Goal: Communication & Community: Share content

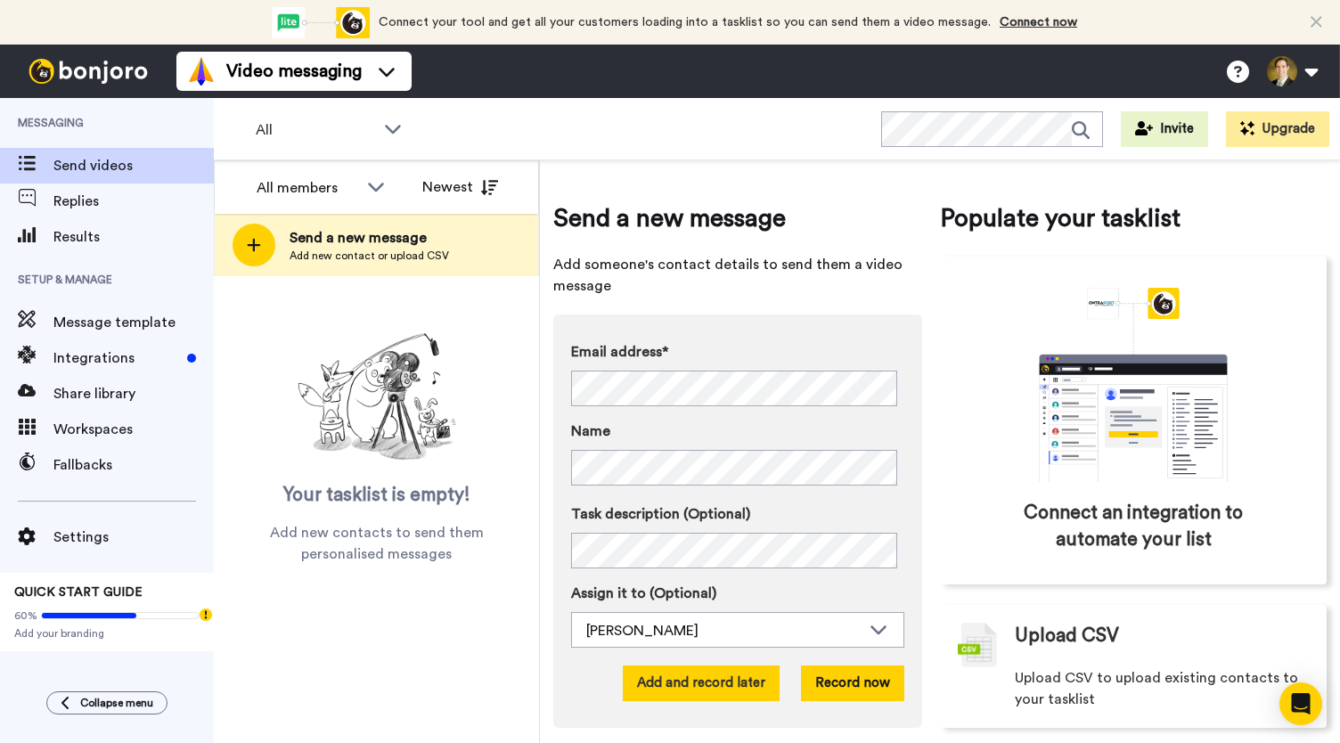
click at [690, 696] on button "Add and record later" at bounding box center [701, 684] width 157 height 36
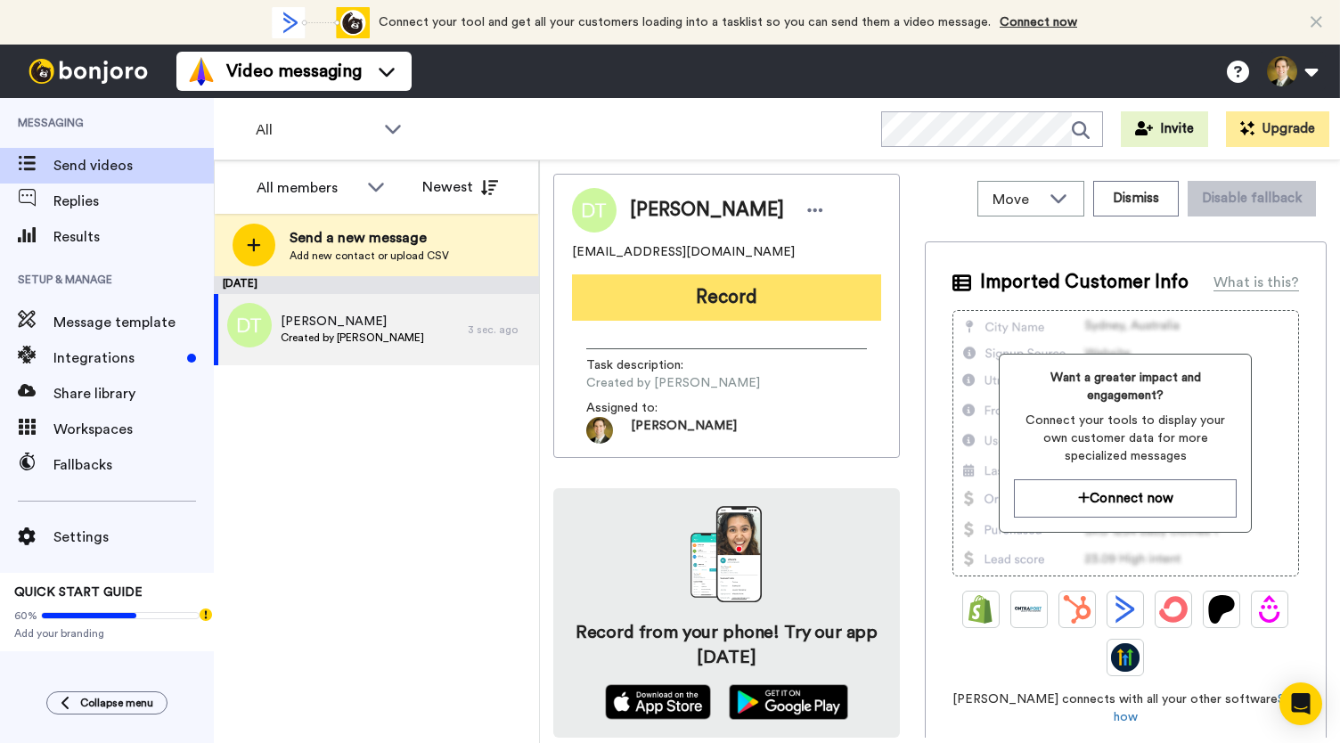
click at [693, 275] on button "Record" at bounding box center [726, 297] width 309 height 46
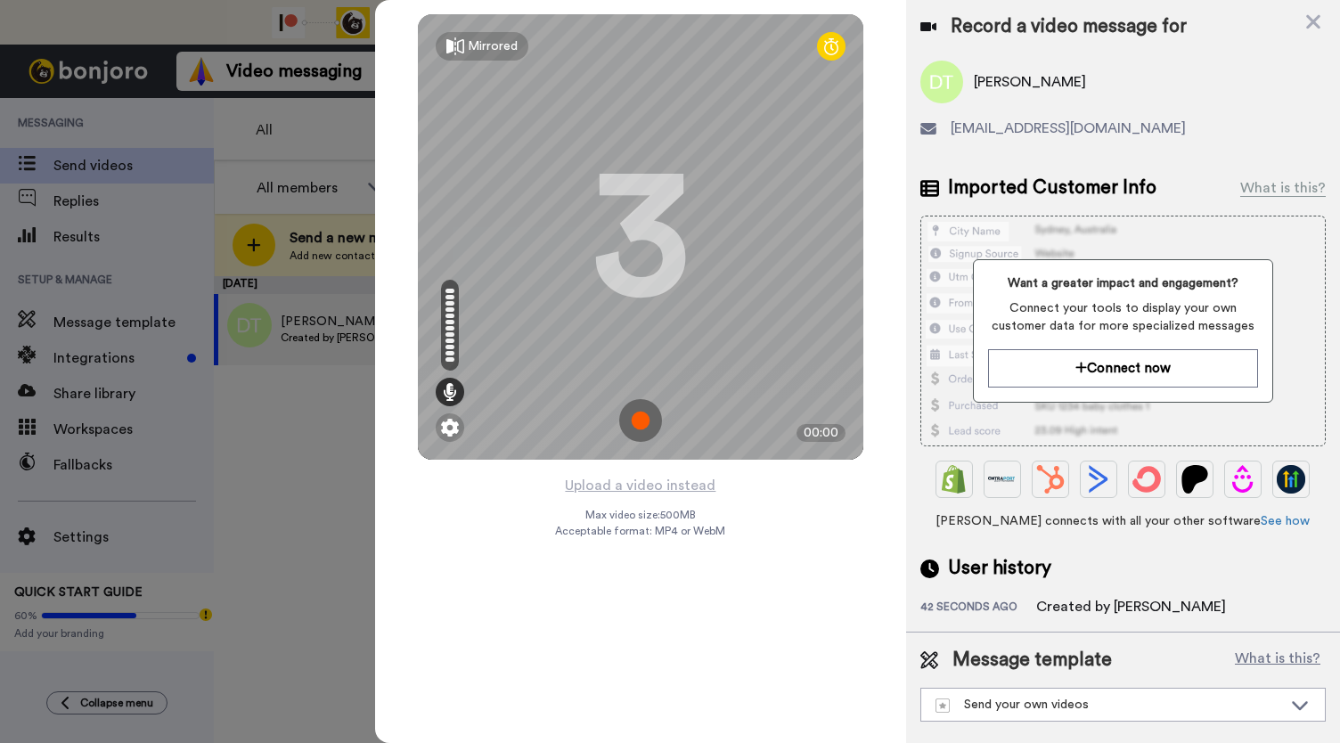
click at [644, 420] on img at bounding box center [640, 420] width 43 height 43
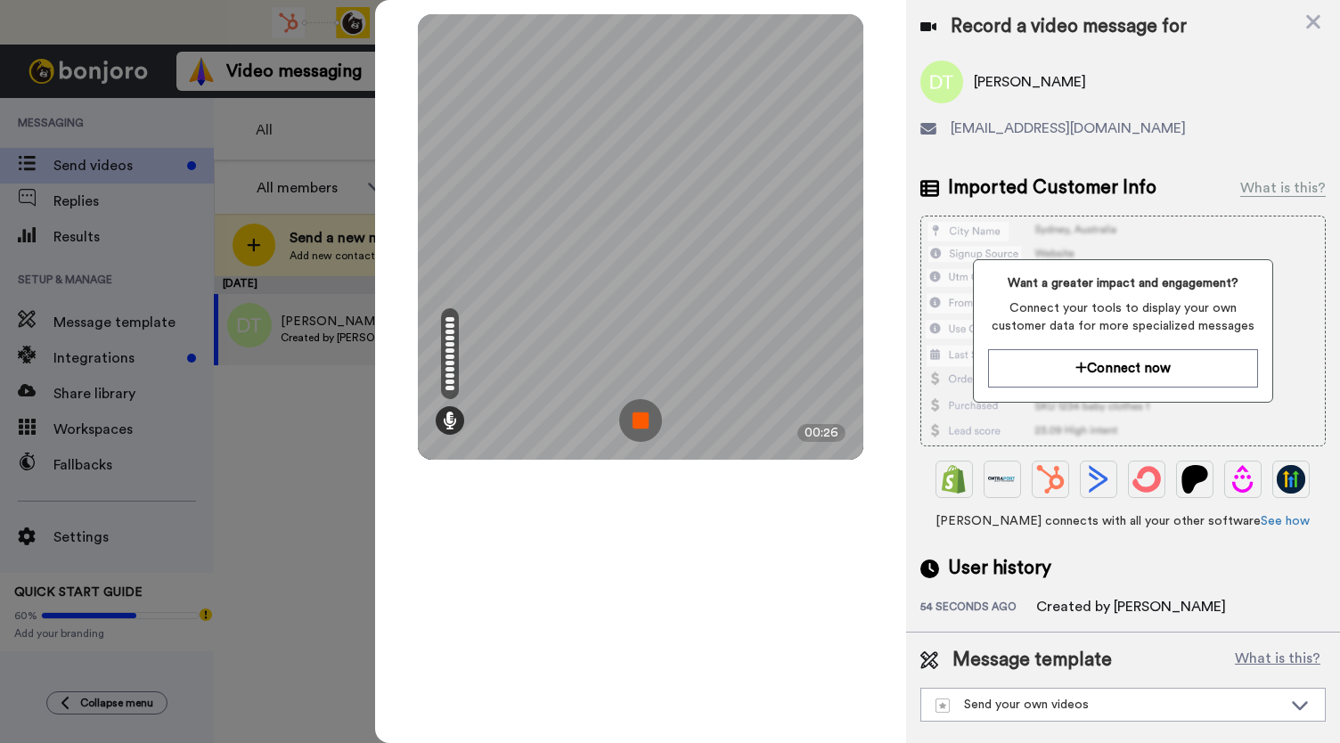
click at [645, 419] on img at bounding box center [640, 420] width 43 height 43
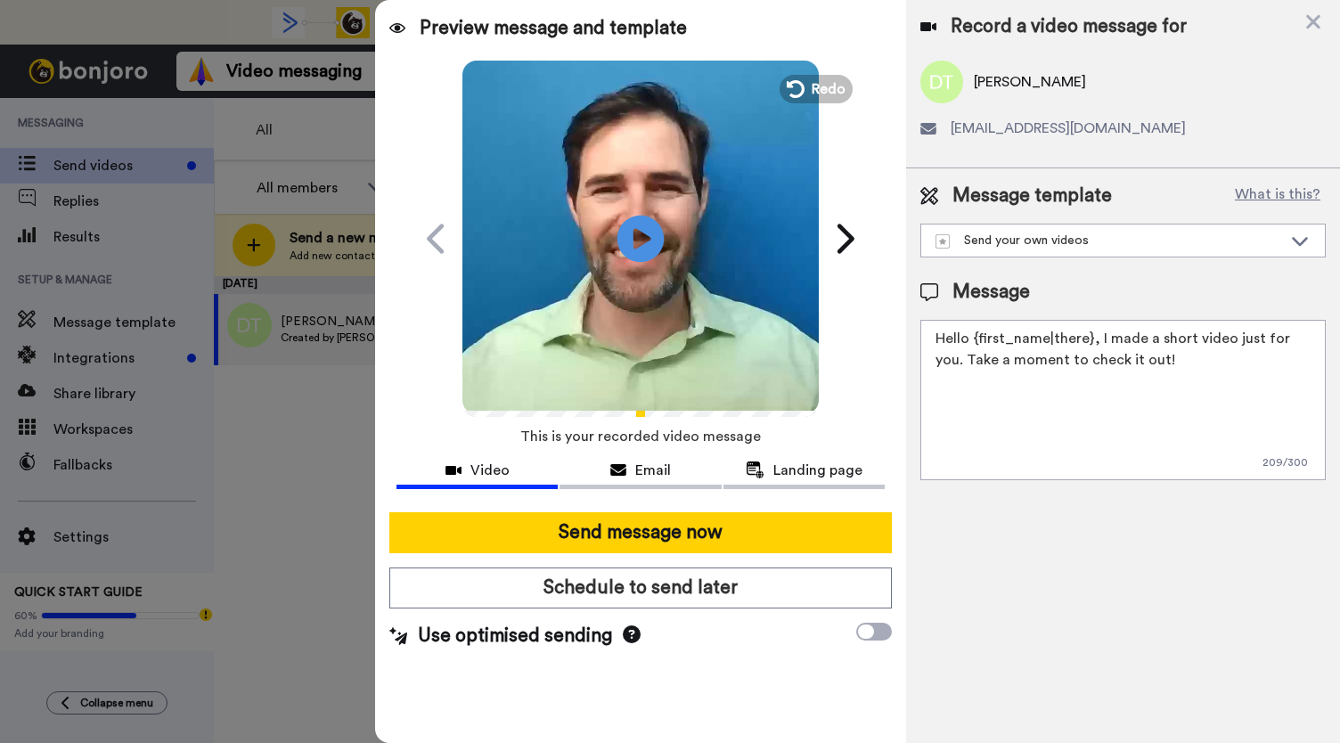
click at [642, 231] on icon at bounding box center [641, 238] width 47 height 47
click at [626, 473] on div "Email" at bounding box center [640, 470] width 161 height 21
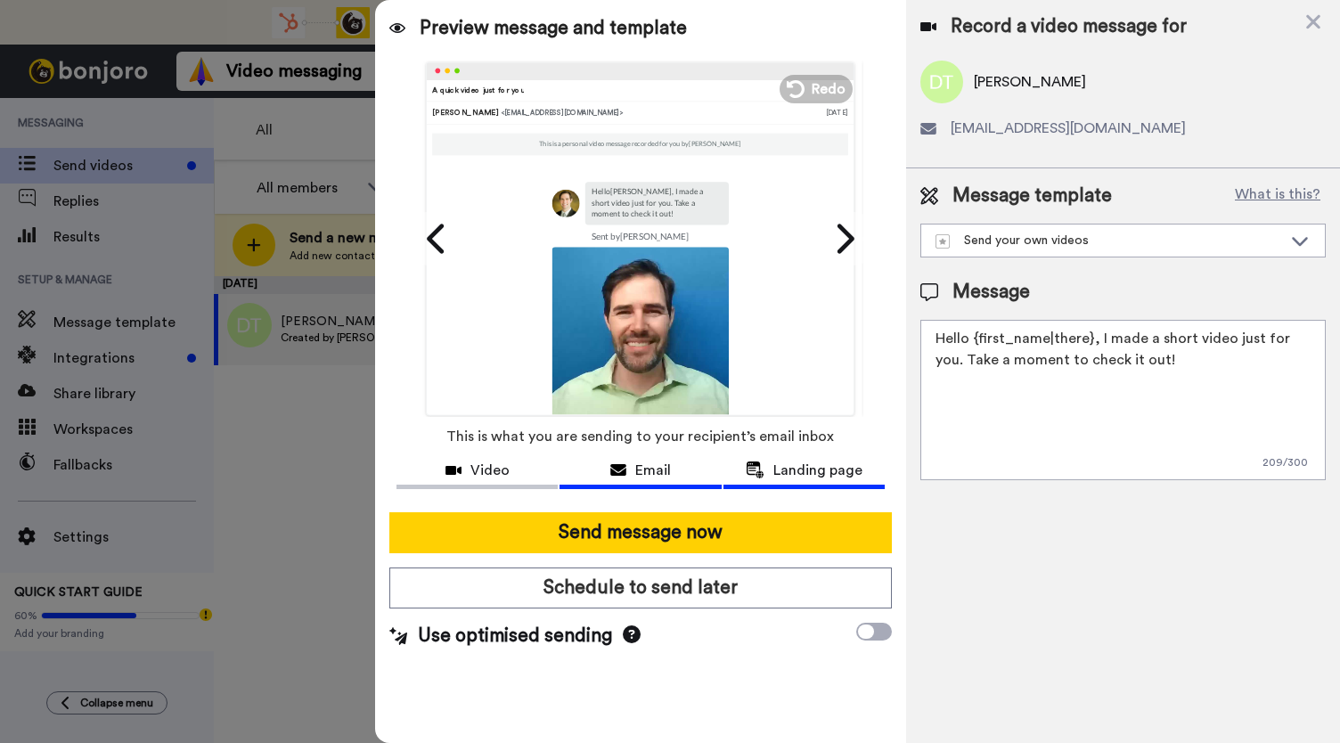
click at [779, 467] on span "Landing page" at bounding box center [817, 470] width 89 height 21
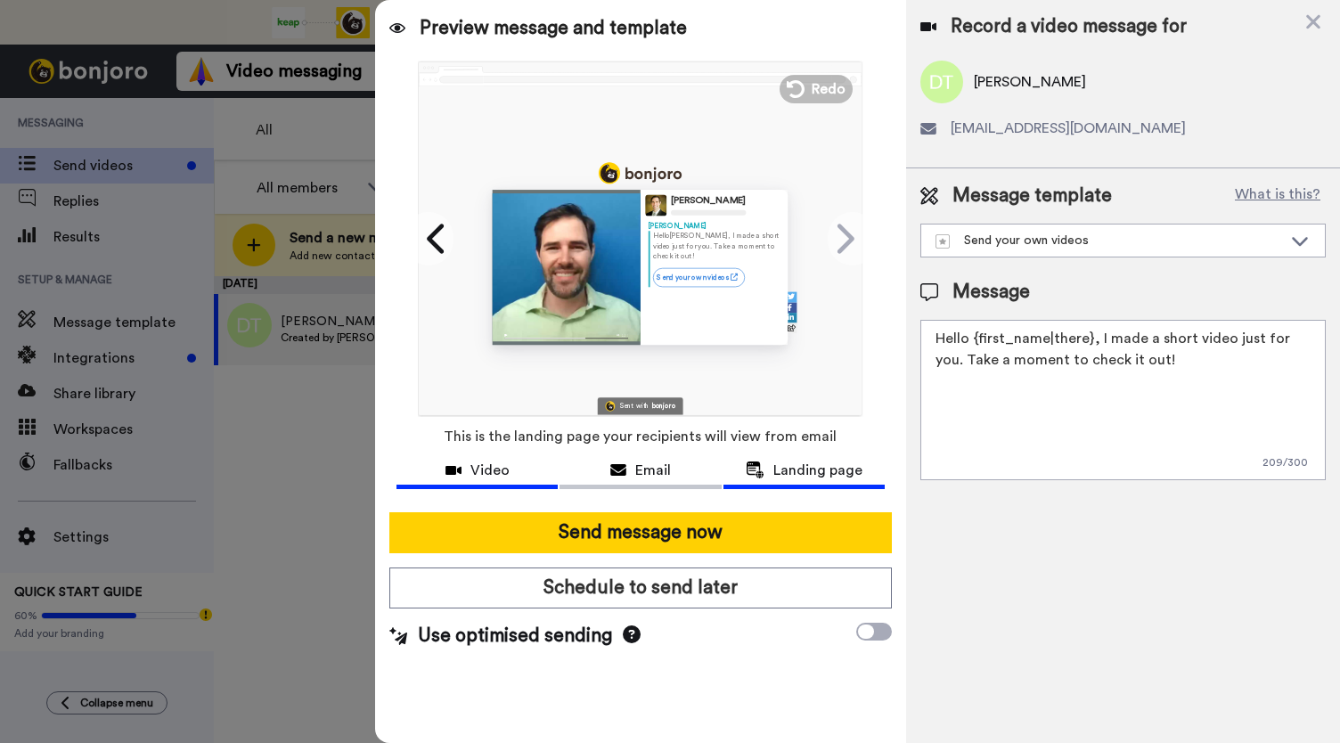
click at [471, 473] on span "Video" at bounding box center [489, 470] width 39 height 21
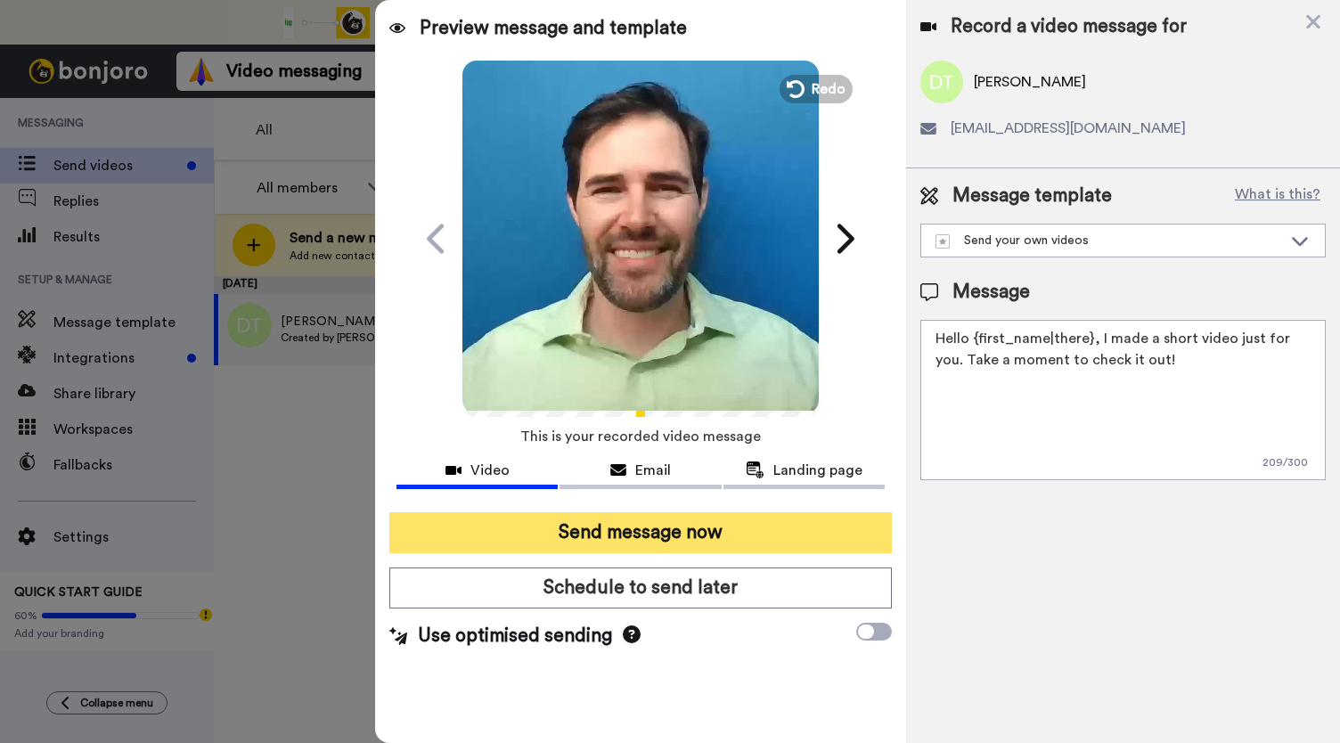
click at [647, 544] on button "Send message now" at bounding box center [640, 532] width 503 height 41
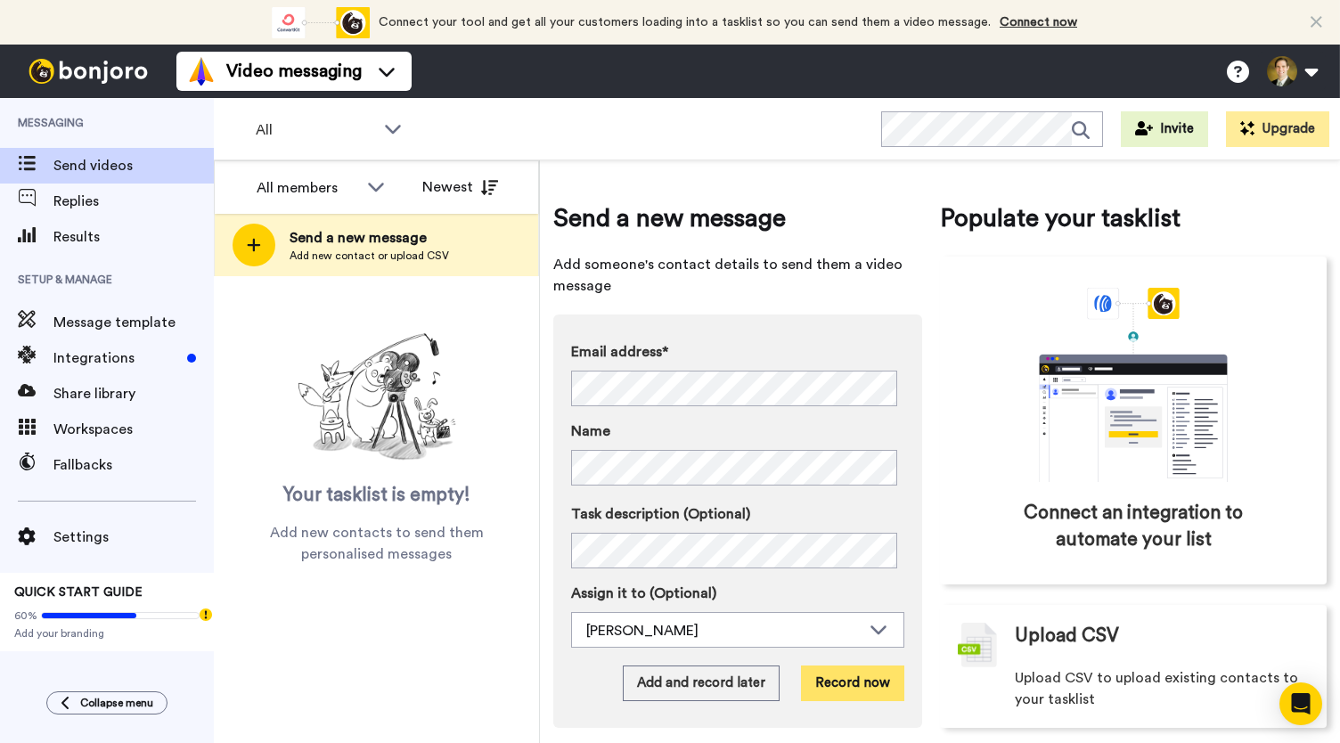
click at [855, 673] on button "Record now" at bounding box center [852, 684] width 103 height 36
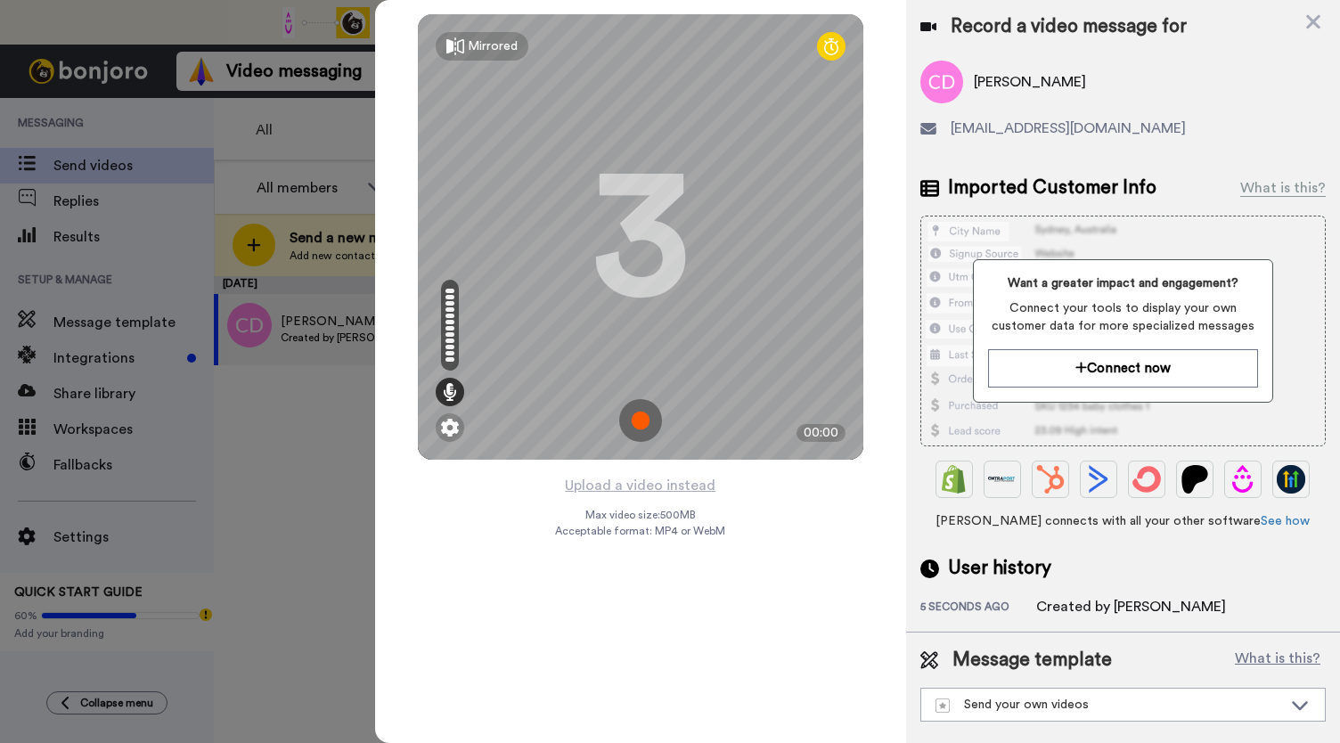
click at [642, 415] on img at bounding box center [640, 420] width 43 height 43
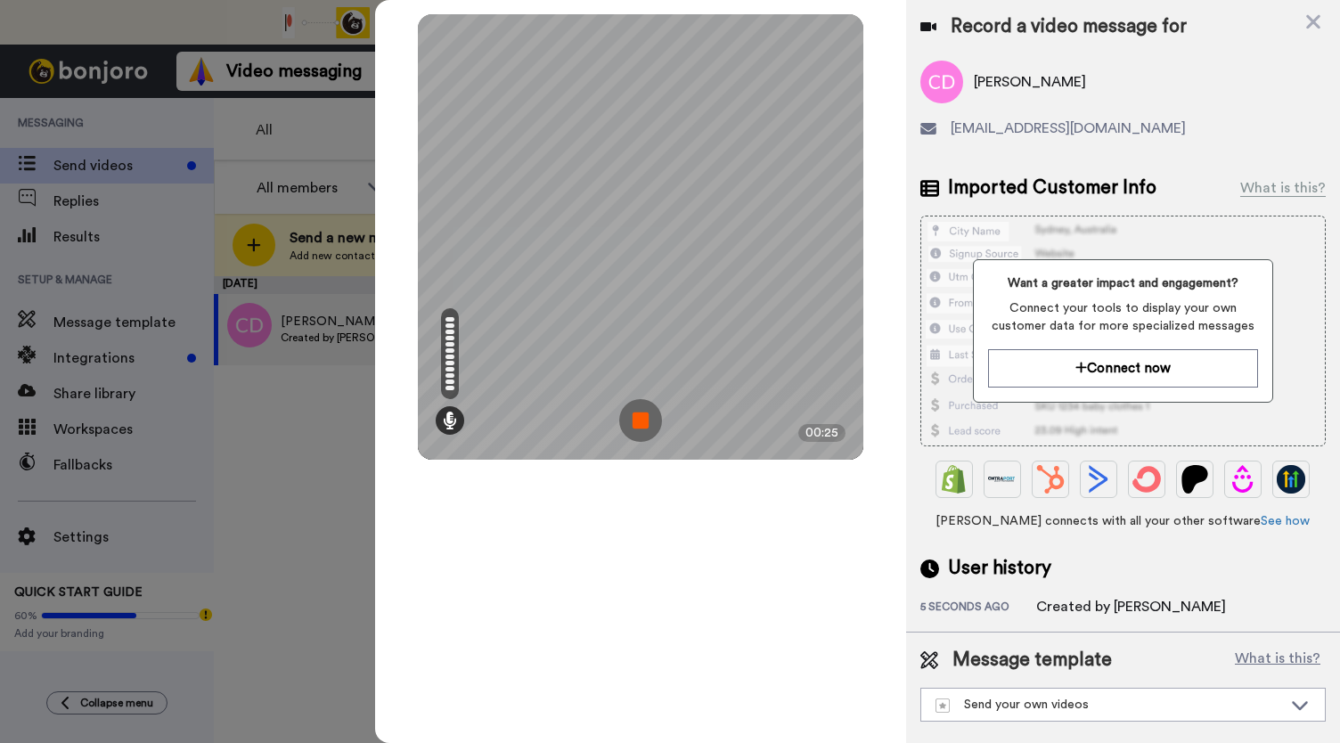
click at [641, 415] on img at bounding box center [640, 420] width 43 height 43
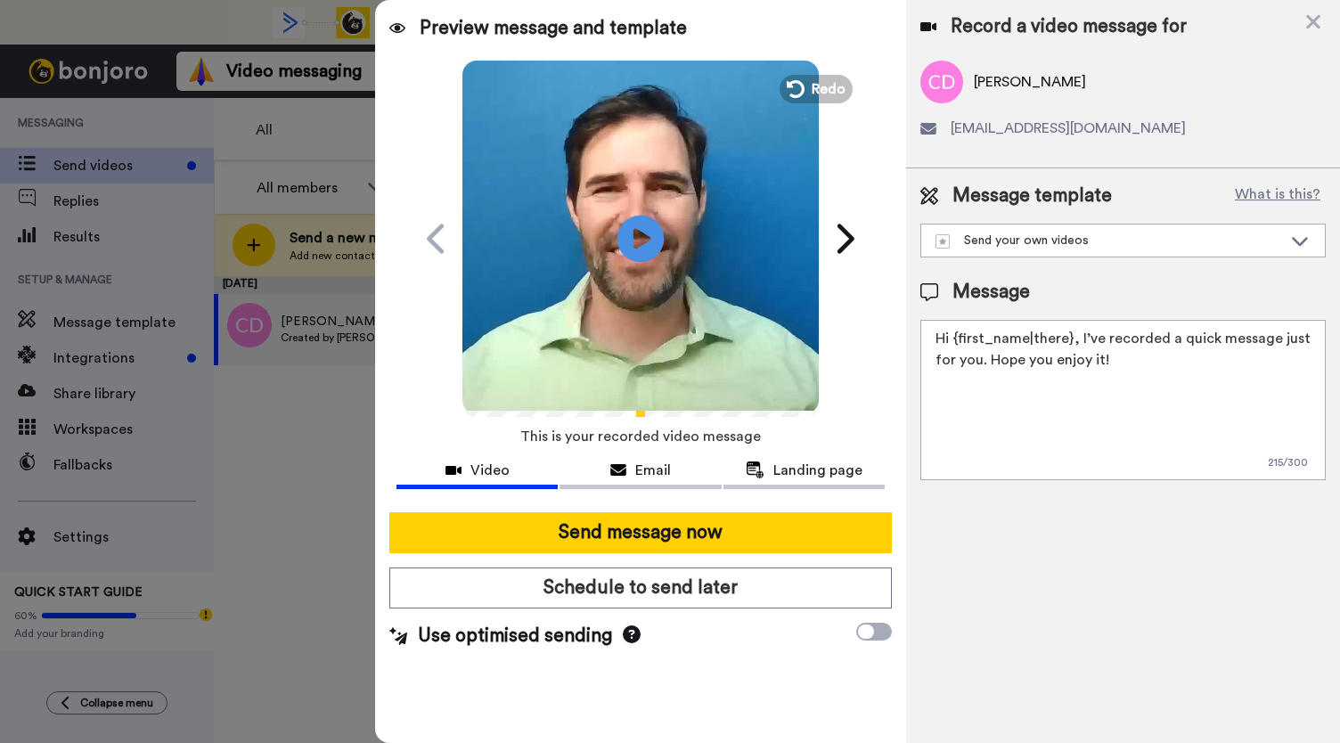
click at [643, 227] on icon at bounding box center [641, 238] width 47 height 47
click at [632, 475] on div "Email" at bounding box center [640, 470] width 161 height 21
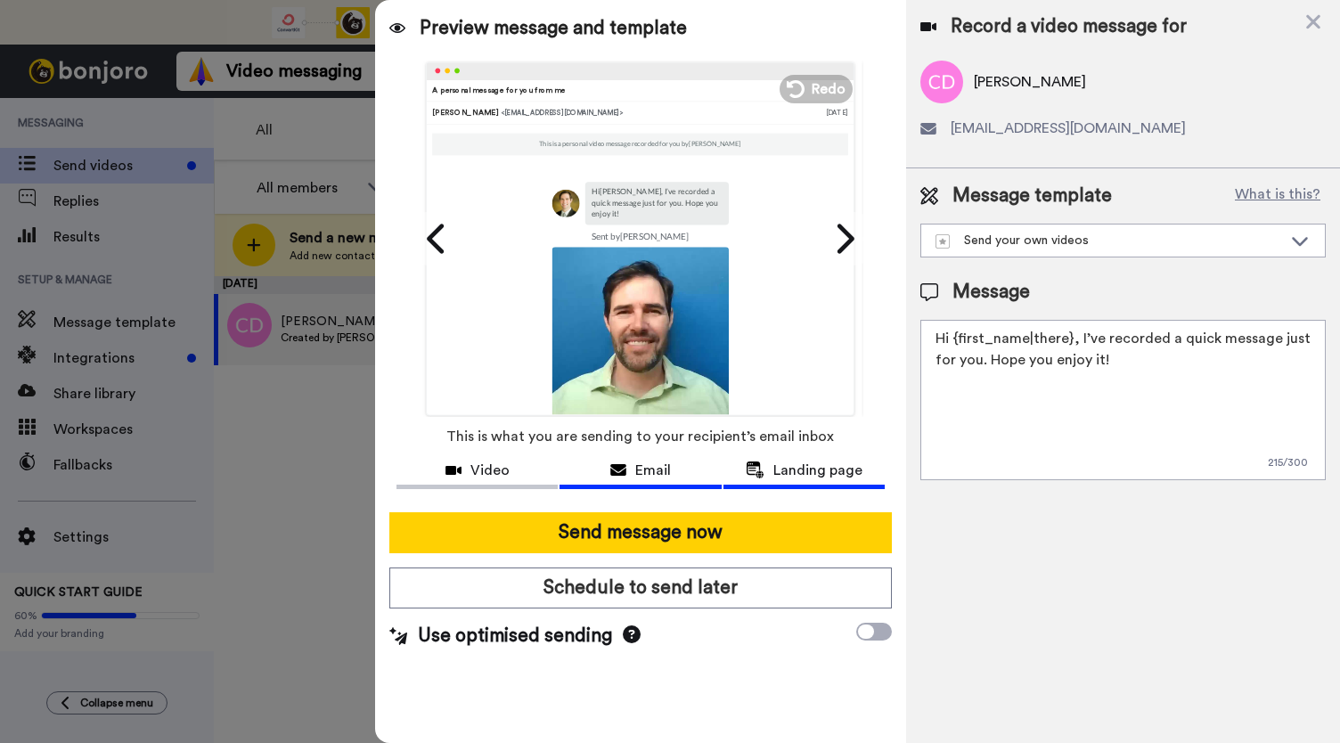
click at [793, 462] on span "Landing page" at bounding box center [817, 470] width 89 height 21
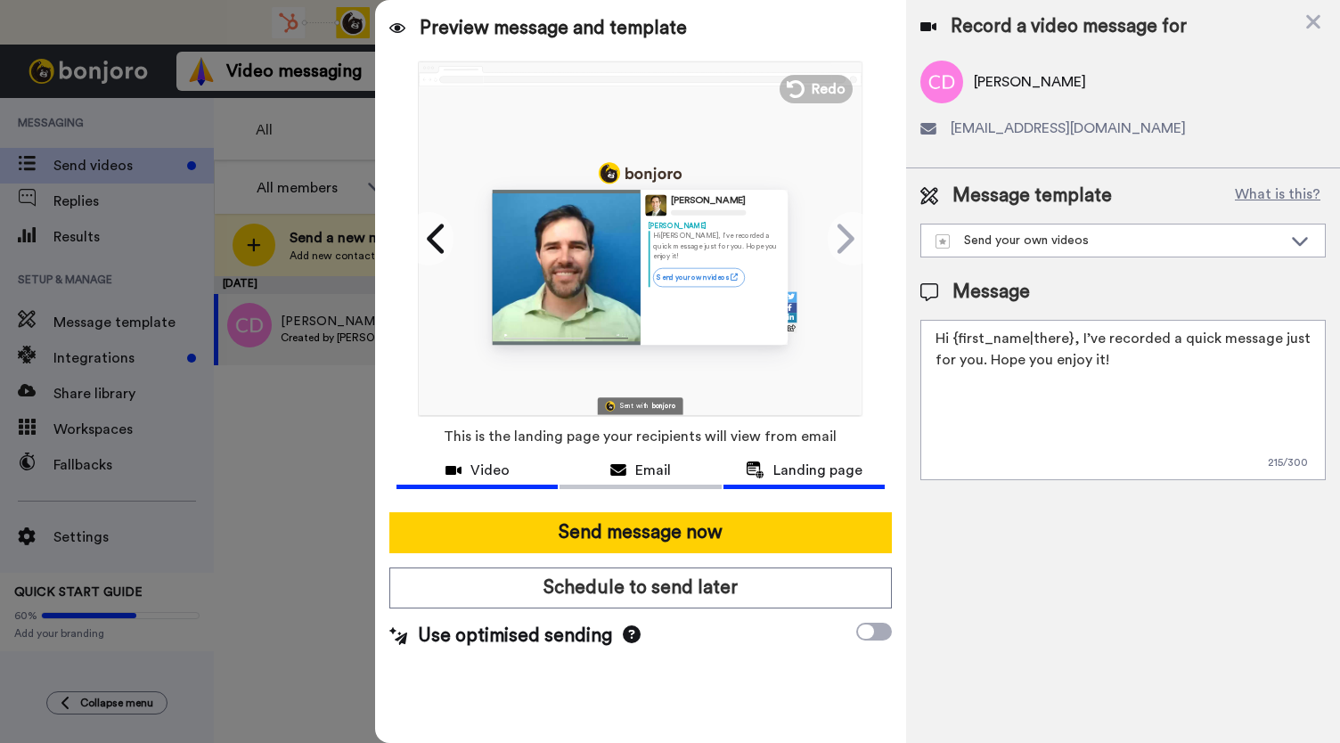
click at [519, 470] on div "Video" at bounding box center [477, 470] width 161 height 21
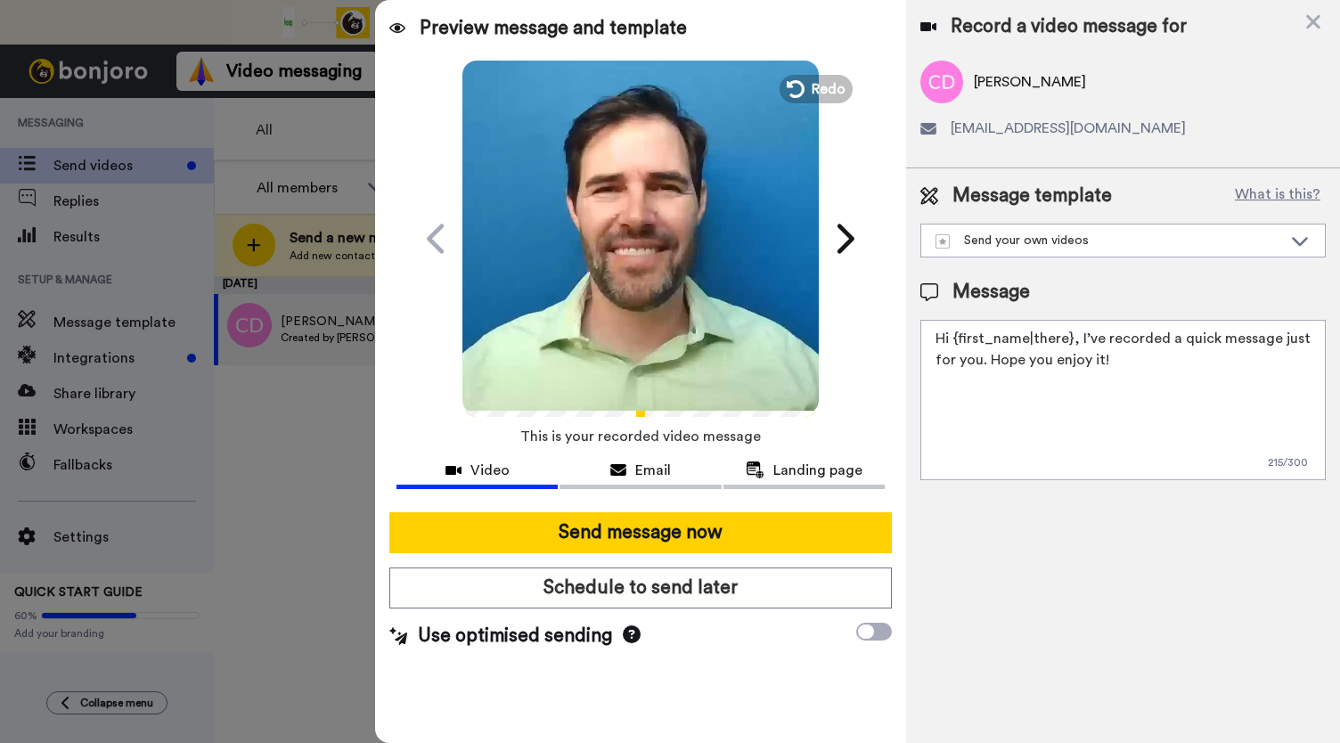
click at [588, 223] on video at bounding box center [640, 236] width 356 height 356
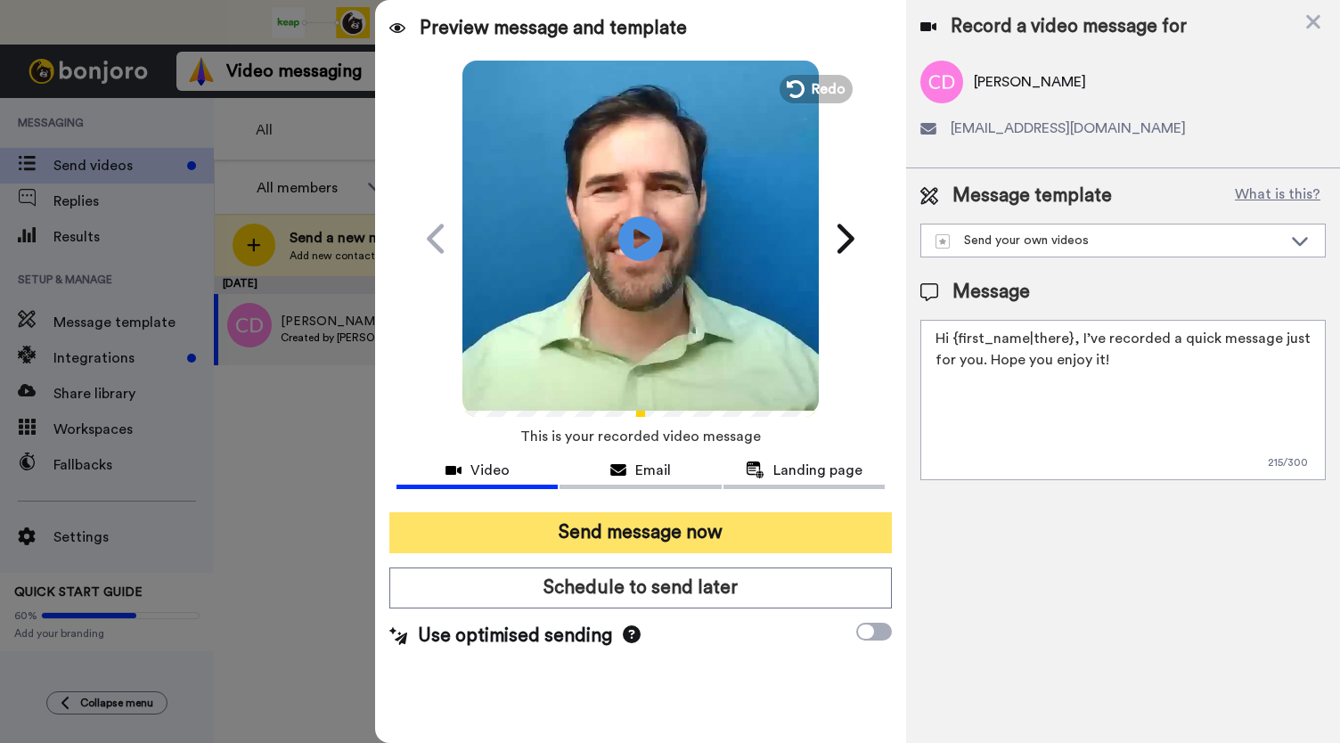
click at [609, 532] on button "Send message now" at bounding box center [640, 532] width 503 height 41
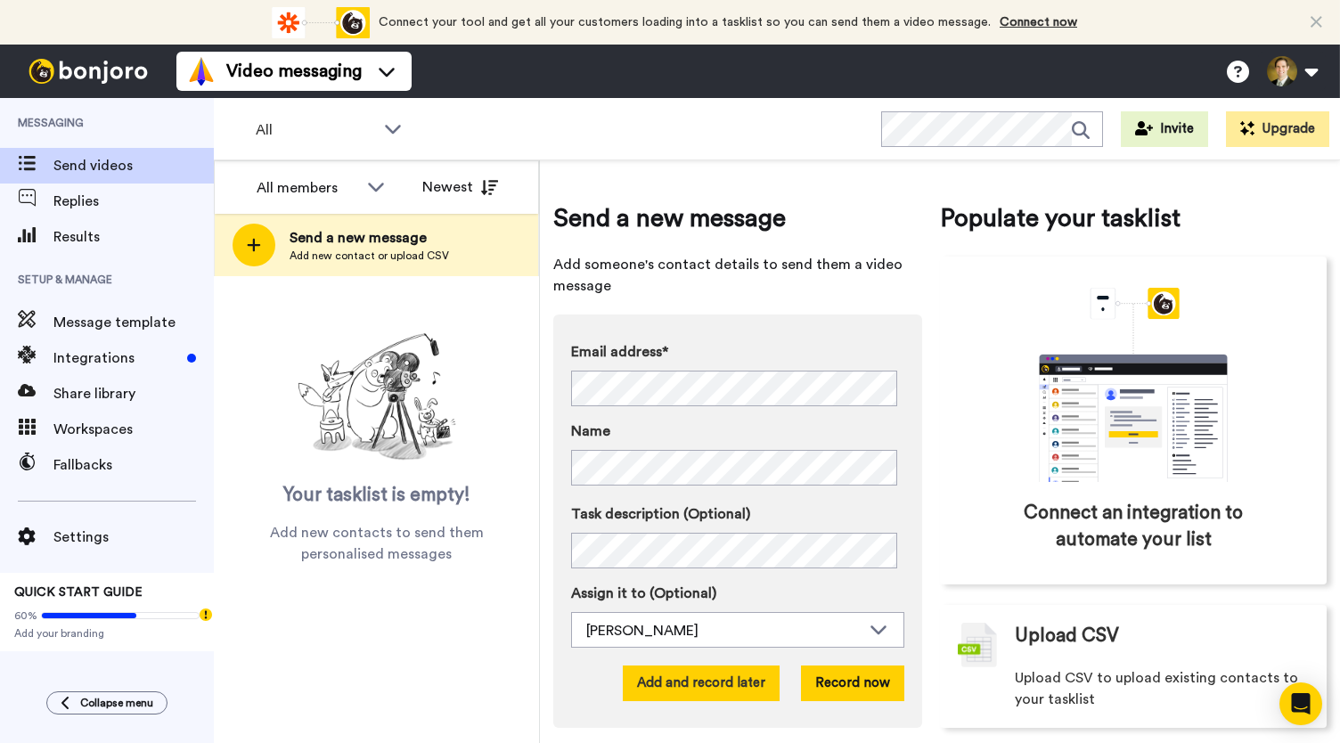
click at [696, 683] on button "Add and record later" at bounding box center [701, 684] width 157 height 36
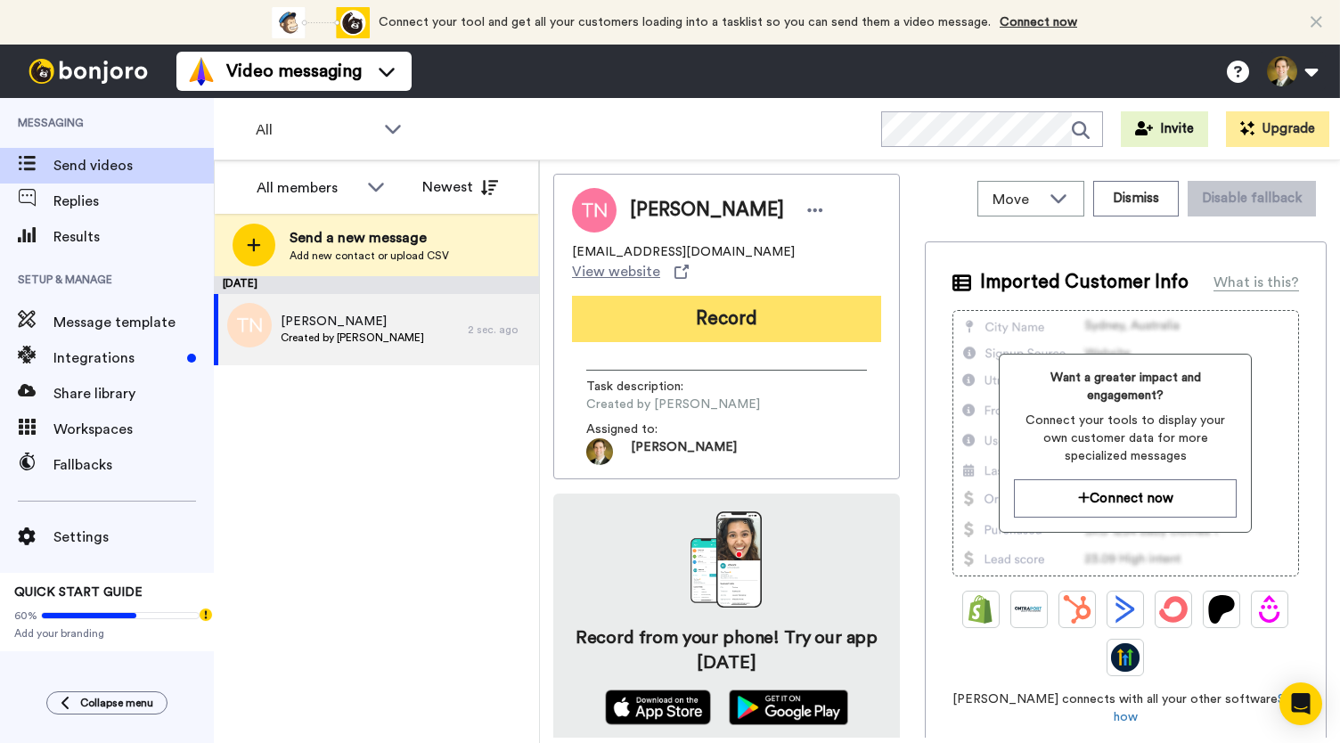
click at [674, 296] on button "Record" at bounding box center [726, 319] width 309 height 46
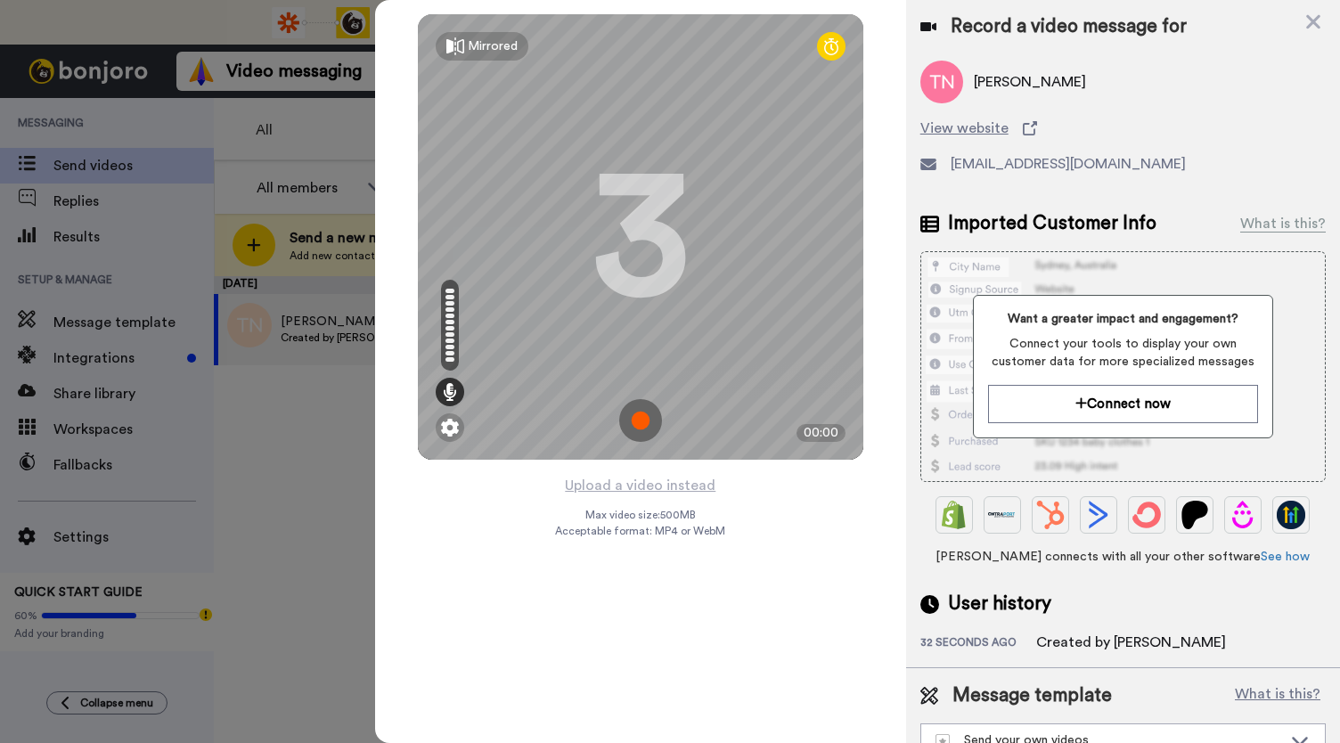
click at [629, 436] on img at bounding box center [640, 420] width 43 height 43
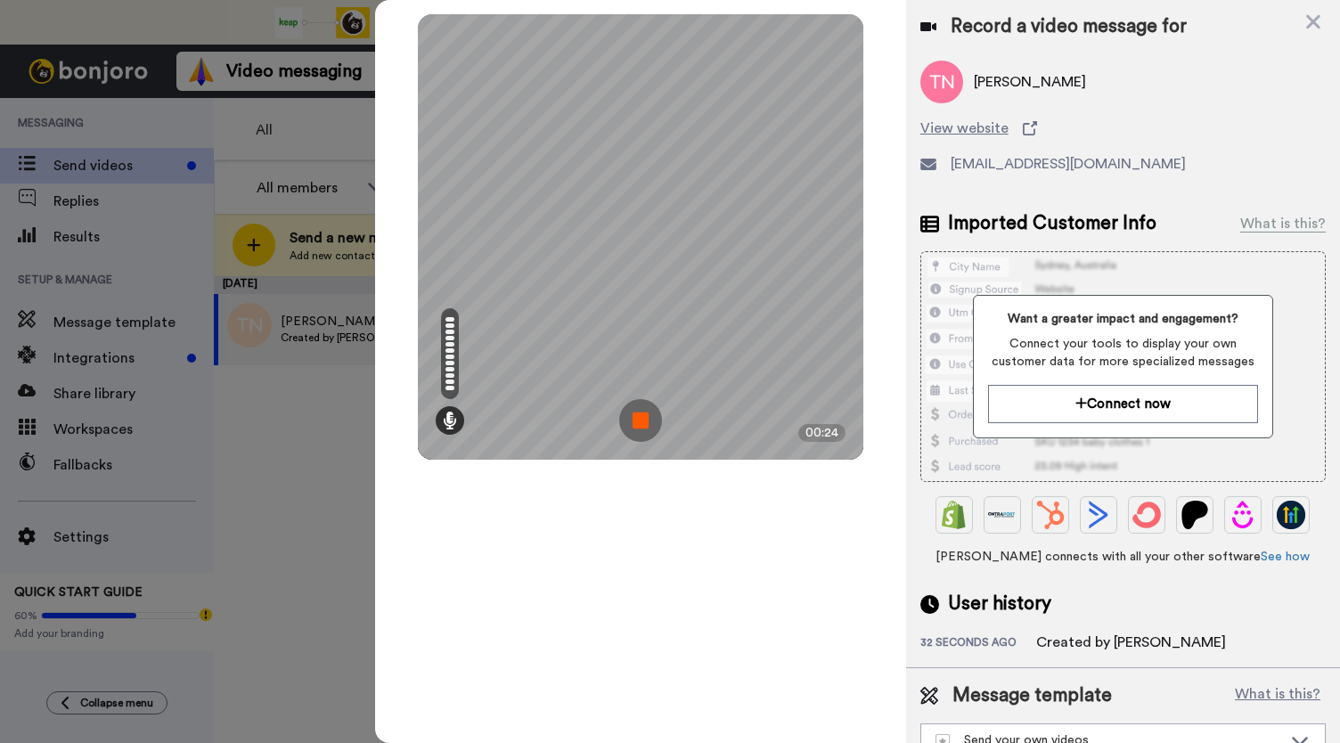
click at [629, 436] on img at bounding box center [640, 420] width 43 height 43
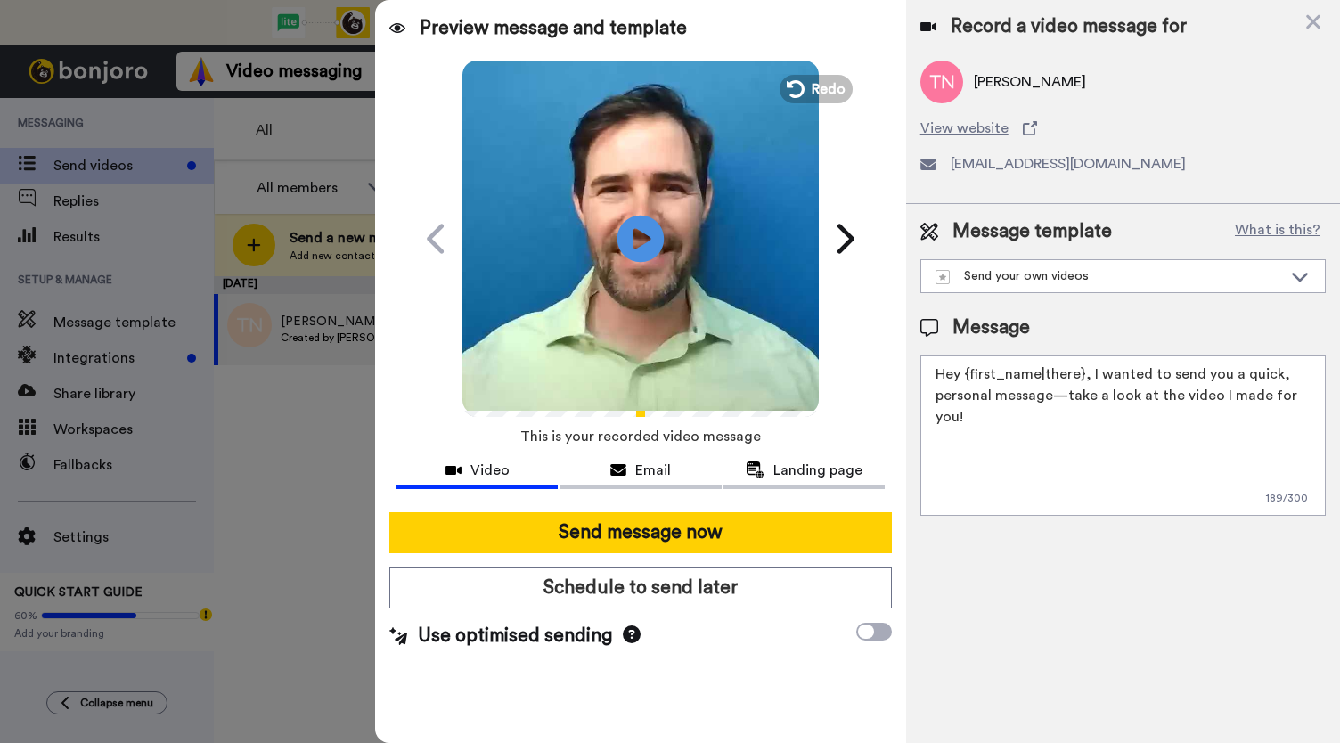
click at [644, 240] on icon "Play/Pause" at bounding box center [641, 238] width 47 height 85
click at [636, 471] on span "Email" at bounding box center [653, 470] width 36 height 21
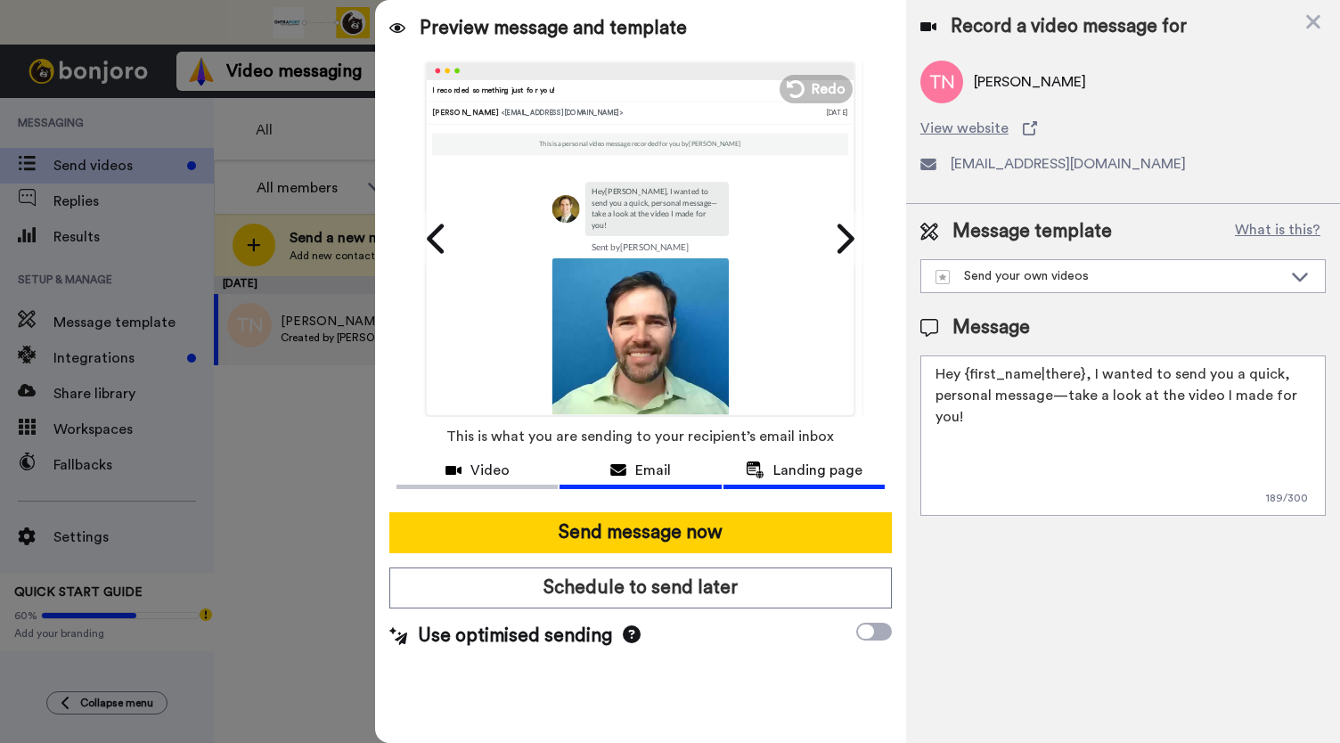
click at [775, 470] on span "Landing page" at bounding box center [817, 470] width 89 height 21
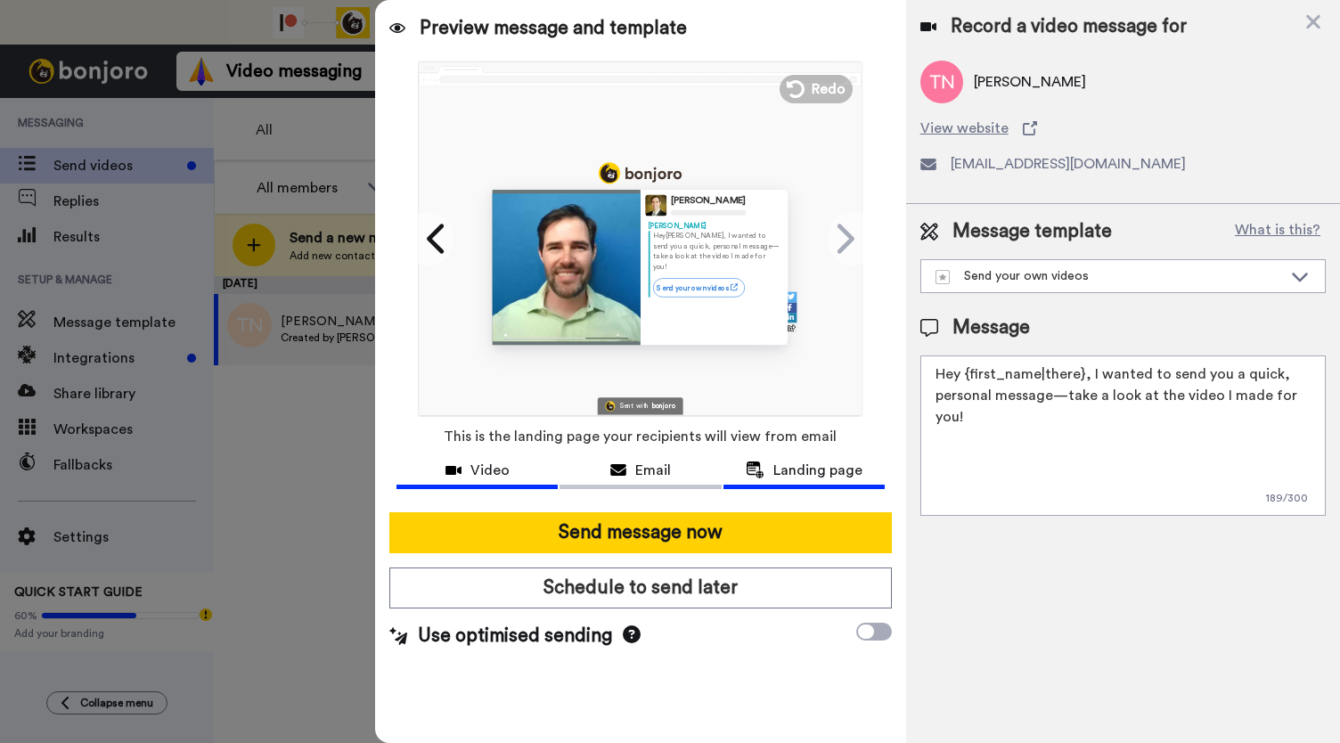
click at [514, 473] on div "Video" at bounding box center [477, 470] width 161 height 21
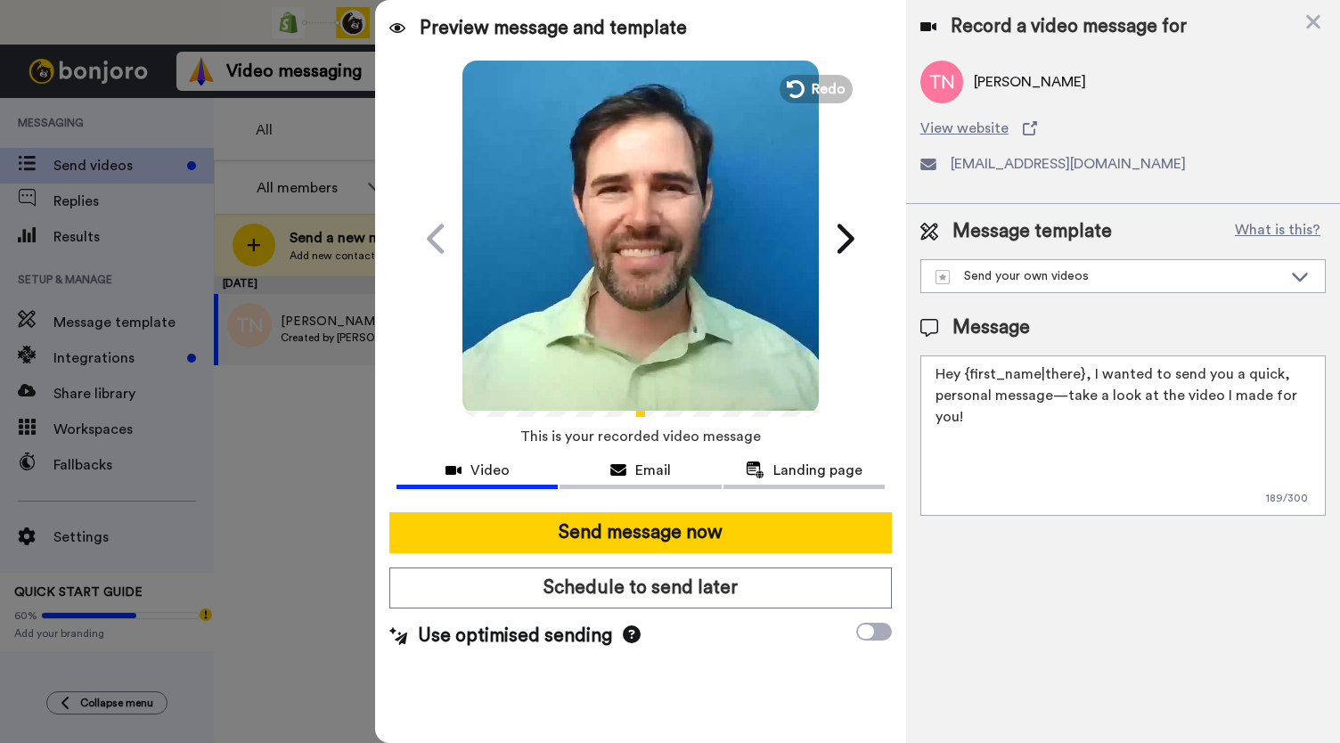
click at [629, 251] on icon at bounding box center [641, 238] width 47 height 47
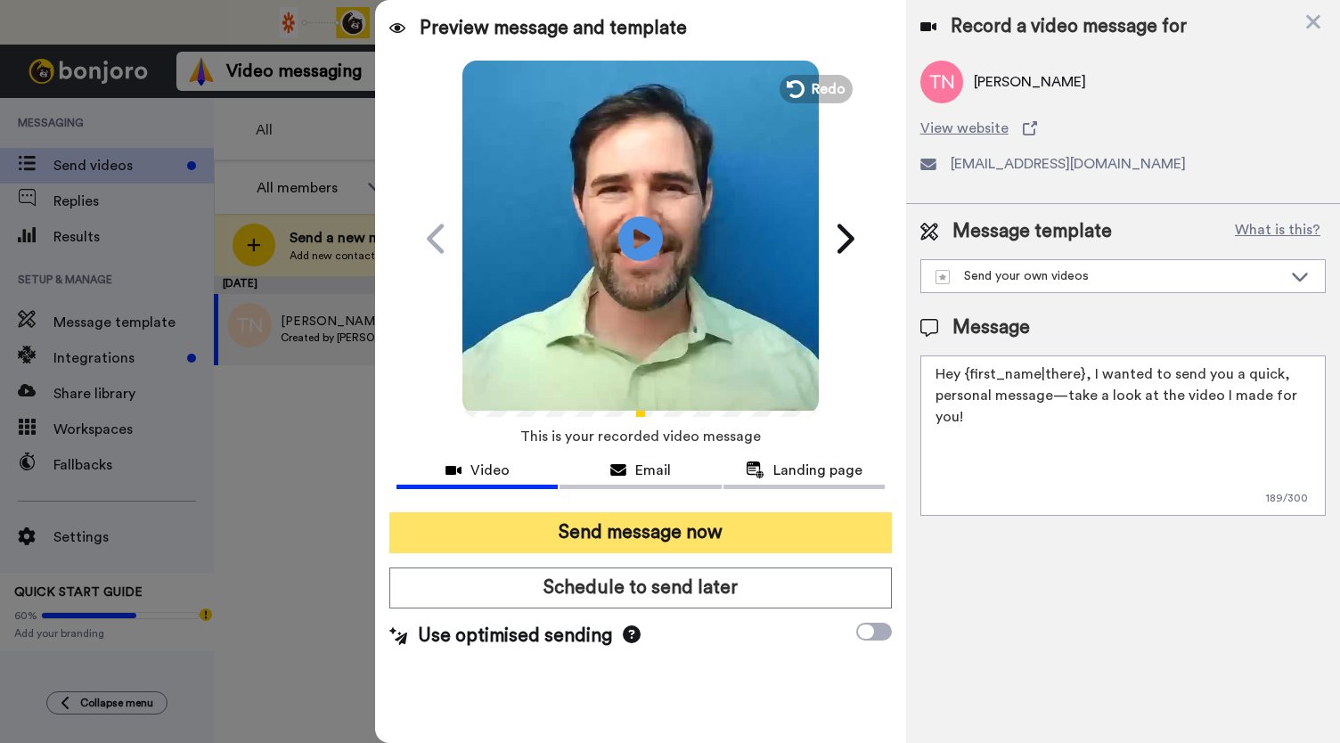
click at [626, 537] on button "Send message now" at bounding box center [640, 532] width 503 height 41
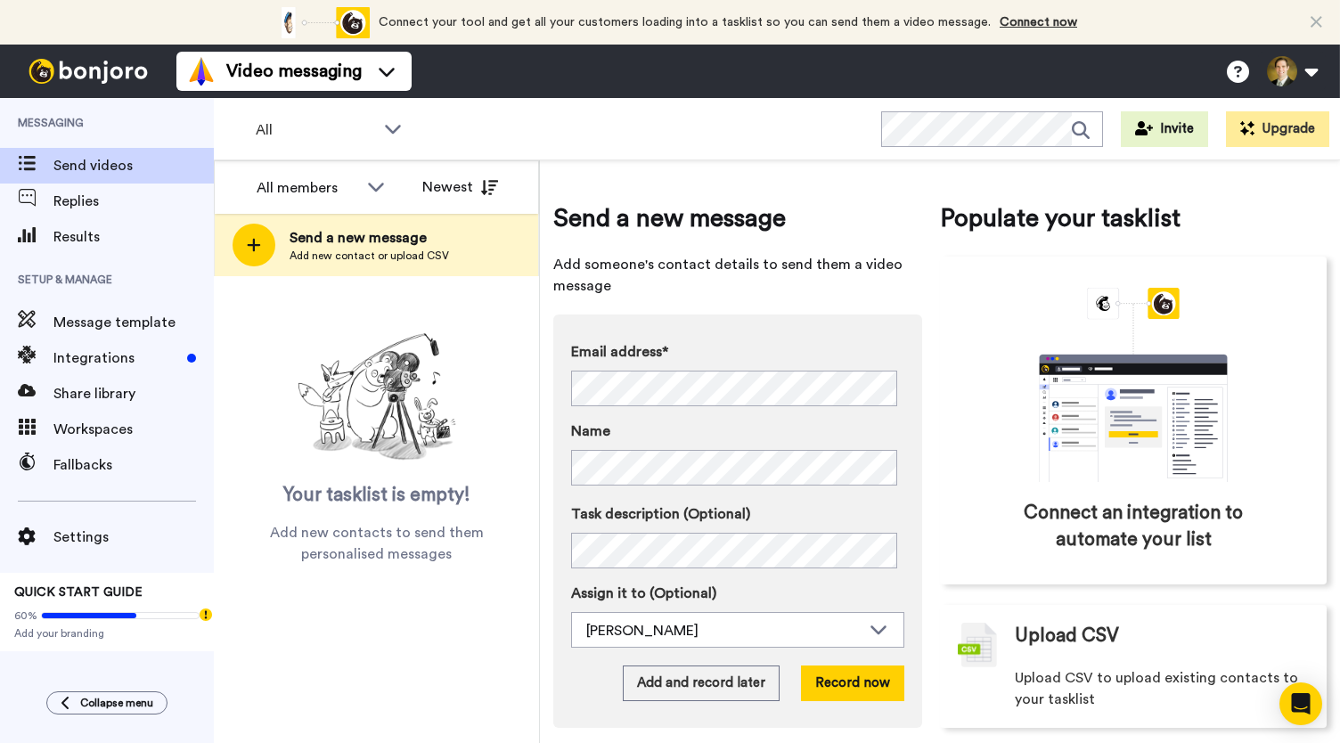
click at [699, 665] on div "Email address* No search result for ‘ cherubinibandj@yahoo.com ’ Name Task desc…" at bounding box center [737, 521] width 369 height 413
click at [664, 690] on button "Add and record later" at bounding box center [701, 684] width 157 height 36
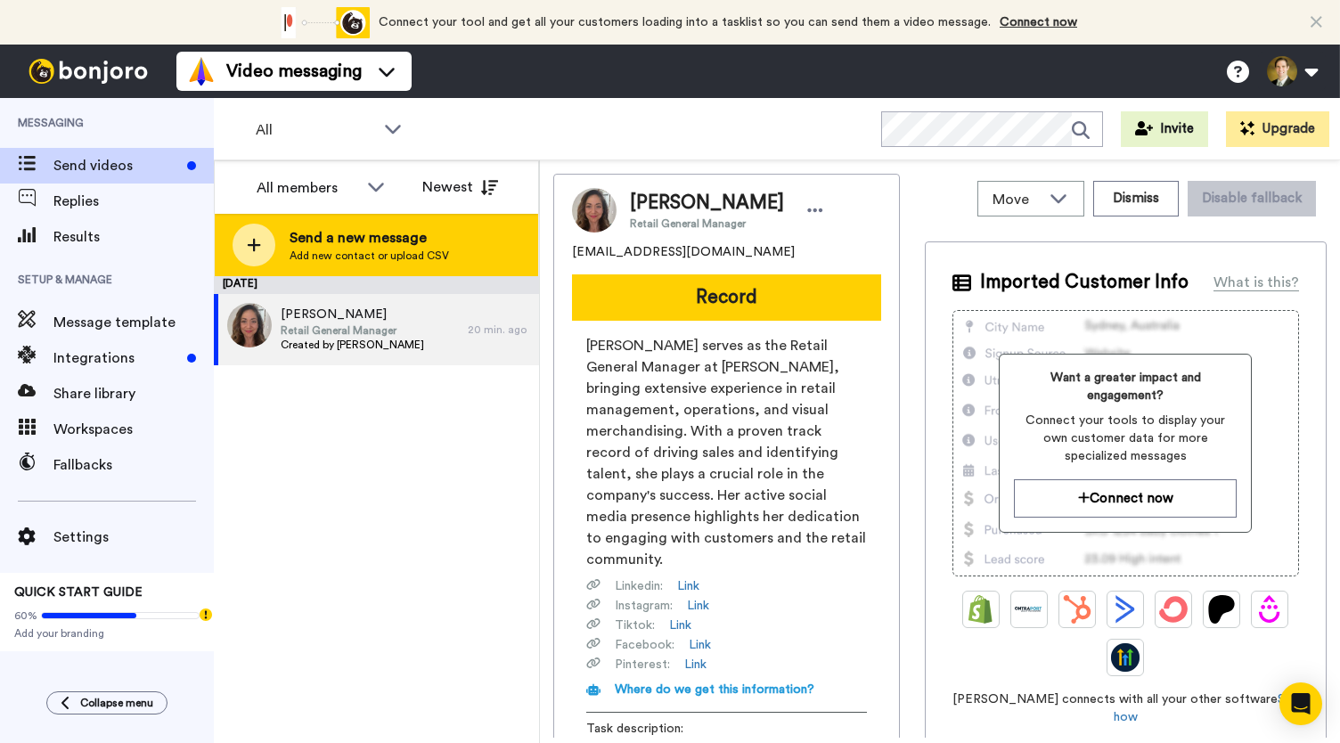
click at [245, 250] on div at bounding box center [254, 245] width 43 height 43
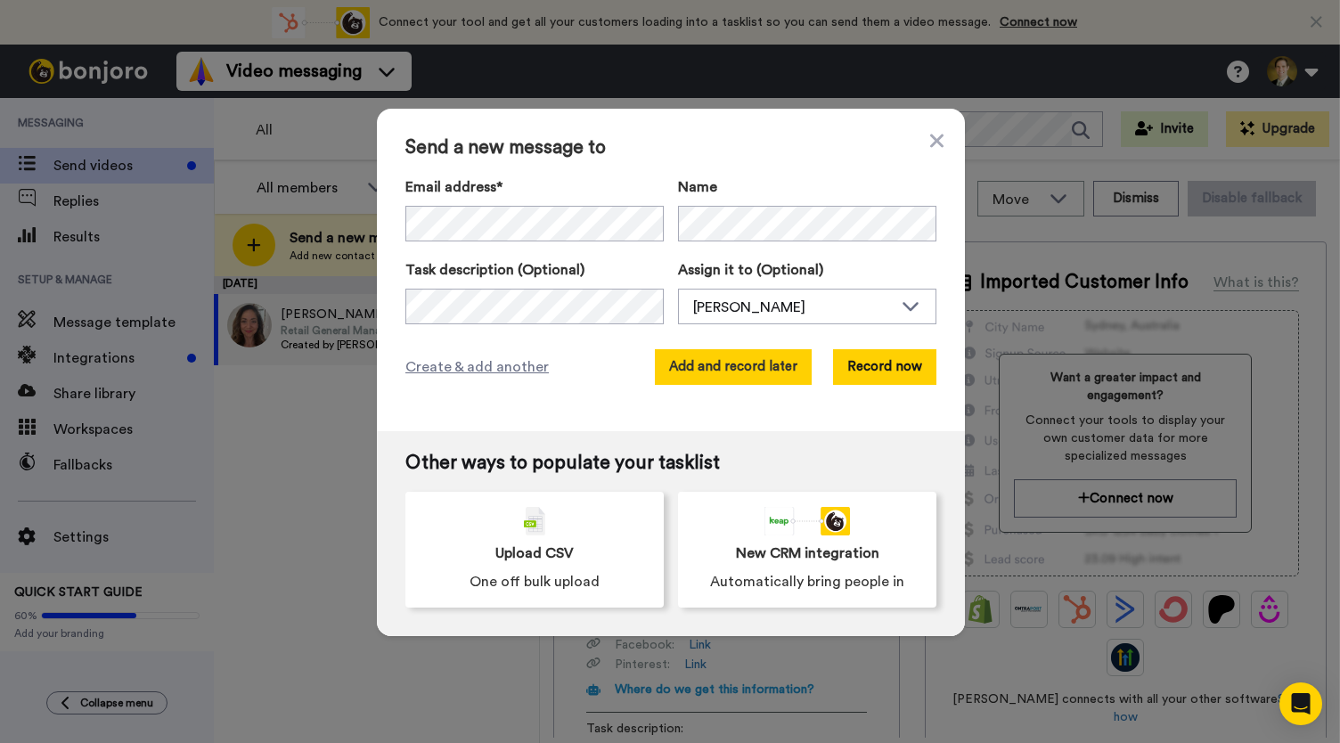
click at [718, 372] on button "Add and record later" at bounding box center [733, 367] width 157 height 36
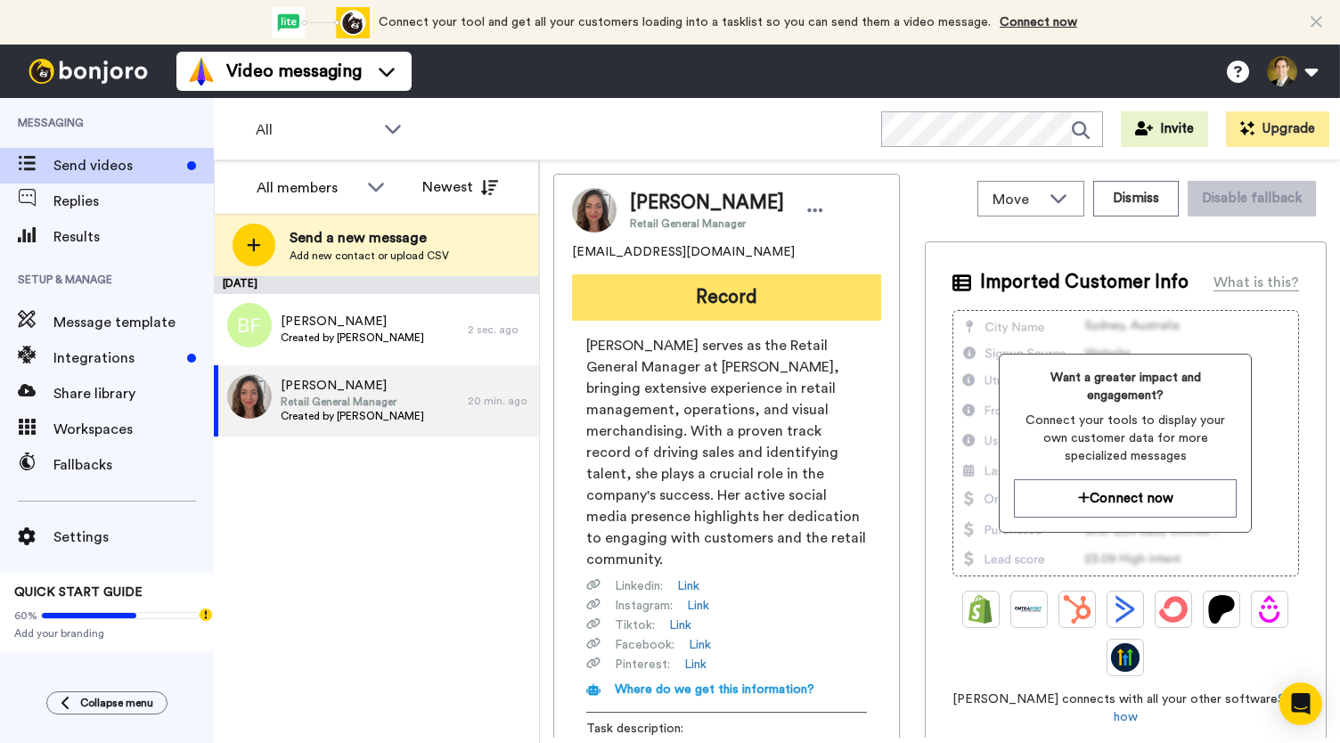
click at [698, 288] on button "Record" at bounding box center [726, 297] width 309 height 46
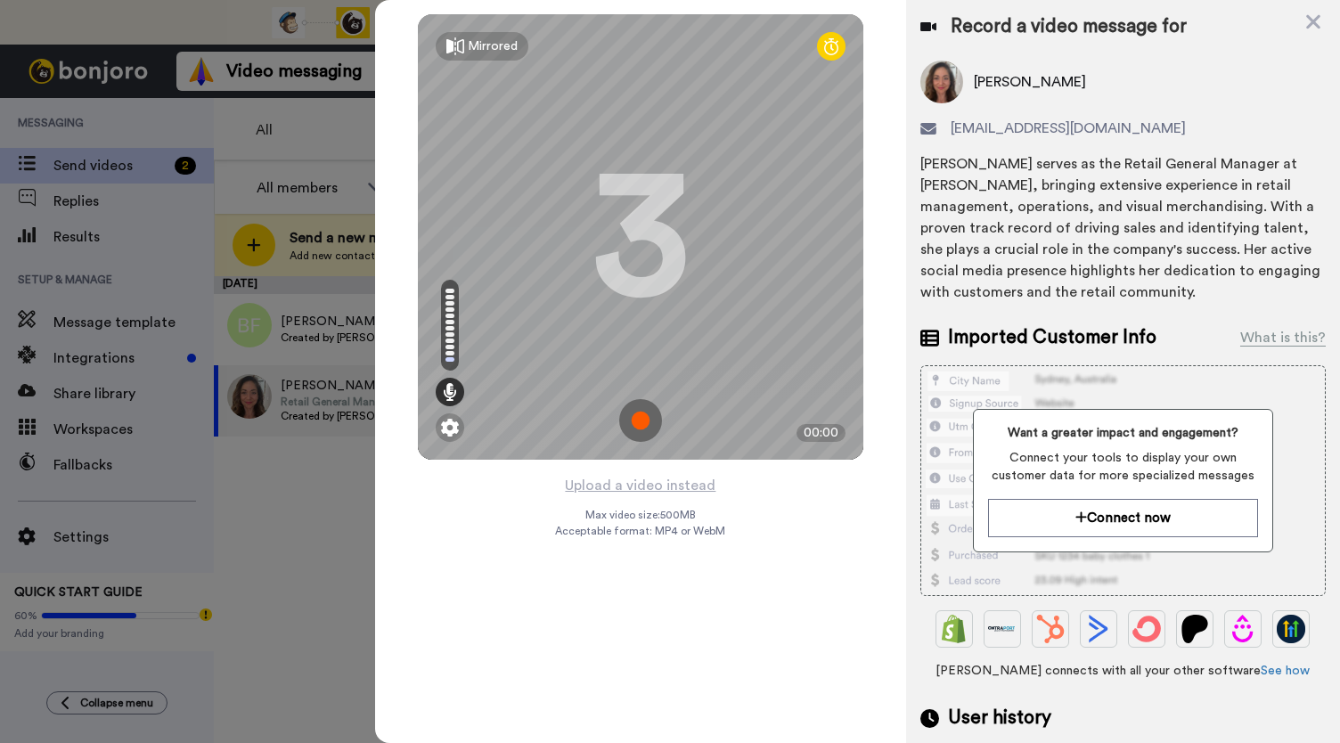
click at [642, 420] on img at bounding box center [640, 420] width 43 height 43
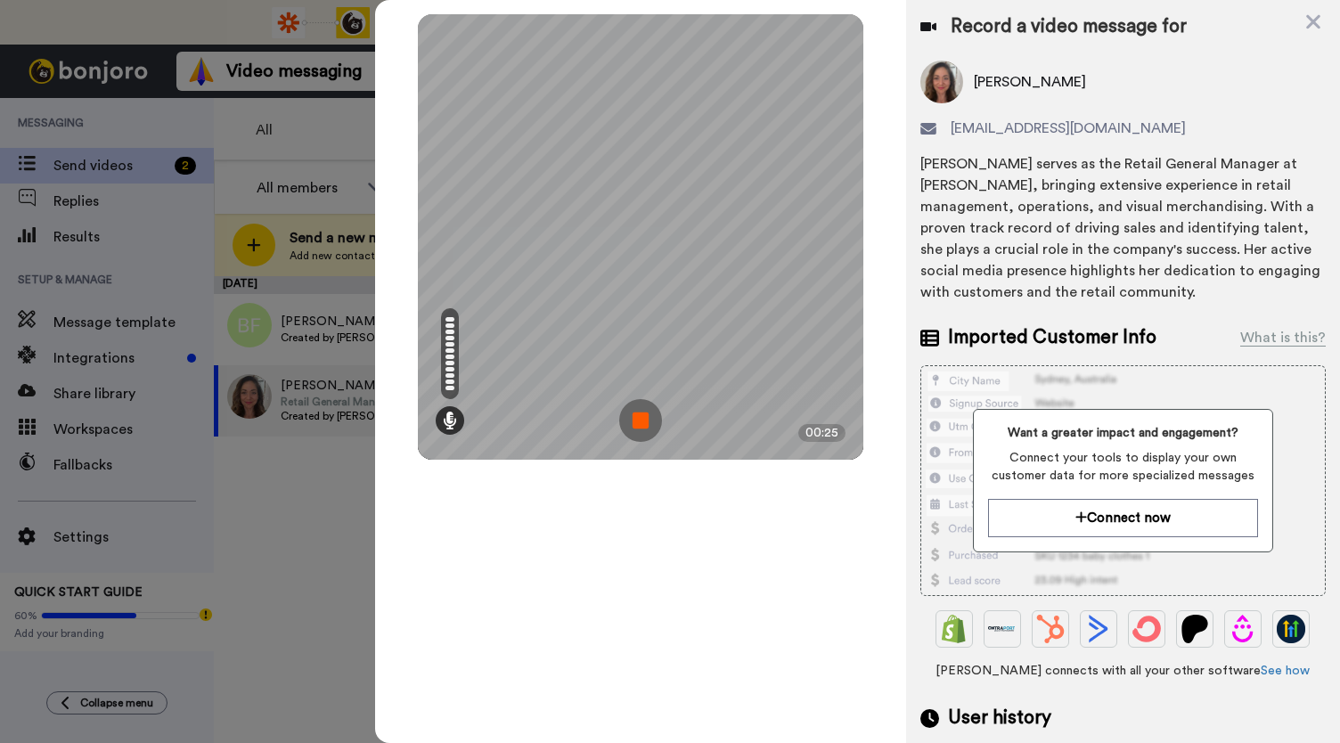
click at [642, 420] on img at bounding box center [640, 420] width 43 height 43
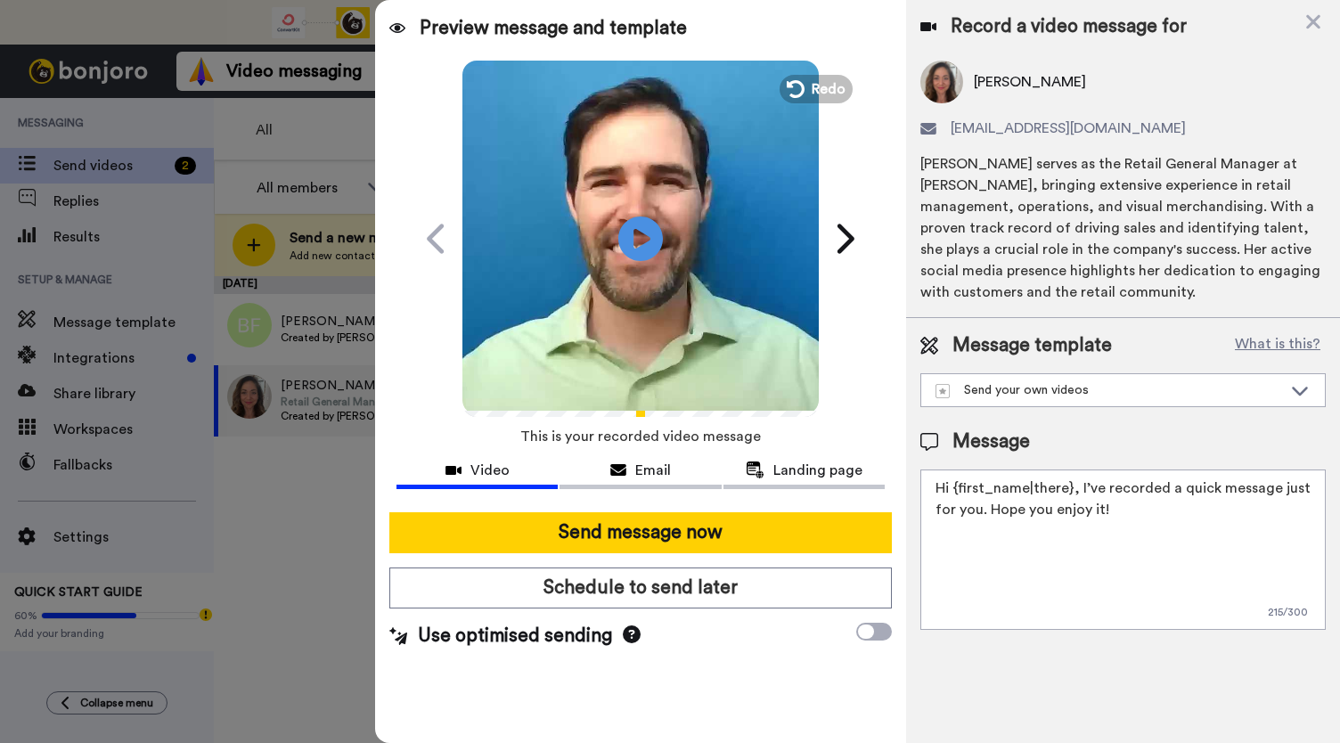
drag, startPoint x: 642, startPoint y: 243, endPoint x: 628, endPoint y: 306, distance: 64.0
click at [643, 243] on icon "Play/Pause" at bounding box center [640, 239] width 45 height 80
click at [633, 471] on div "Email" at bounding box center [640, 470] width 161 height 21
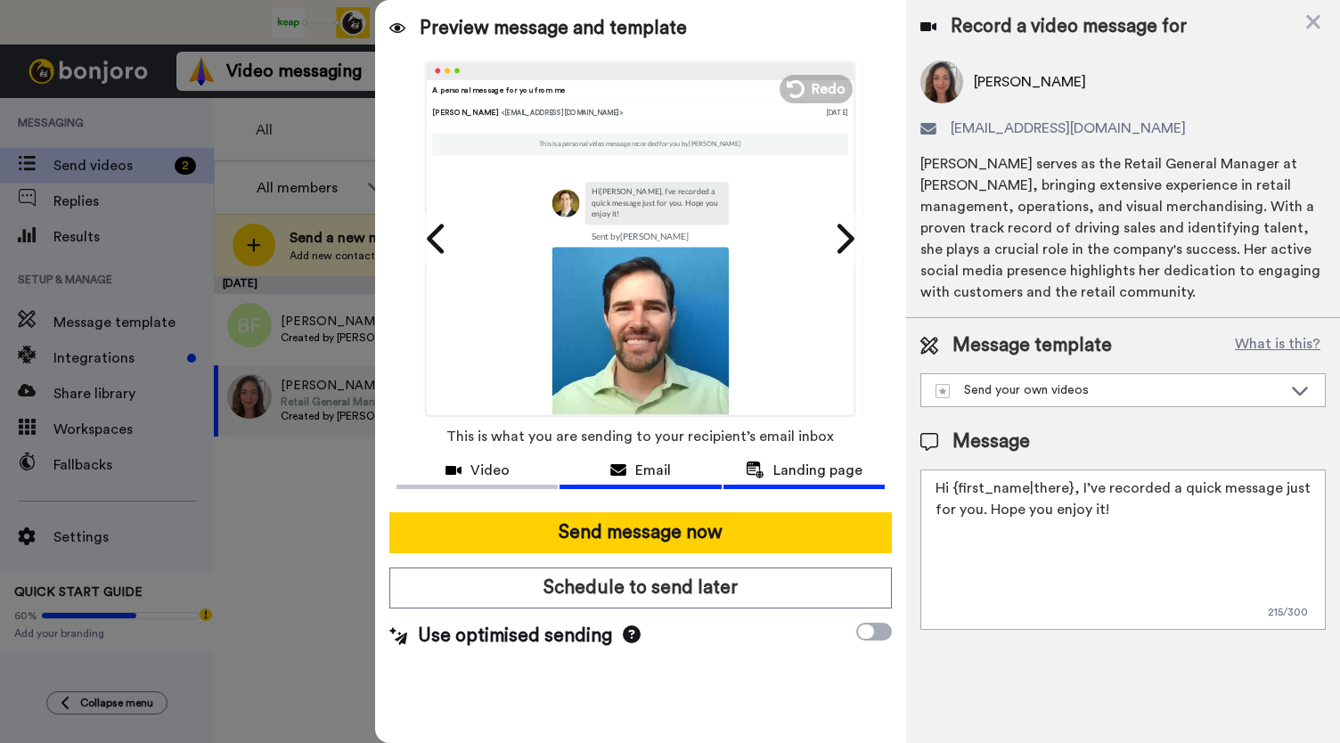
click at [834, 475] on span "Landing page" at bounding box center [817, 470] width 89 height 21
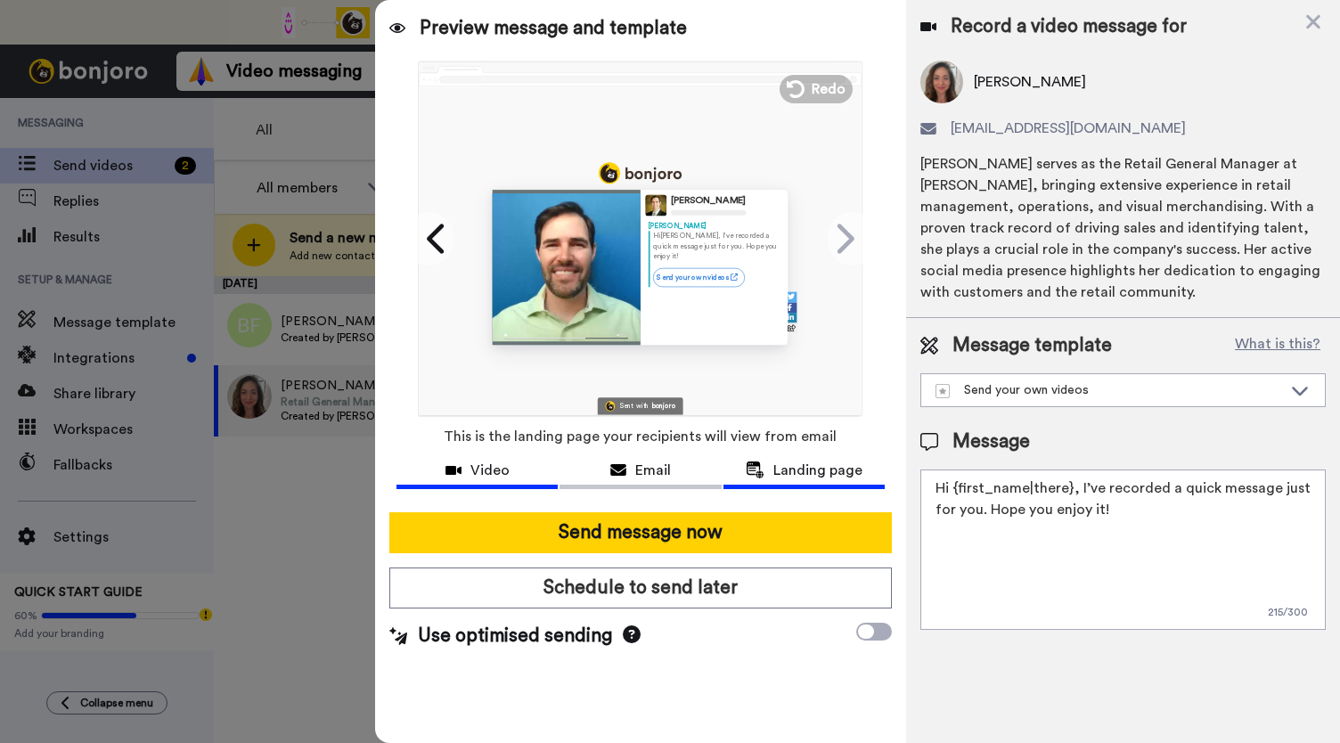
click at [444, 466] on div "Video" at bounding box center [477, 470] width 161 height 21
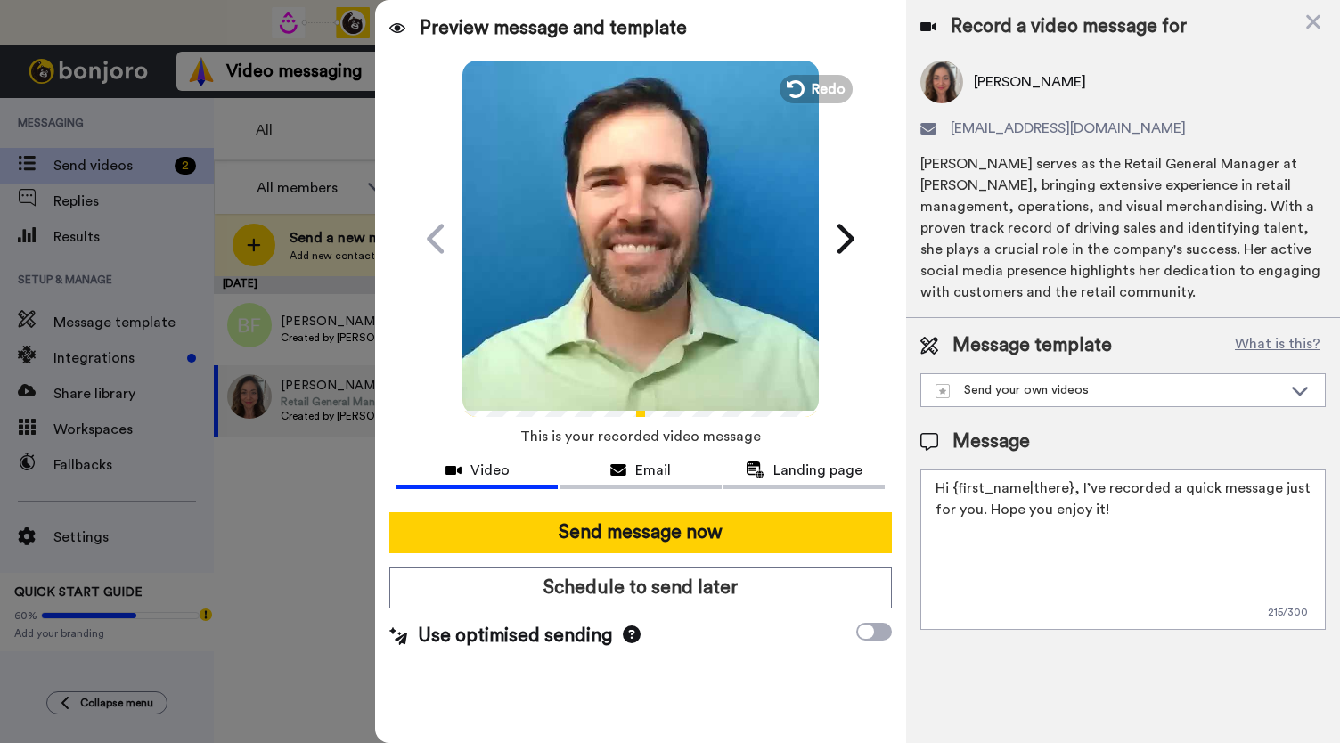
click at [650, 219] on icon at bounding box center [641, 238] width 47 height 47
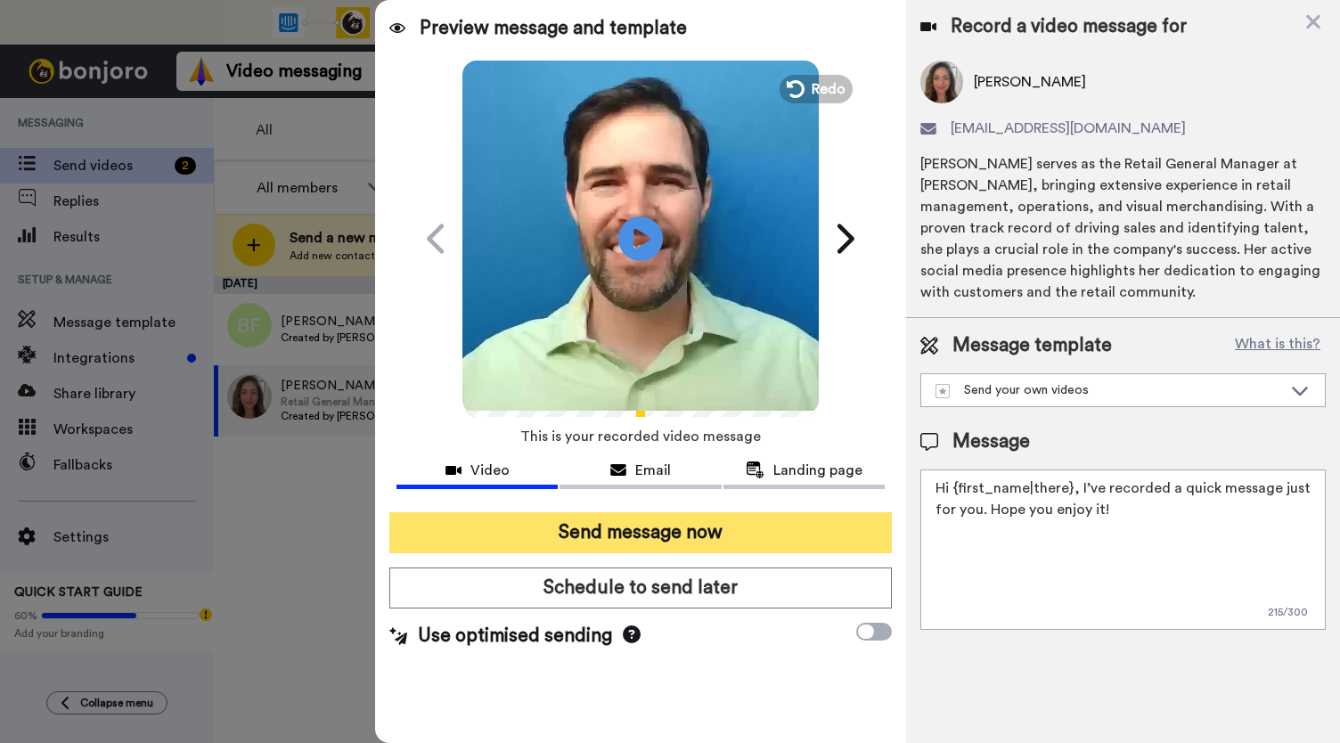
click at [623, 525] on button "Send message now" at bounding box center [640, 532] width 503 height 41
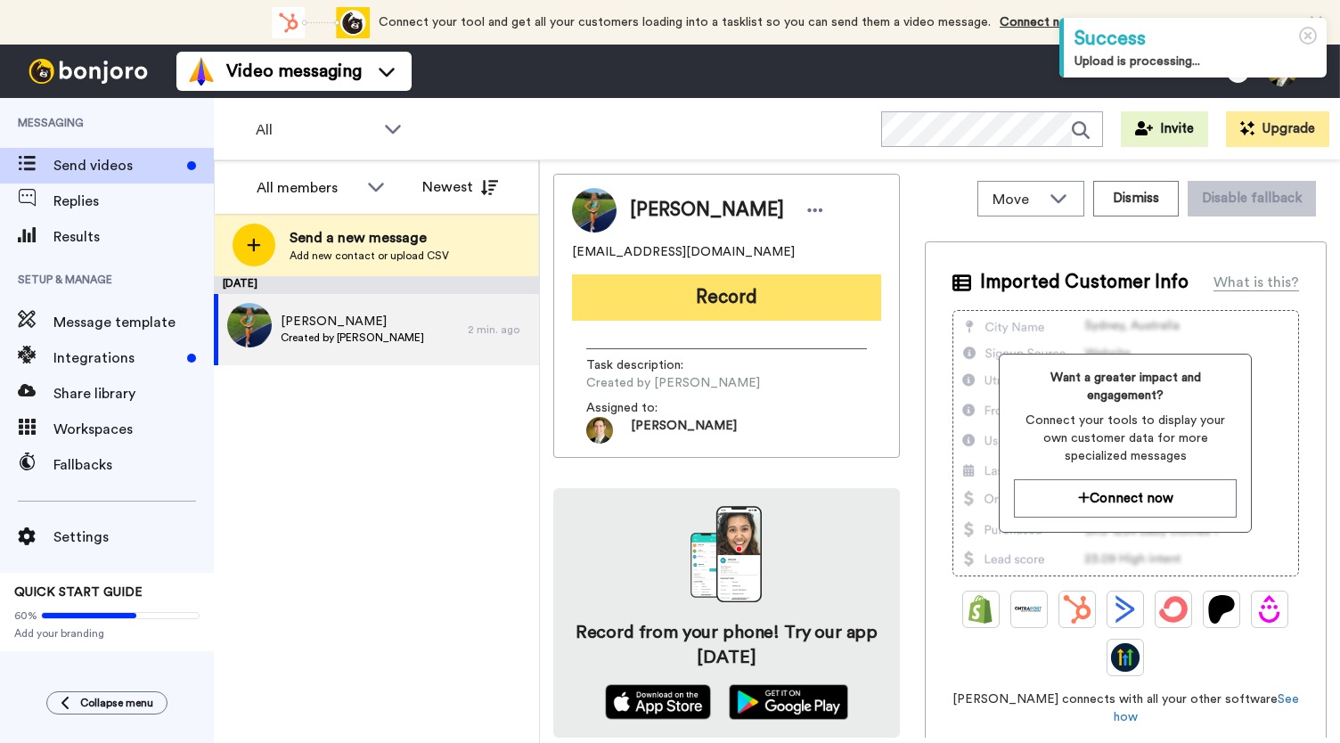
click at [662, 291] on button "Record" at bounding box center [726, 297] width 309 height 46
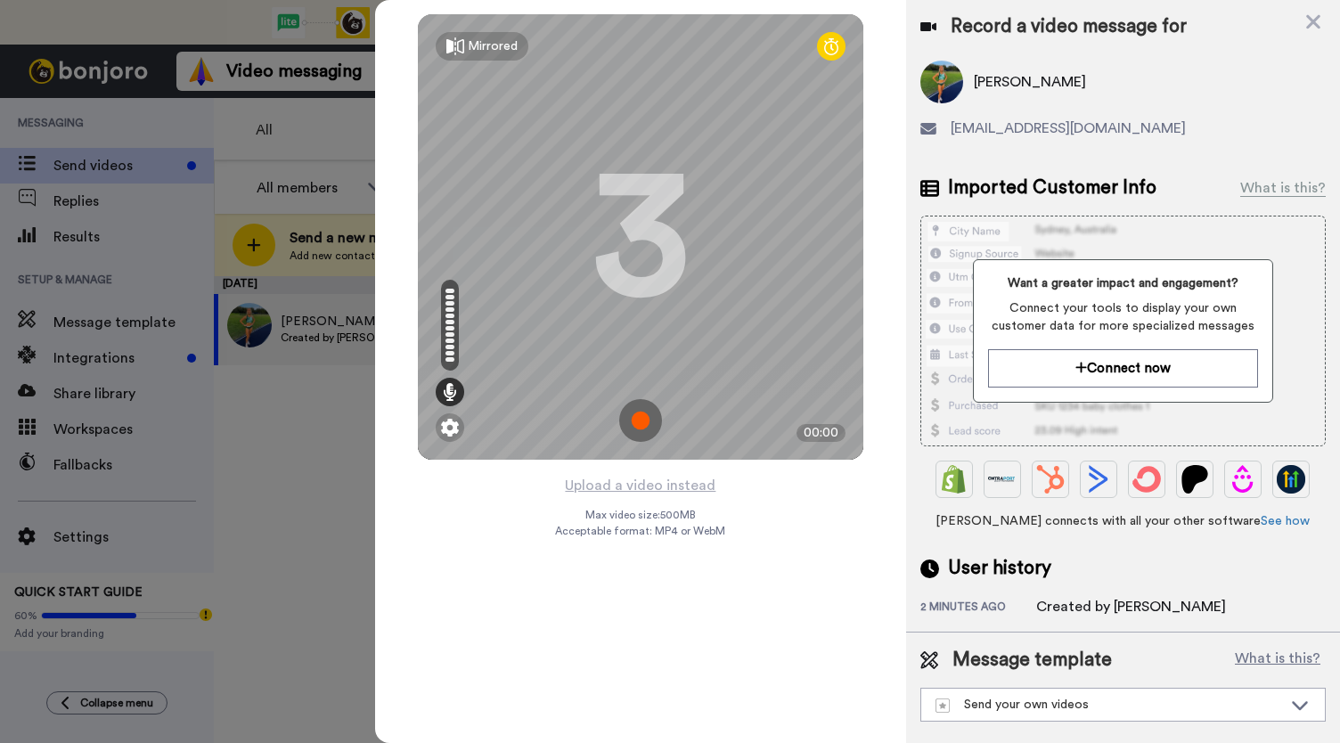
click at [633, 427] on img at bounding box center [640, 420] width 43 height 43
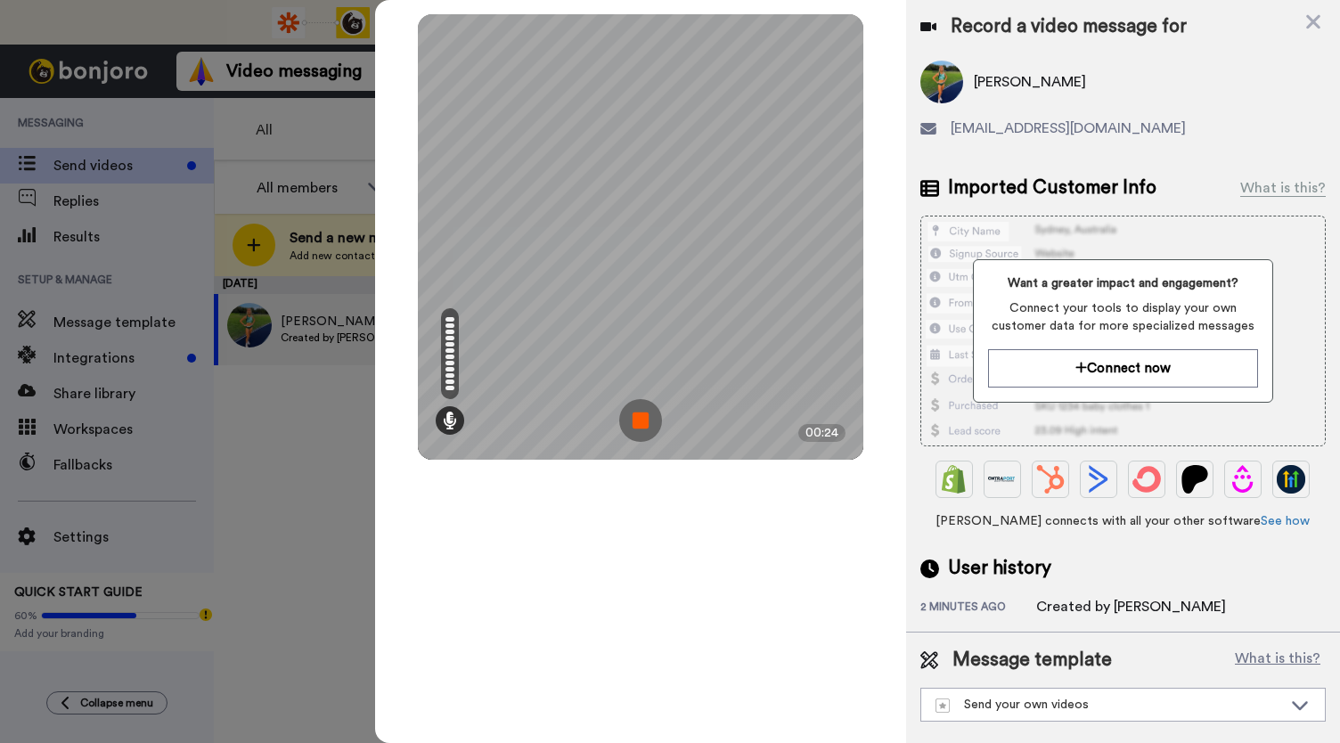
click at [634, 426] on img at bounding box center [640, 420] width 43 height 43
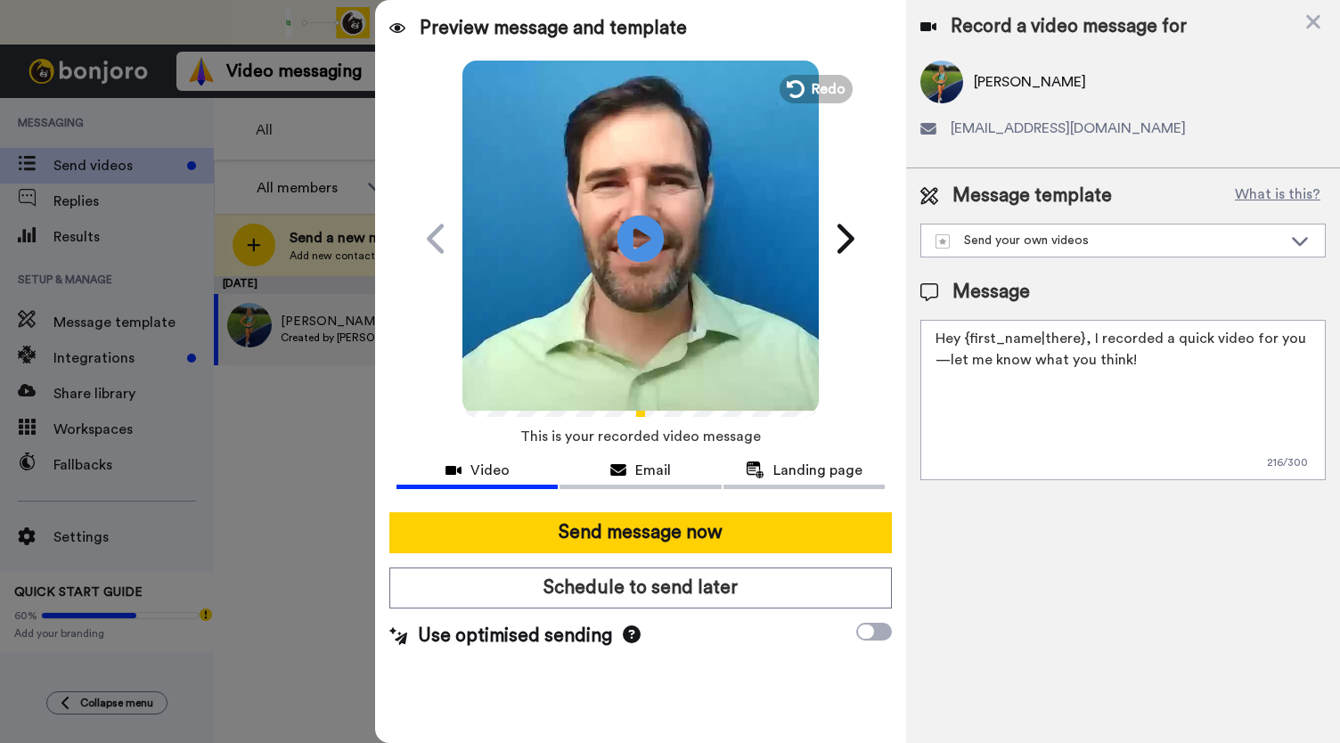
click at [640, 241] on icon "Play/Pause" at bounding box center [641, 238] width 47 height 85
click at [640, 461] on span "Email" at bounding box center [653, 470] width 36 height 21
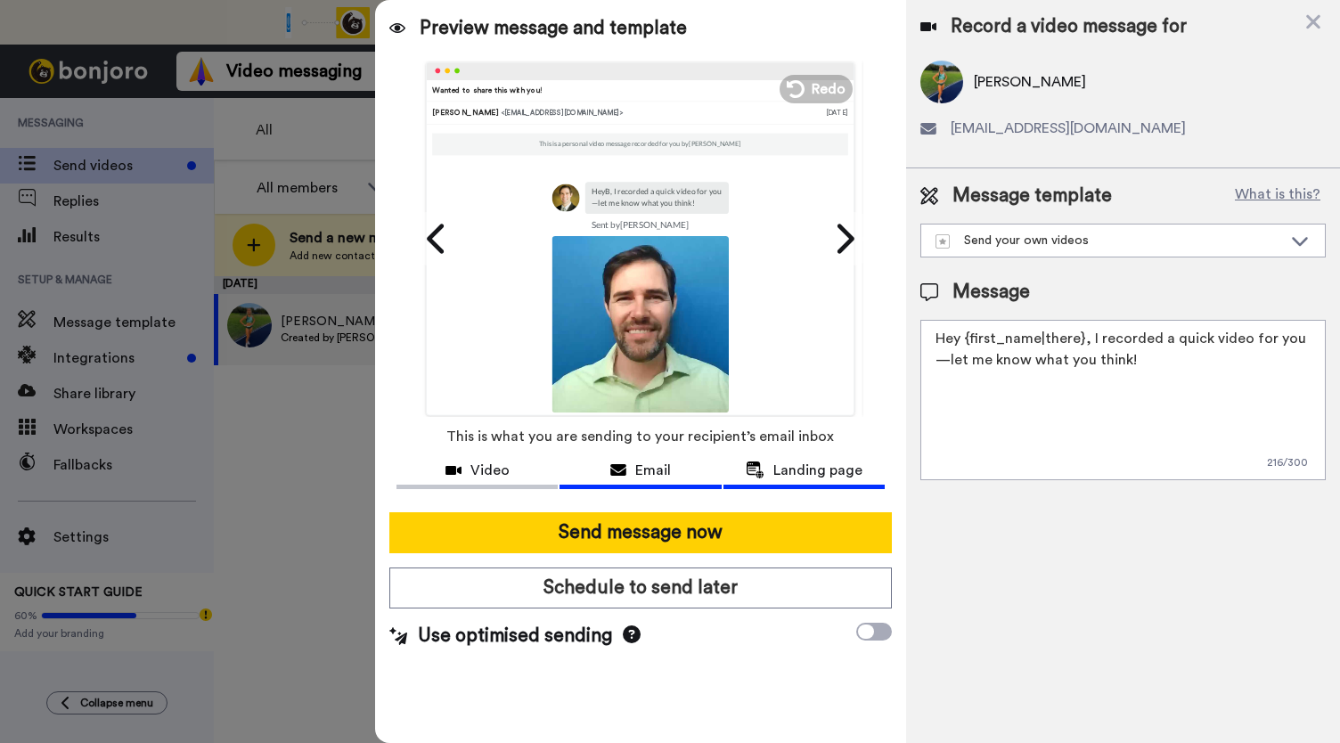
click at [782, 478] on span "Landing page" at bounding box center [817, 470] width 89 height 21
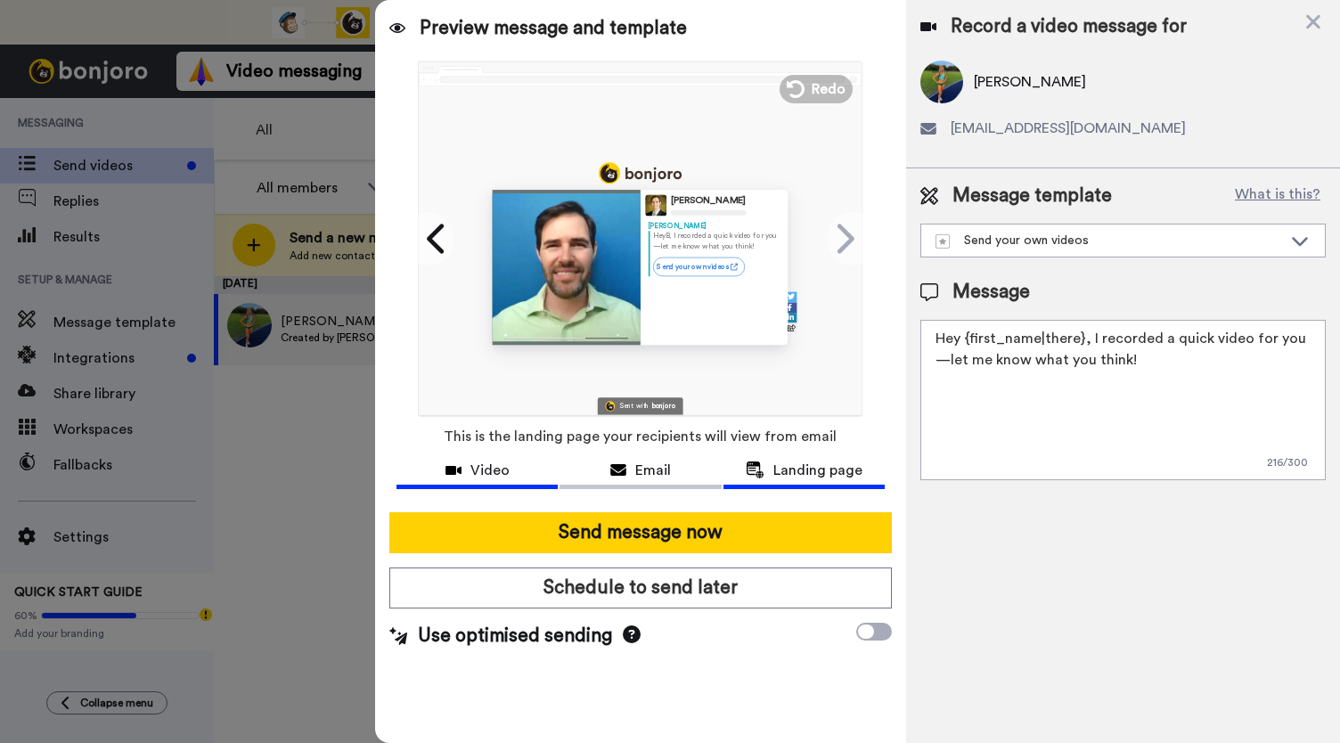
click at [487, 470] on span "Video" at bounding box center [489, 470] width 39 height 21
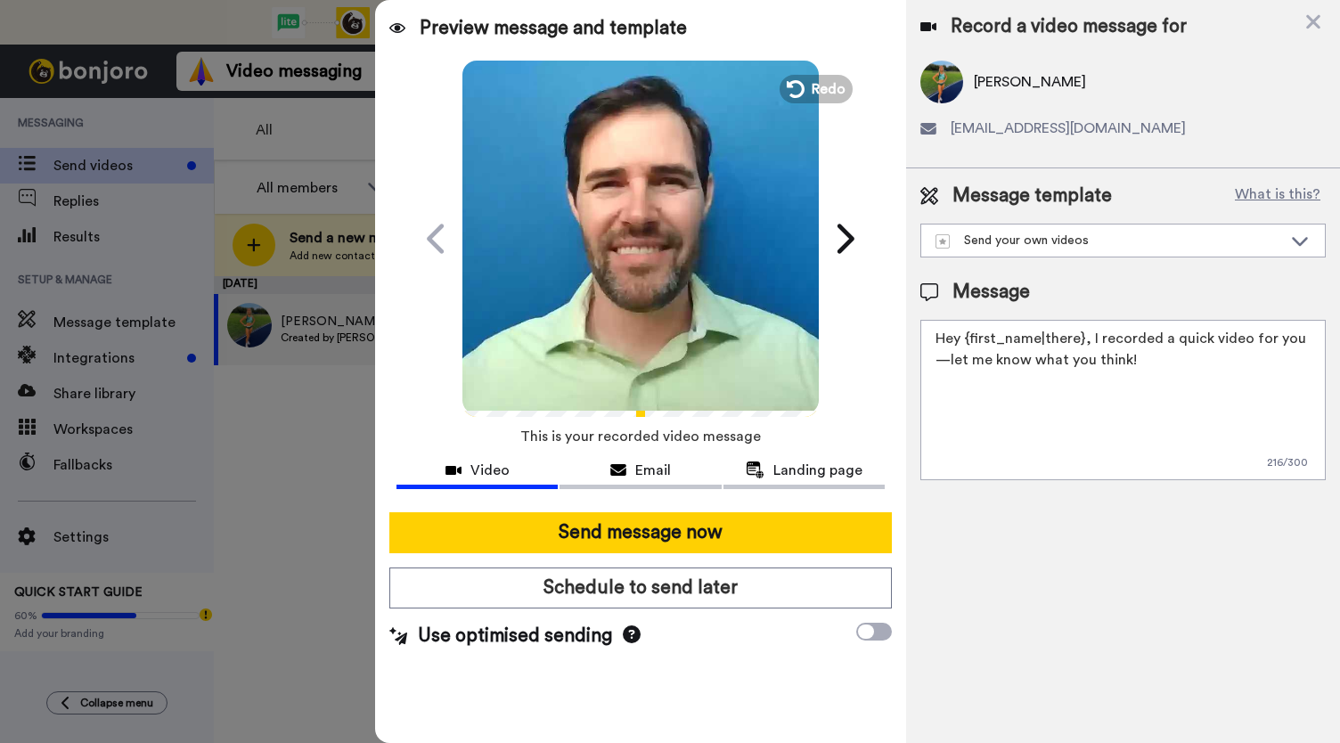
click at [592, 287] on video at bounding box center [640, 236] width 356 height 356
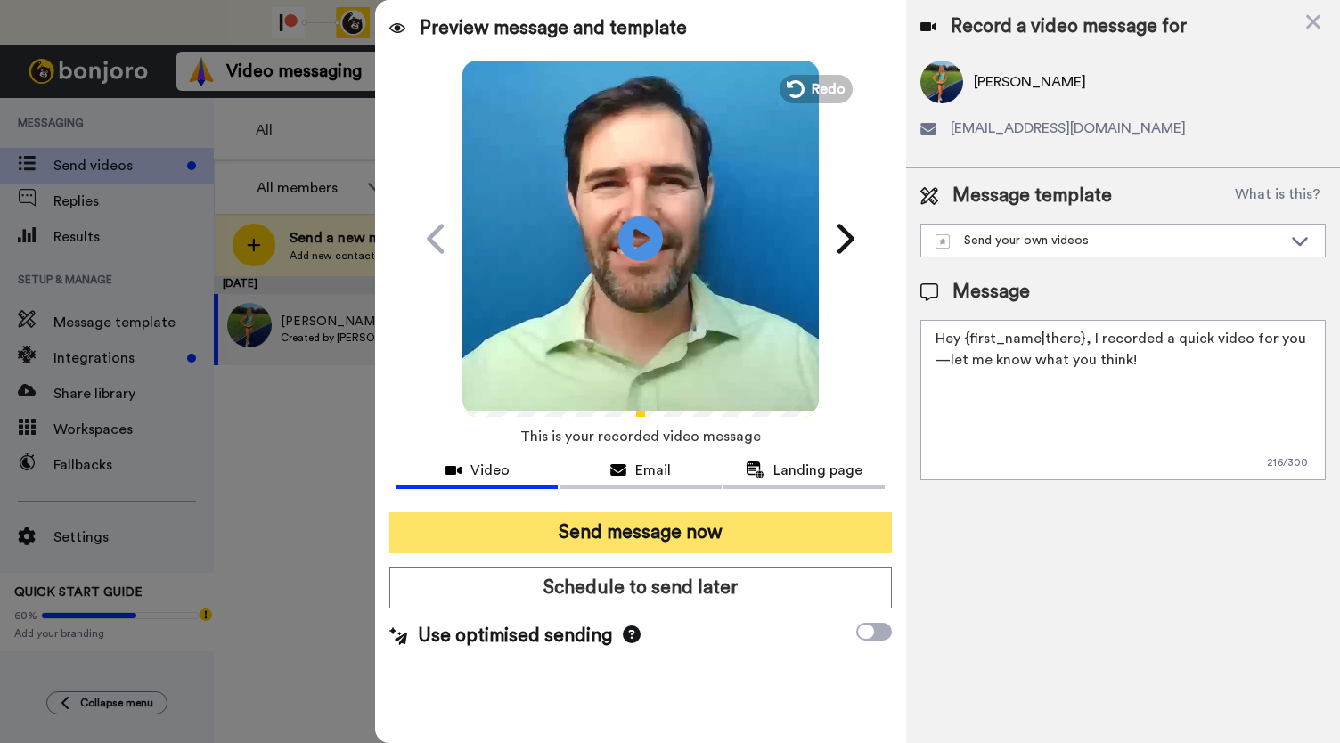
click at [616, 527] on button "Send message now" at bounding box center [640, 532] width 503 height 41
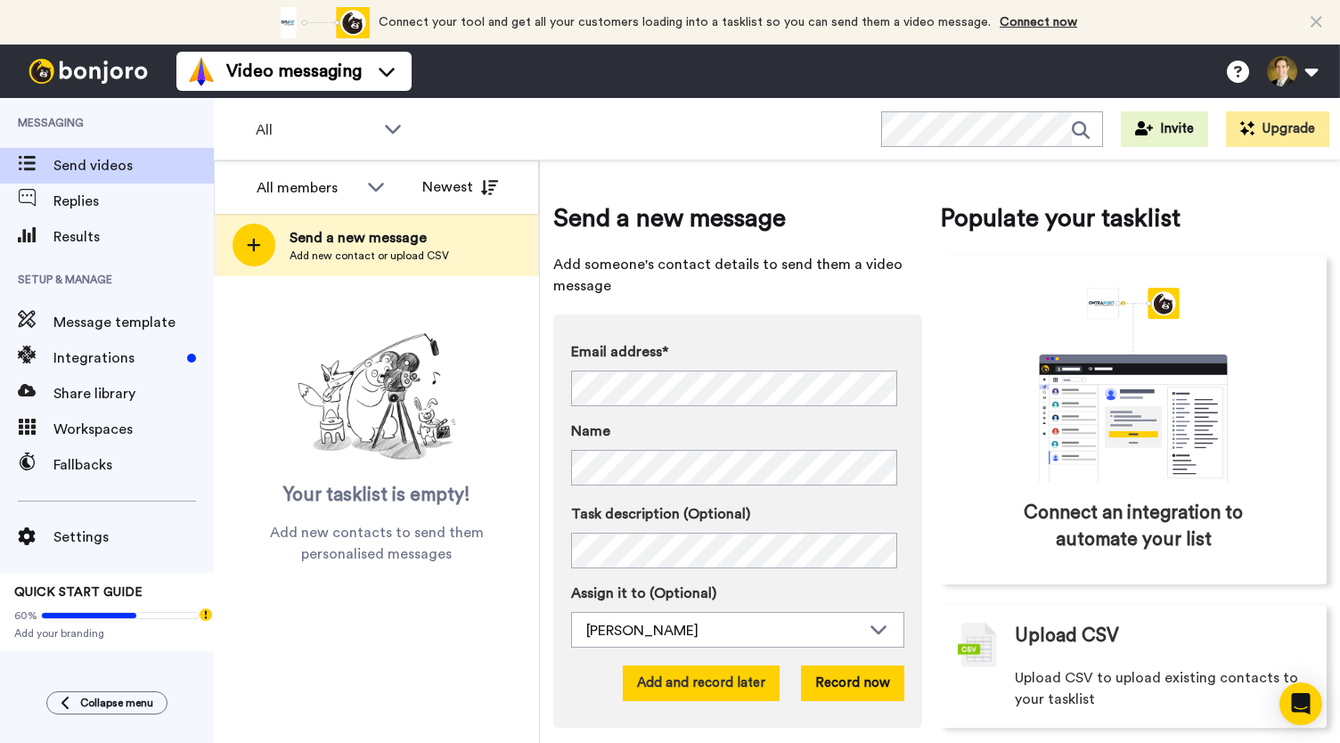
click at [676, 692] on button "Add and record later" at bounding box center [701, 684] width 157 height 36
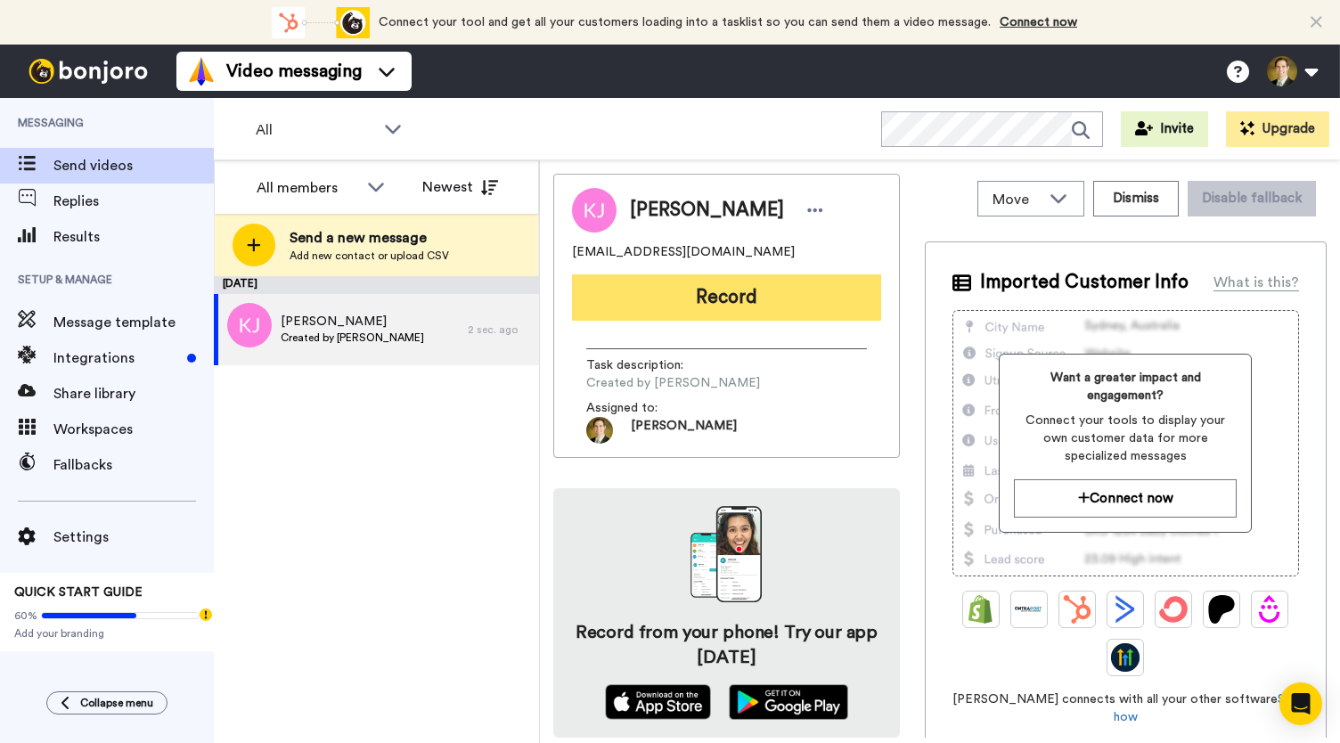
click at [727, 296] on button "Record" at bounding box center [726, 297] width 309 height 46
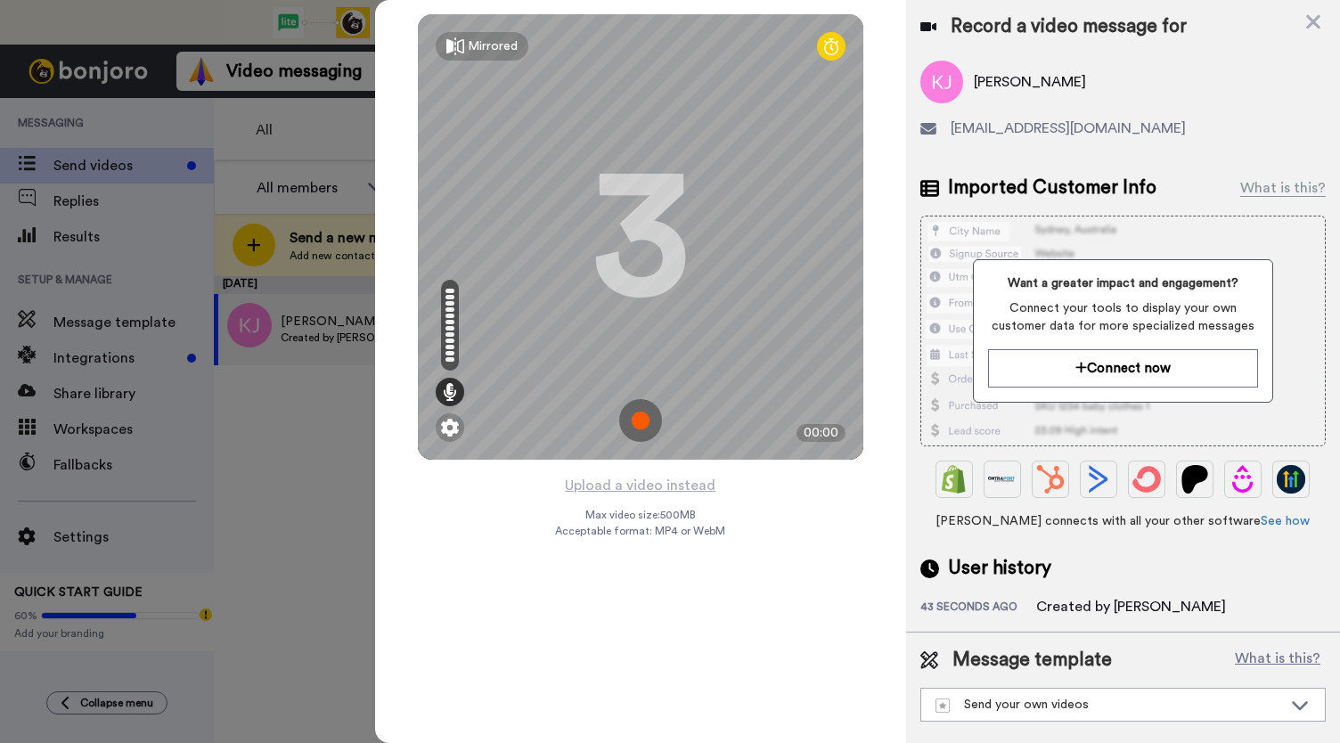
click at [634, 418] on img at bounding box center [640, 420] width 43 height 43
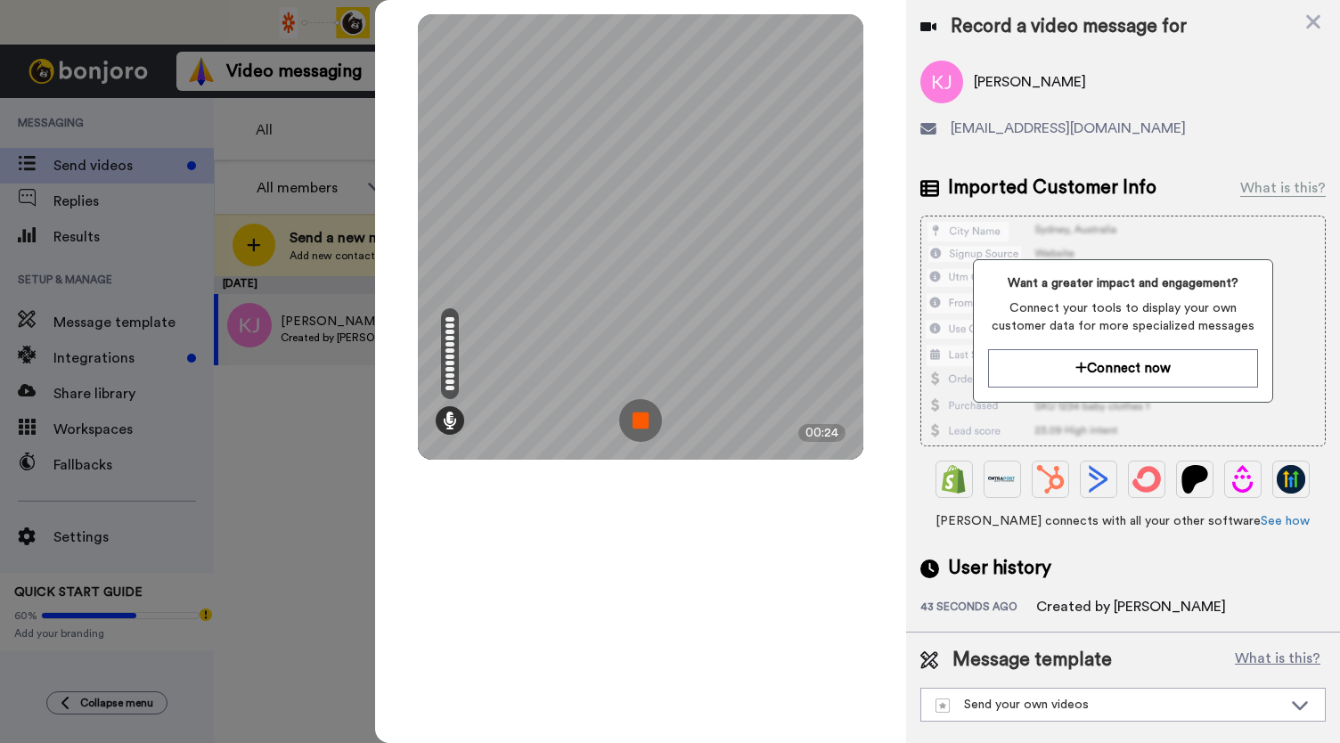
click at [634, 418] on img at bounding box center [640, 420] width 43 height 43
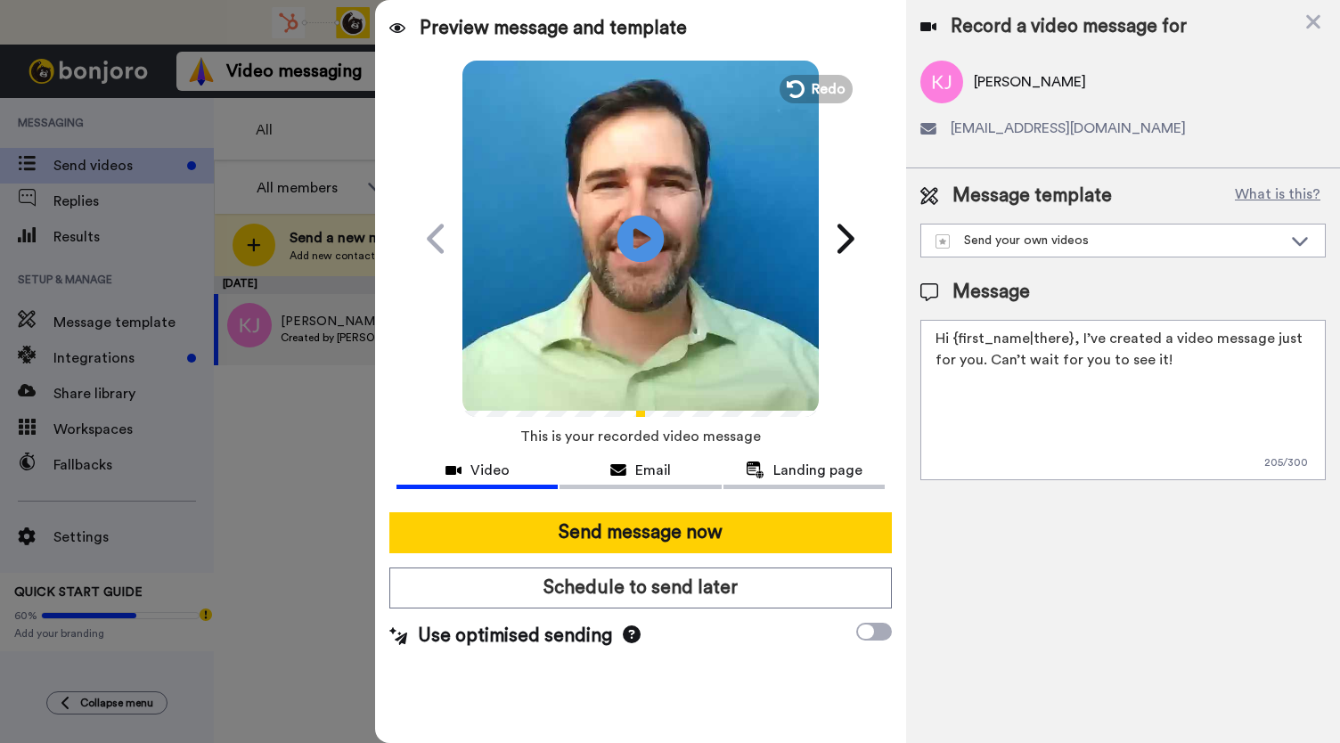
click at [632, 250] on icon at bounding box center [641, 238] width 47 height 47
click at [618, 471] on icon at bounding box center [618, 470] width 16 height 14
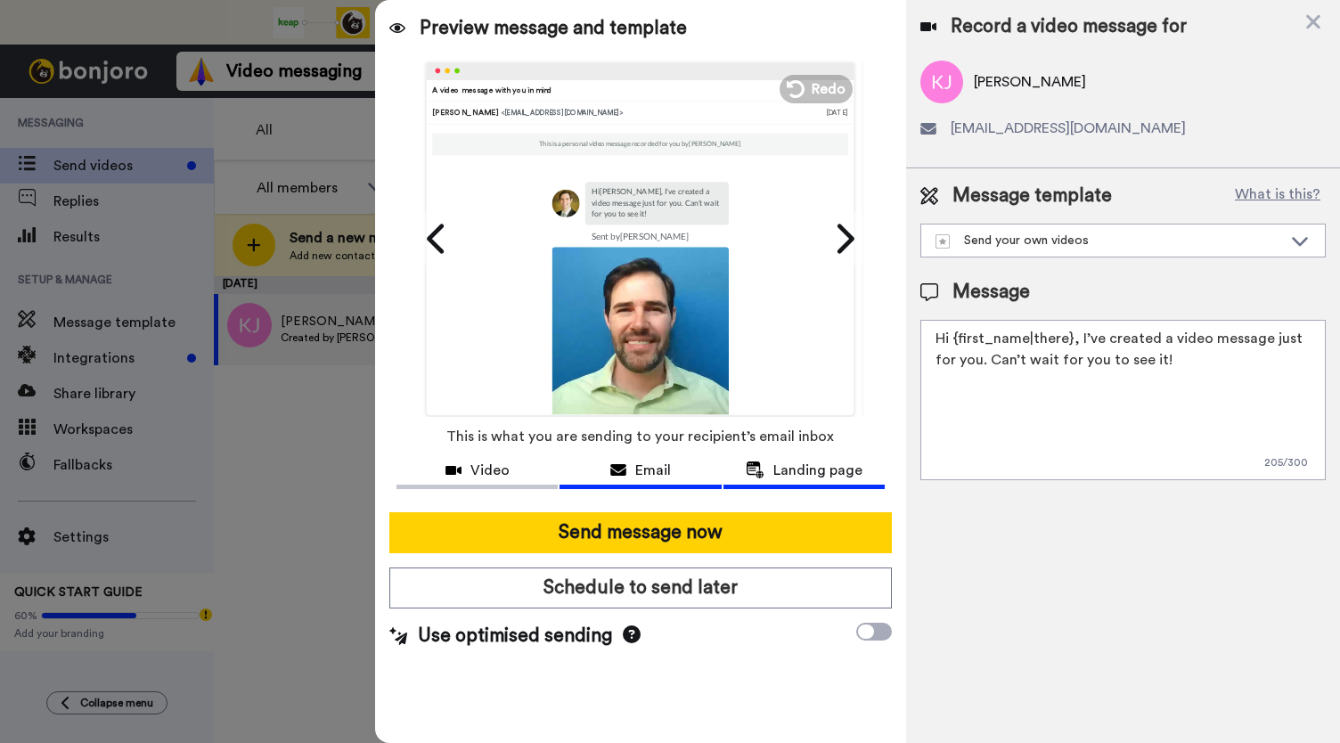
click at [773, 476] on div "Landing page" at bounding box center [804, 470] width 161 height 21
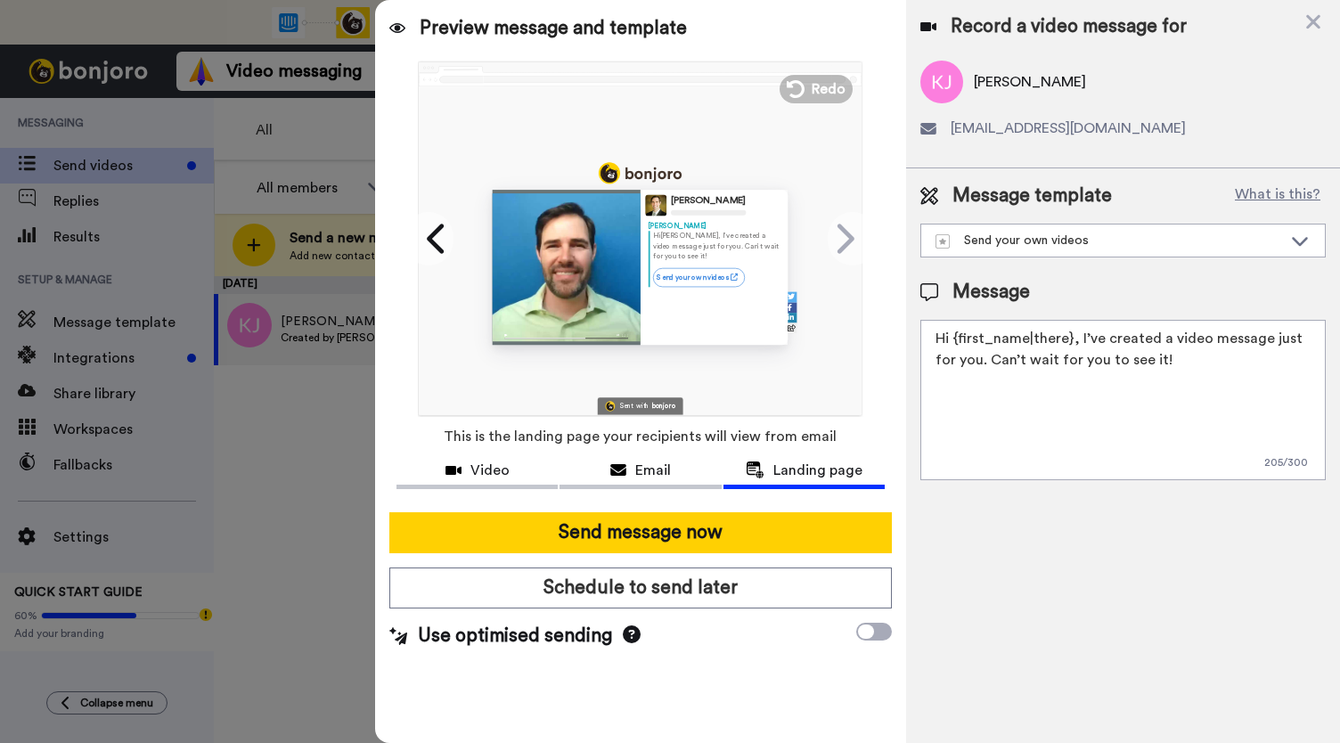
drag, startPoint x: 487, startPoint y: 476, endPoint x: 494, endPoint y: 438, distance: 37.9
click at [487, 475] on span "Video" at bounding box center [489, 470] width 39 height 21
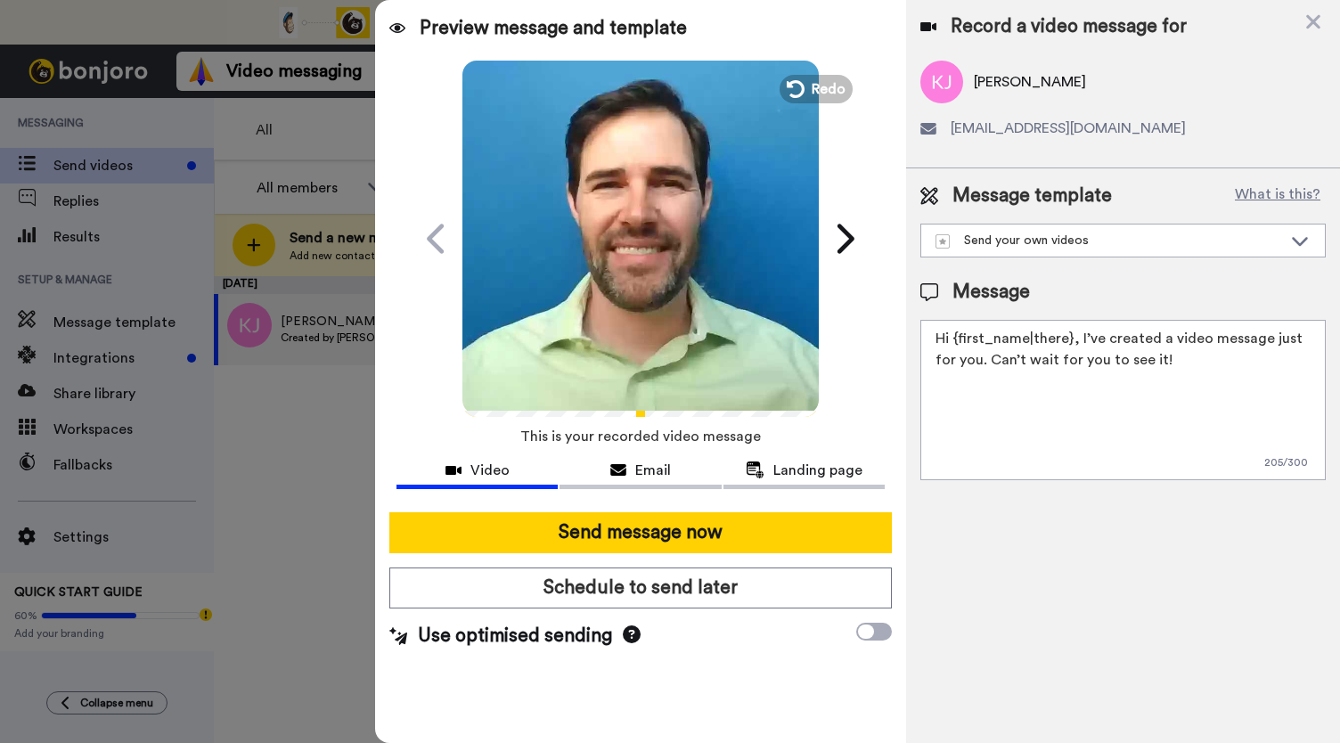
click at [568, 293] on video at bounding box center [640, 236] width 356 height 356
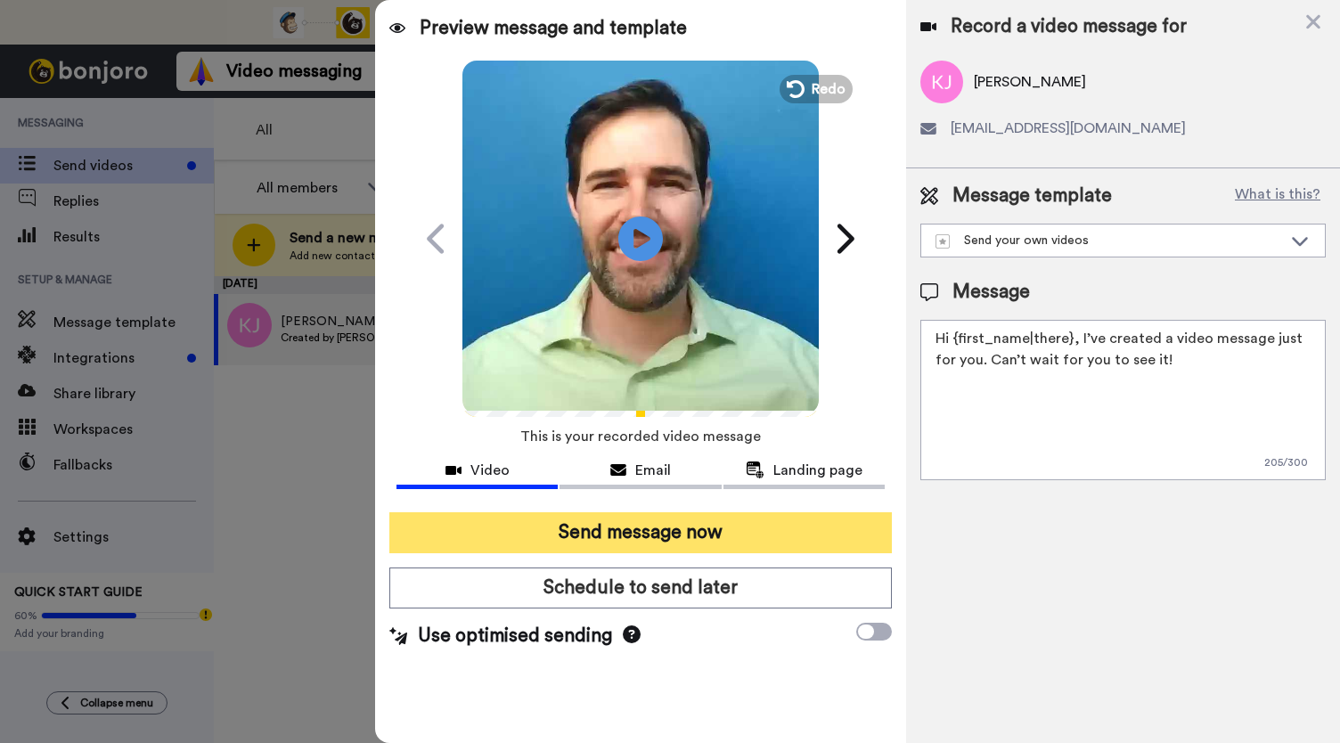
click at [599, 533] on button "Send message now" at bounding box center [640, 532] width 503 height 41
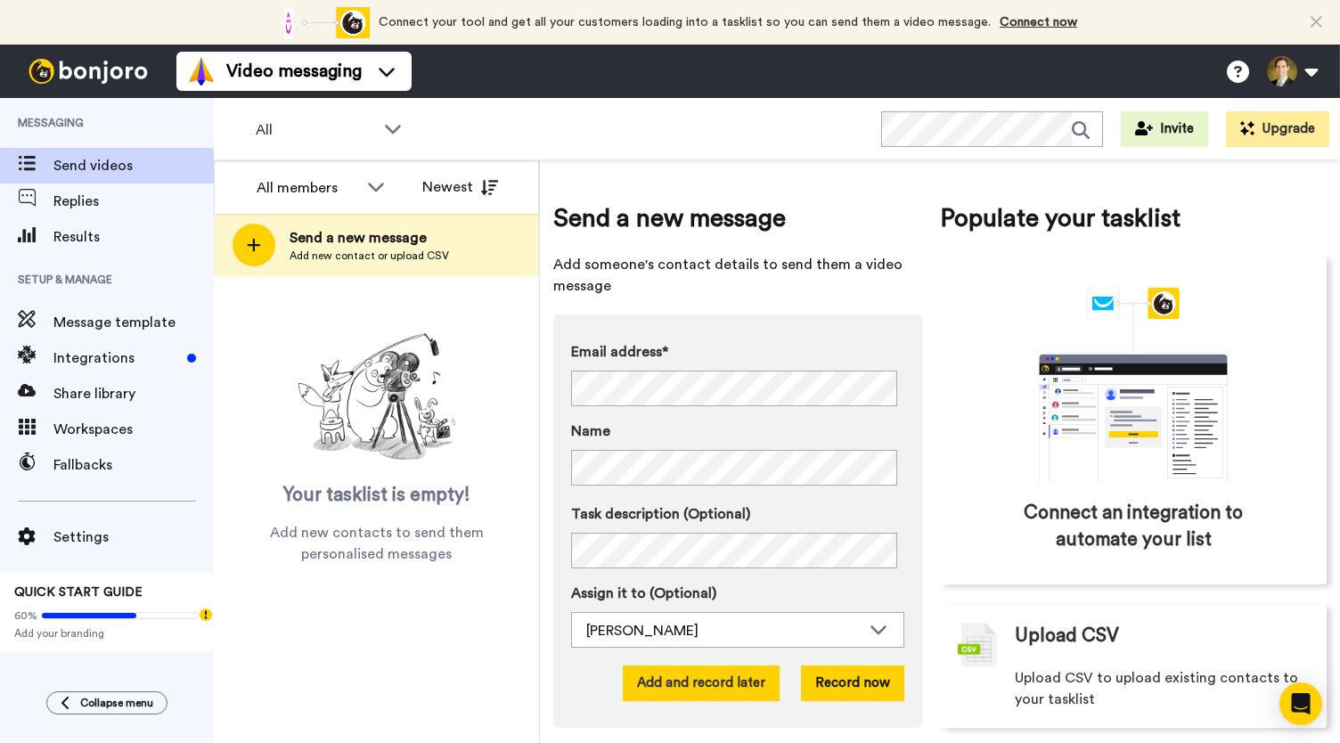
click at [691, 688] on button "Add and record later" at bounding box center [701, 684] width 157 height 36
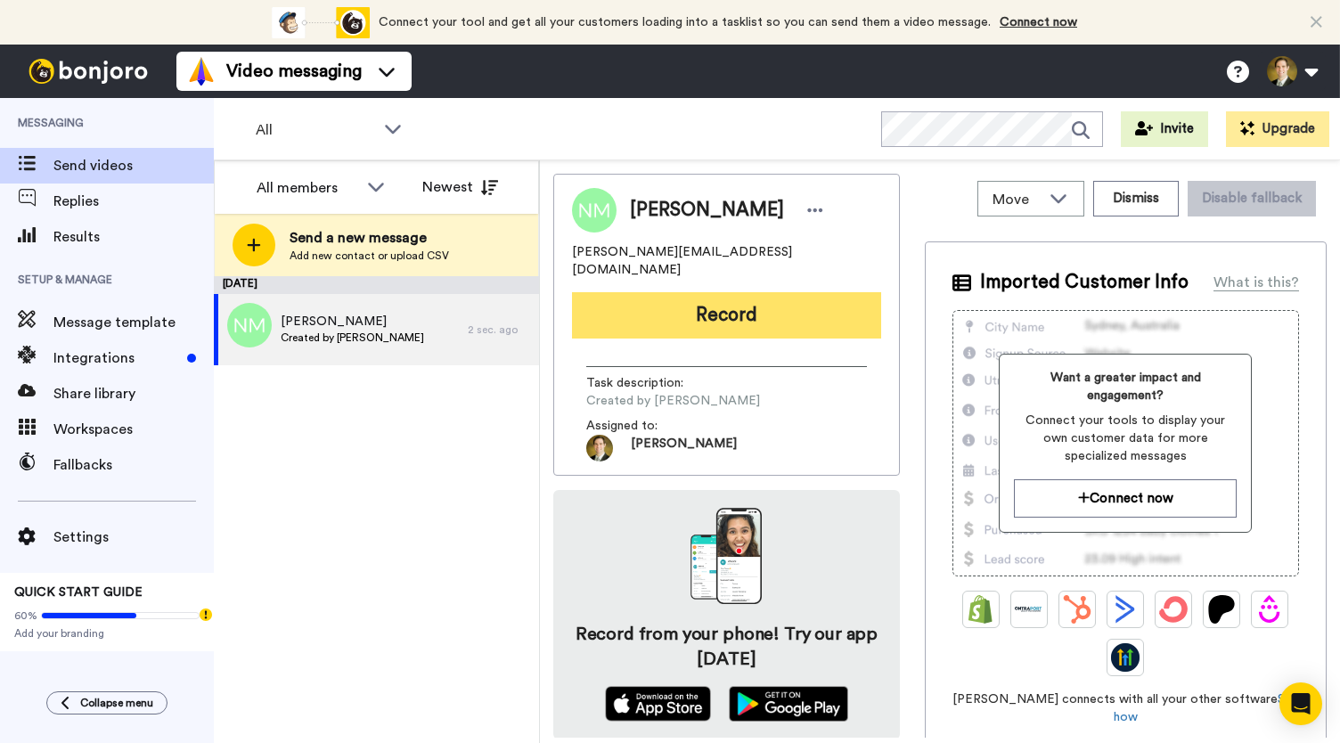
click at [710, 295] on button "Record" at bounding box center [726, 315] width 309 height 46
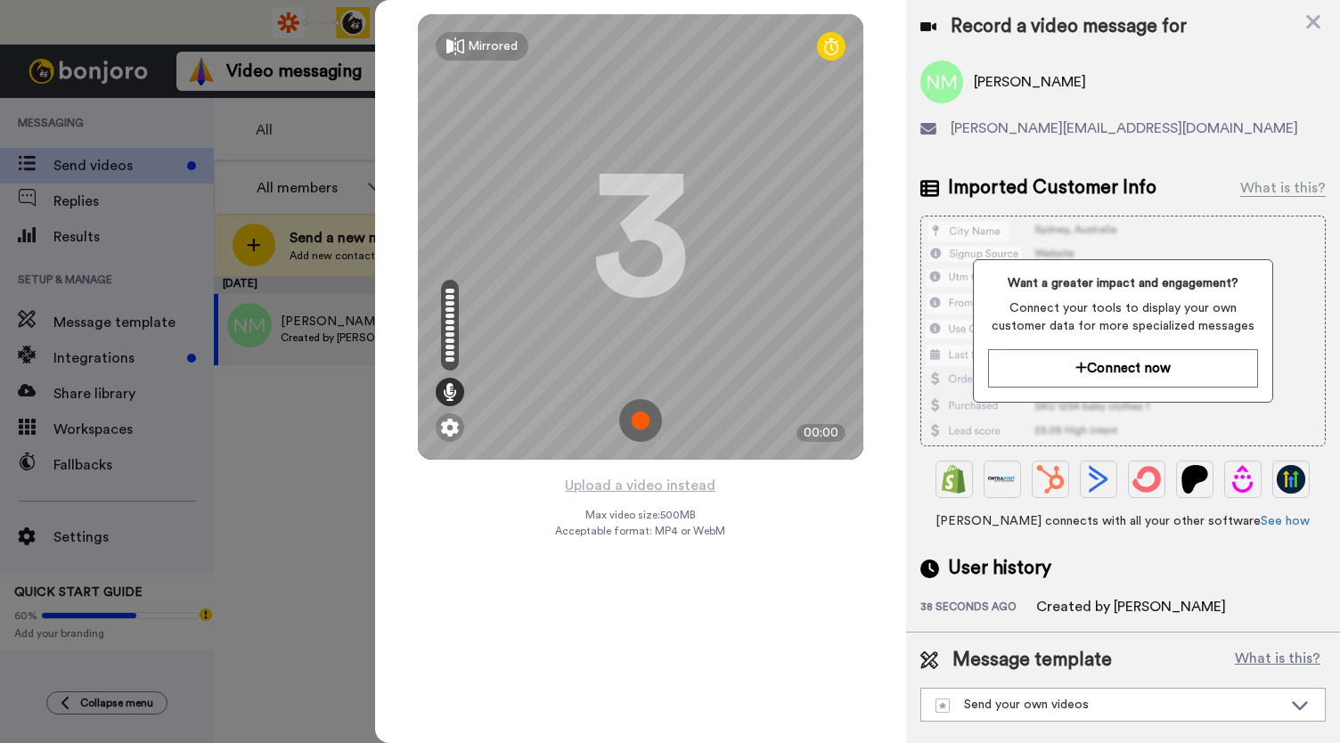
click at [649, 418] on img at bounding box center [640, 420] width 43 height 43
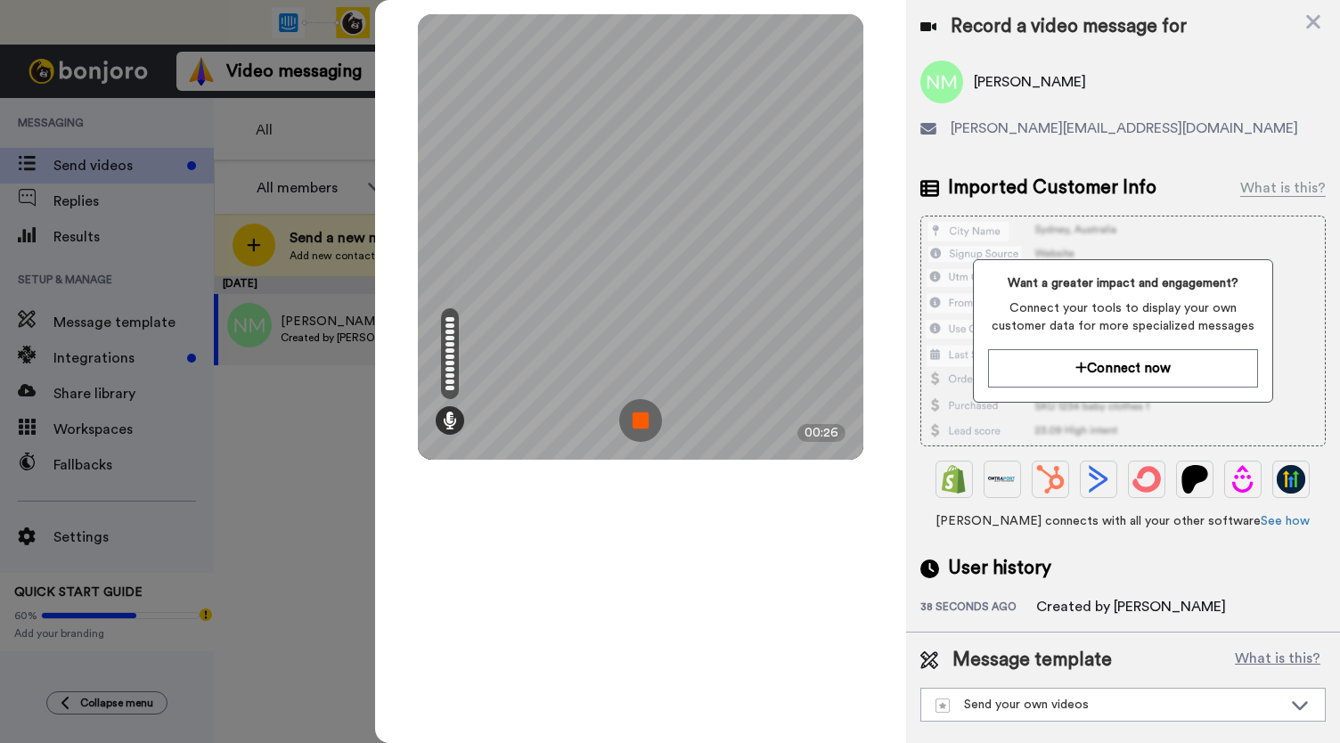
click at [649, 418] on img at bounding box center [640, 420] width 43 height 43
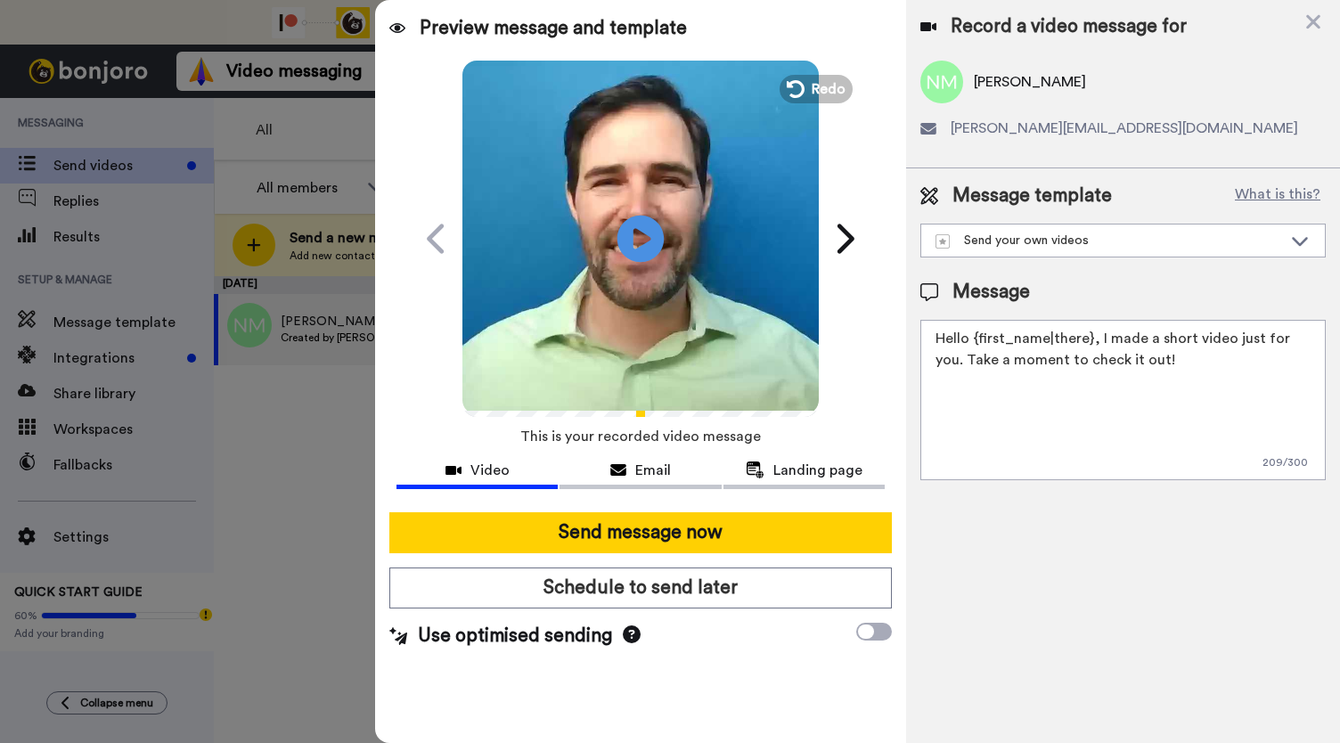
click at [644, 225] on icon at bounding box center [641, 238] width 47 height 47
click at [646, 478] on span "Email" at bounding box center [653, 470] width 36 height 21
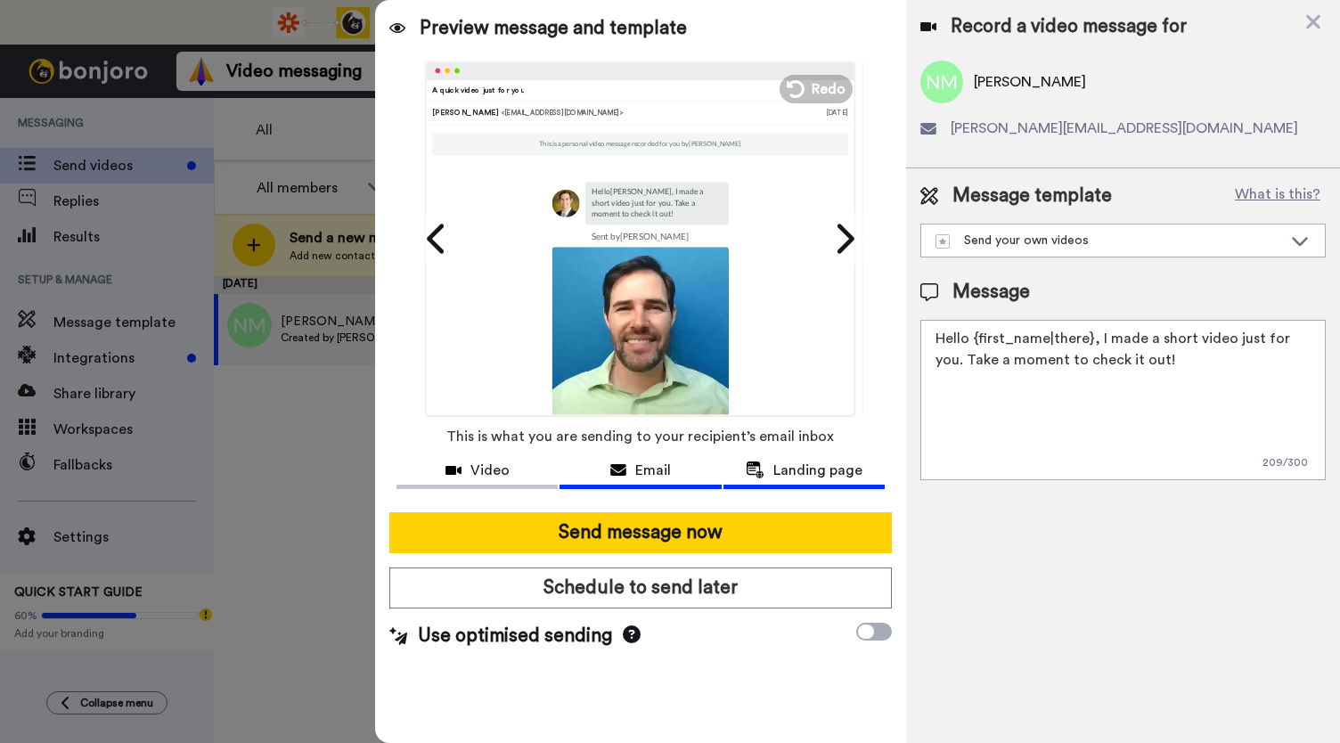
click at [793, 474] on span "Landing page" at bounding box center [817, 470] width 89 height 21
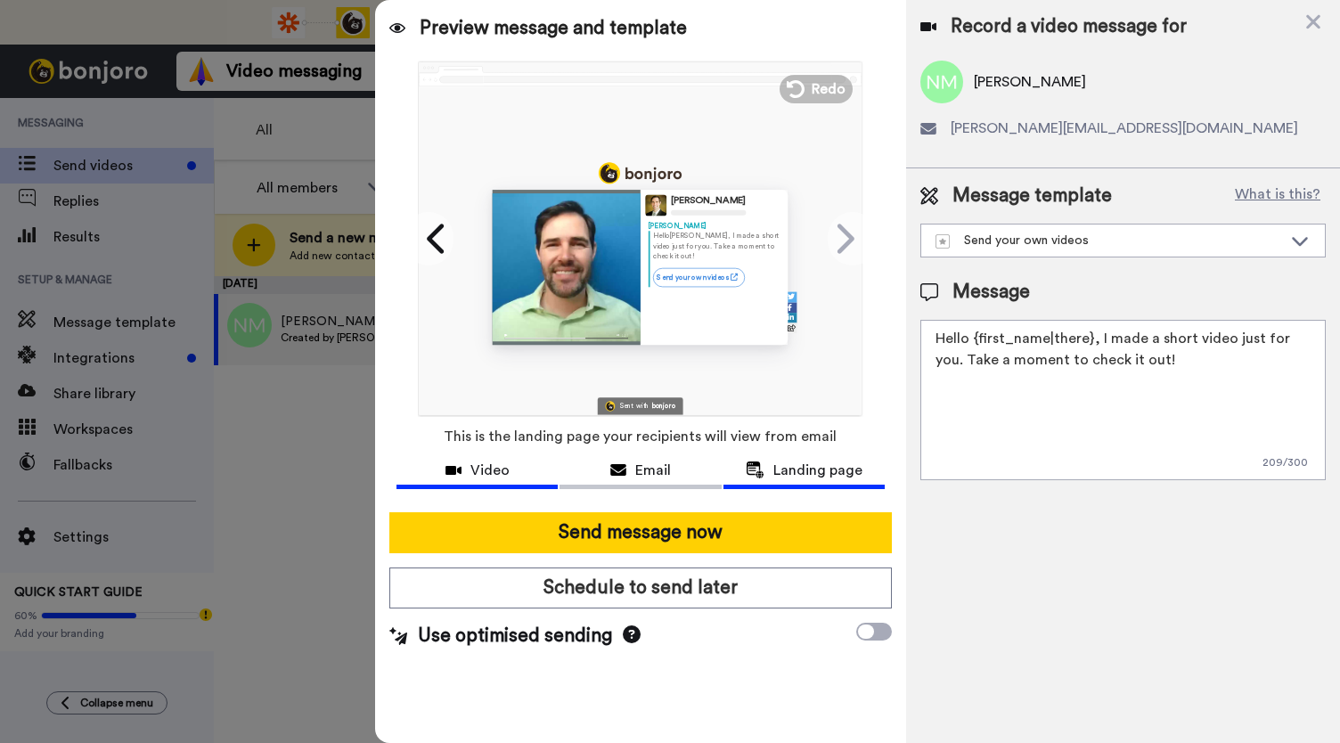
click at [522, 468] on div "Video" at bounding box center [477, 470] width 161 height 21
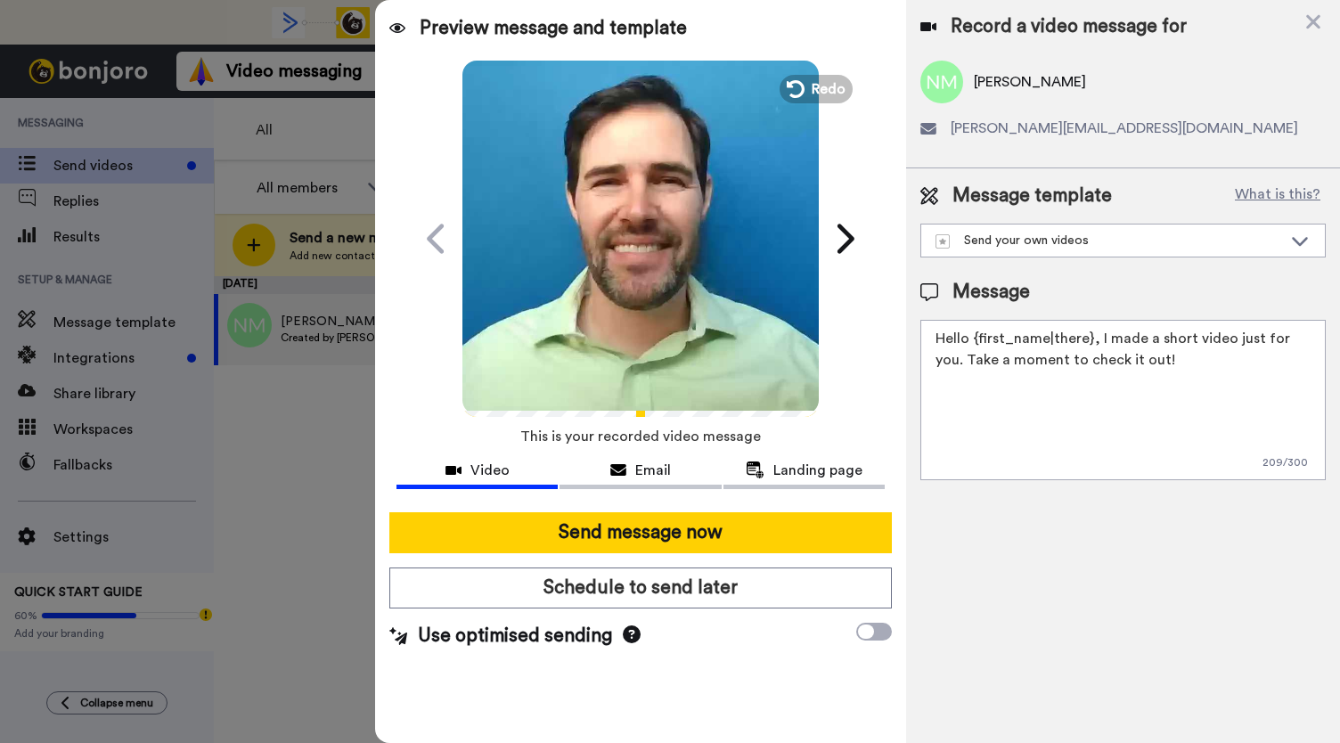
click at [622, 286] on video at bounding box center [640, 236] width 356 height 356
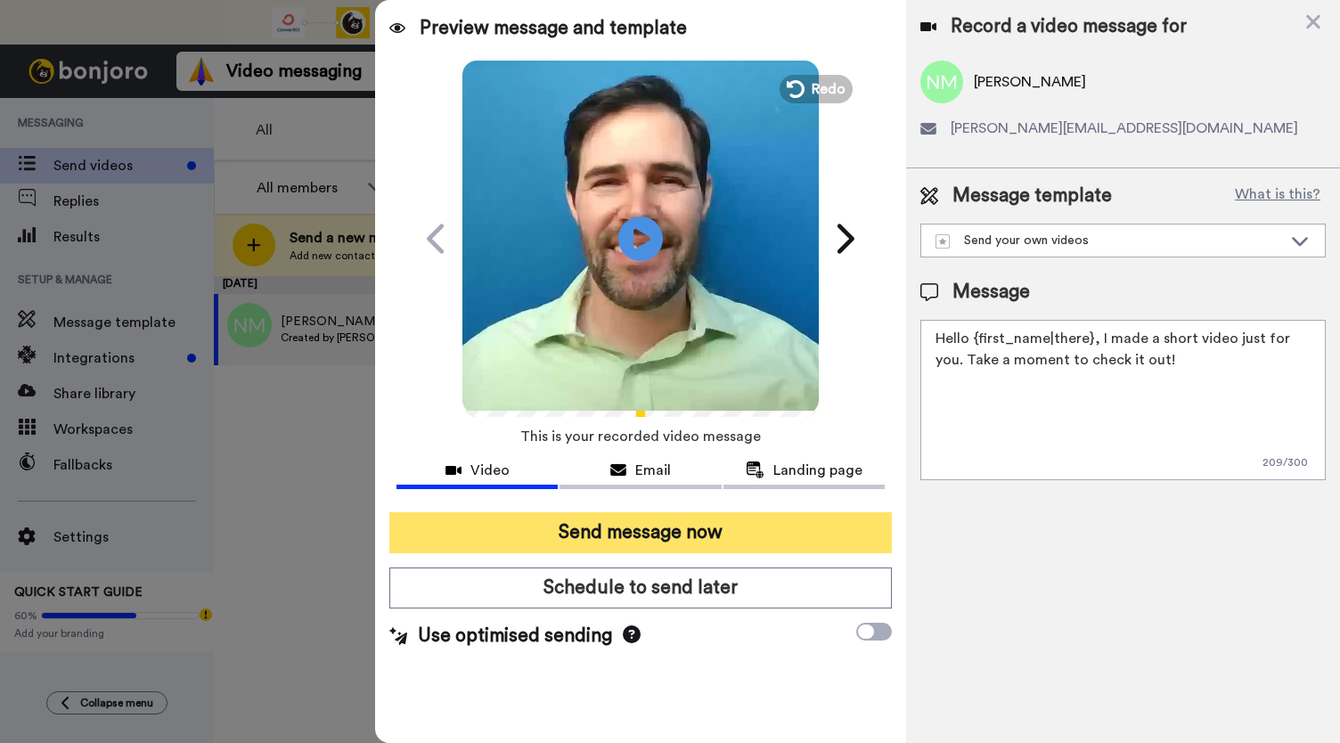
click at [600, 531] on button "Send message now" at bounding box center [640, 532] width 503 height 41
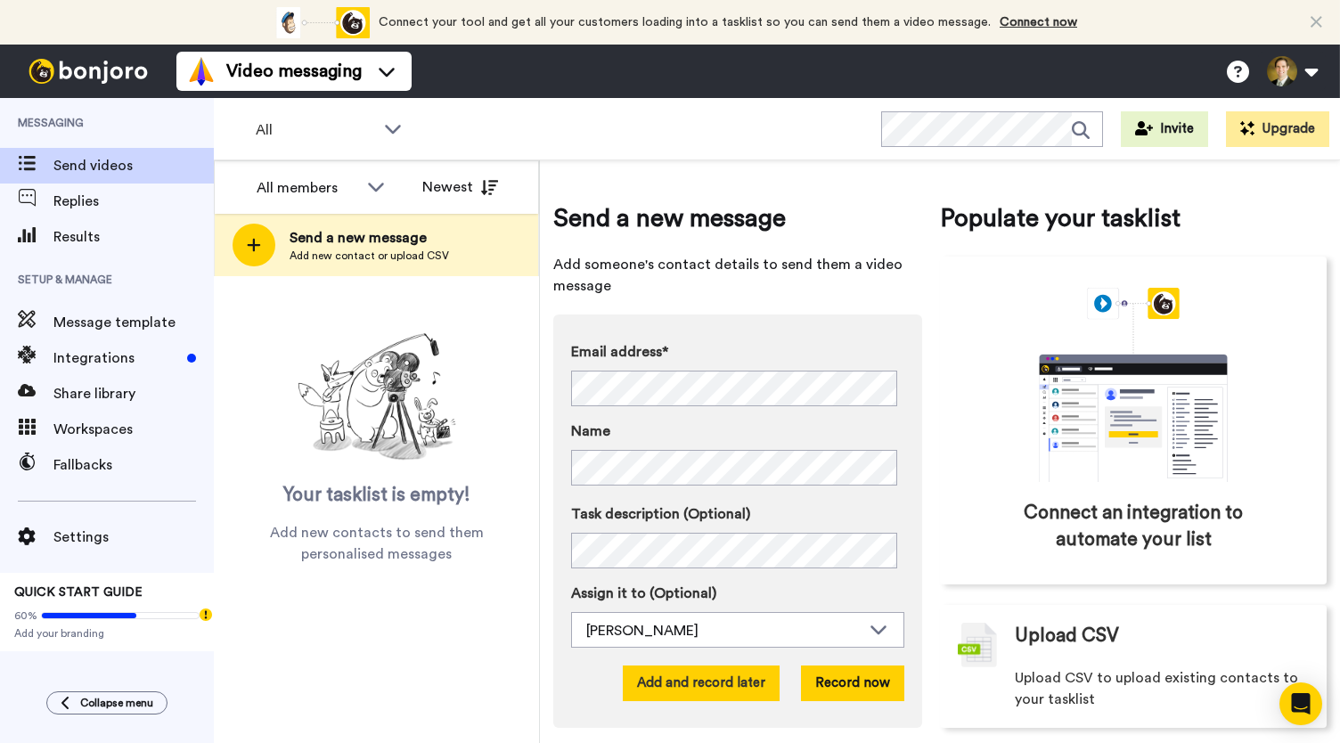
click at [688, 696] on button "Add and record later" at bounding box center [701, 684] width 157 height 36
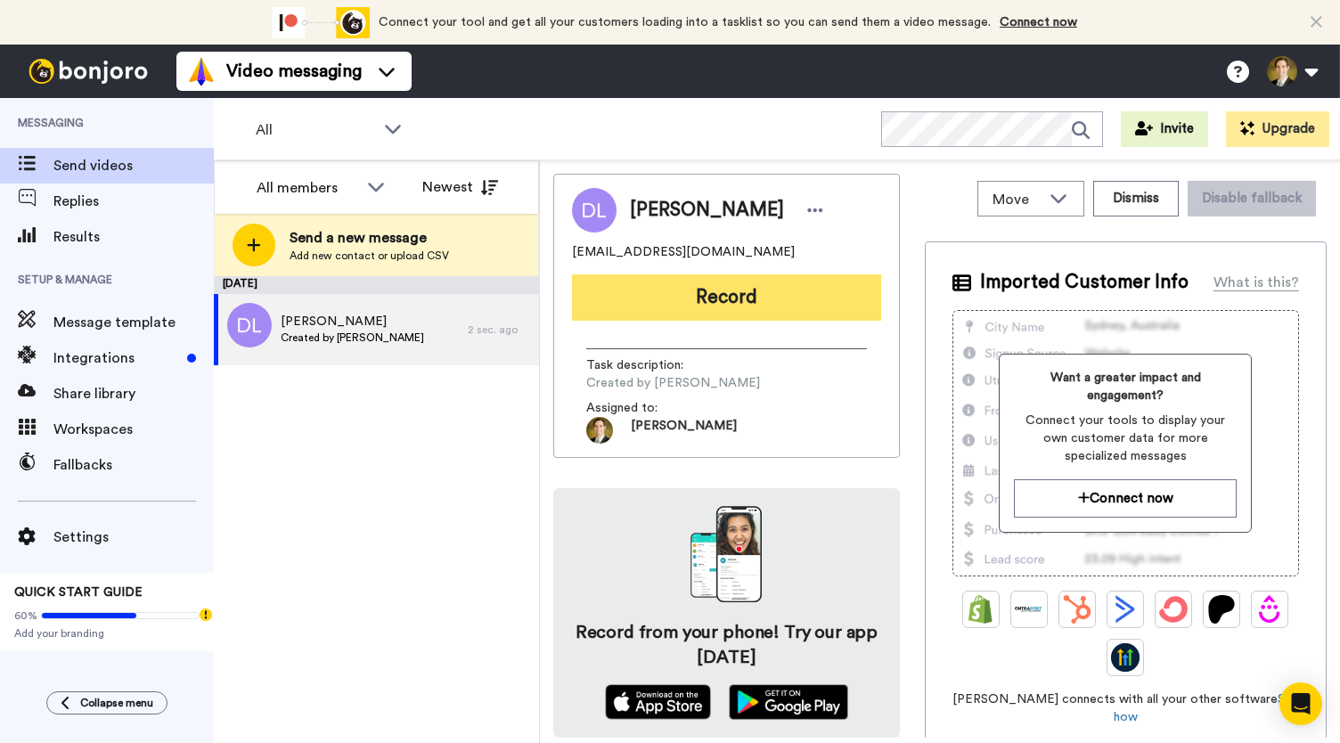
click at [718, 299] on button "Record" at bounding box center [726, 297] width 309 height 46
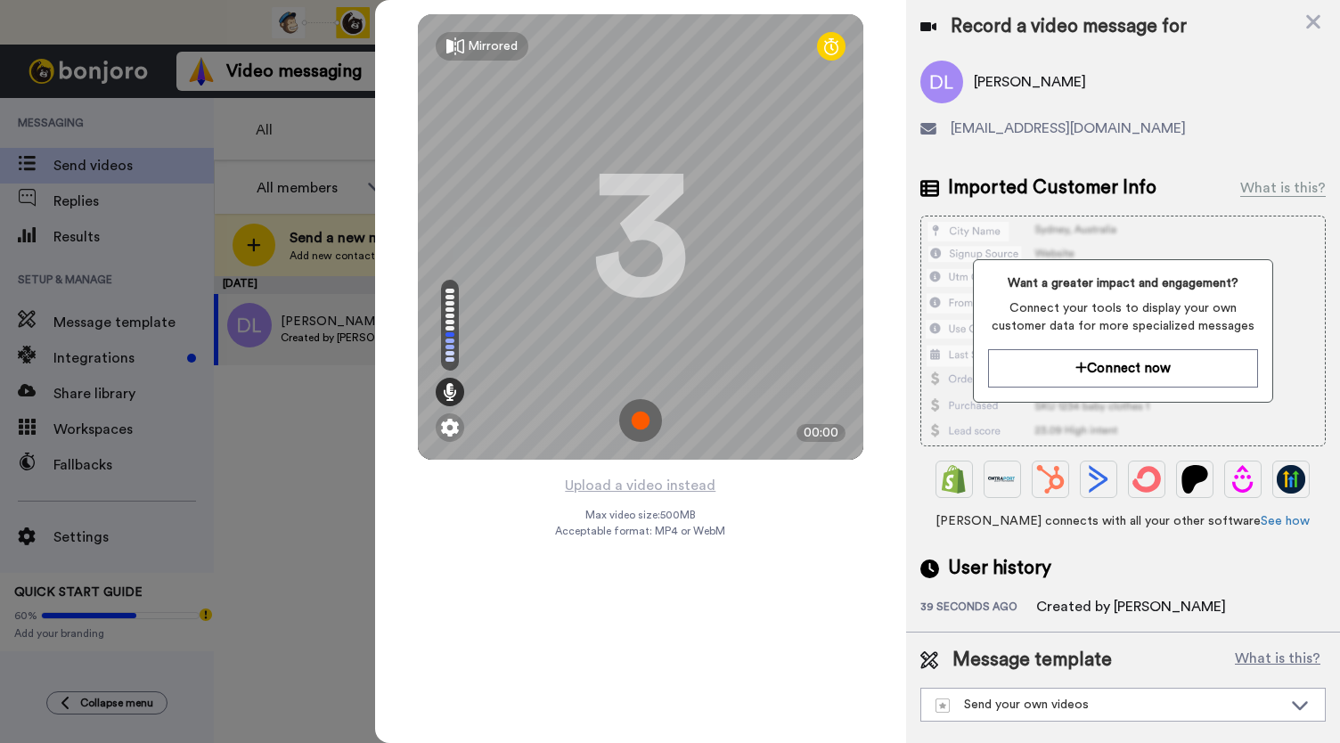
click at [642, 422] on img at bounding box center [640, 420] width 43 height 43
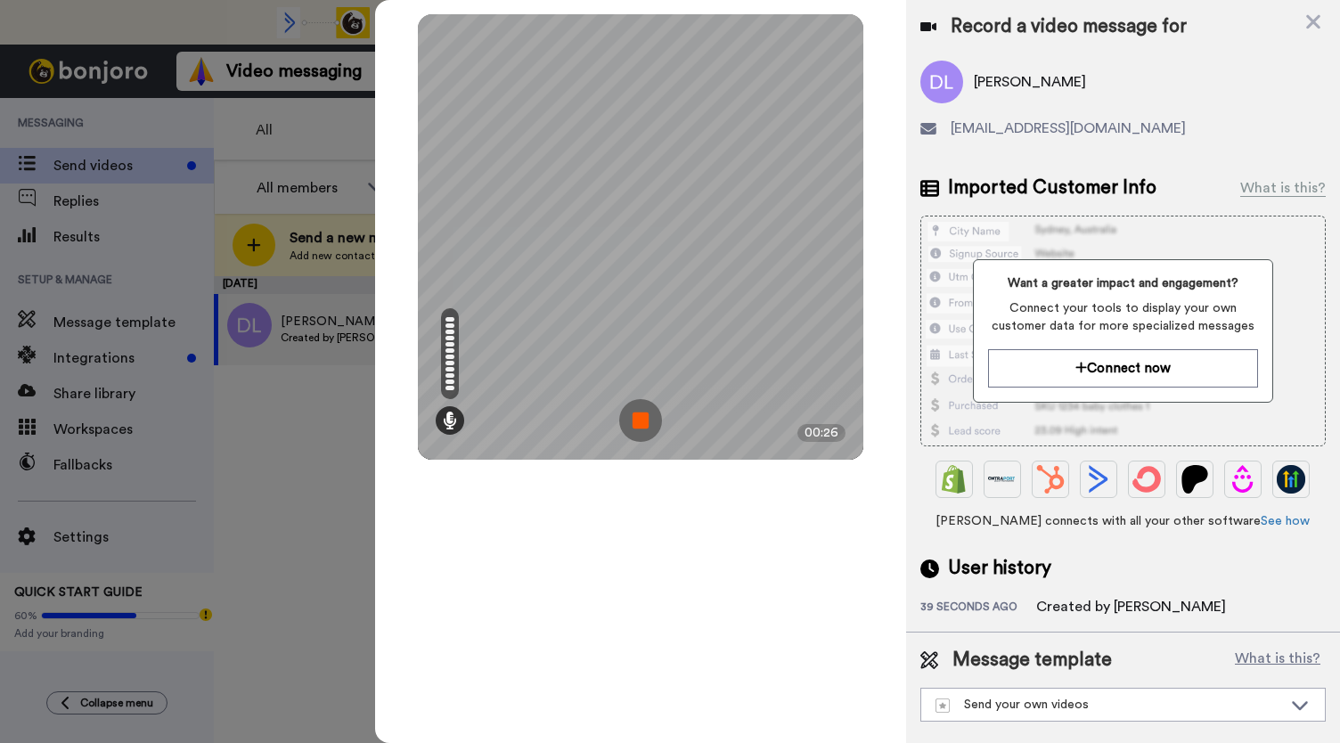
click at [643, 421] on img at bounding box center [640, 420] width 43 height 43
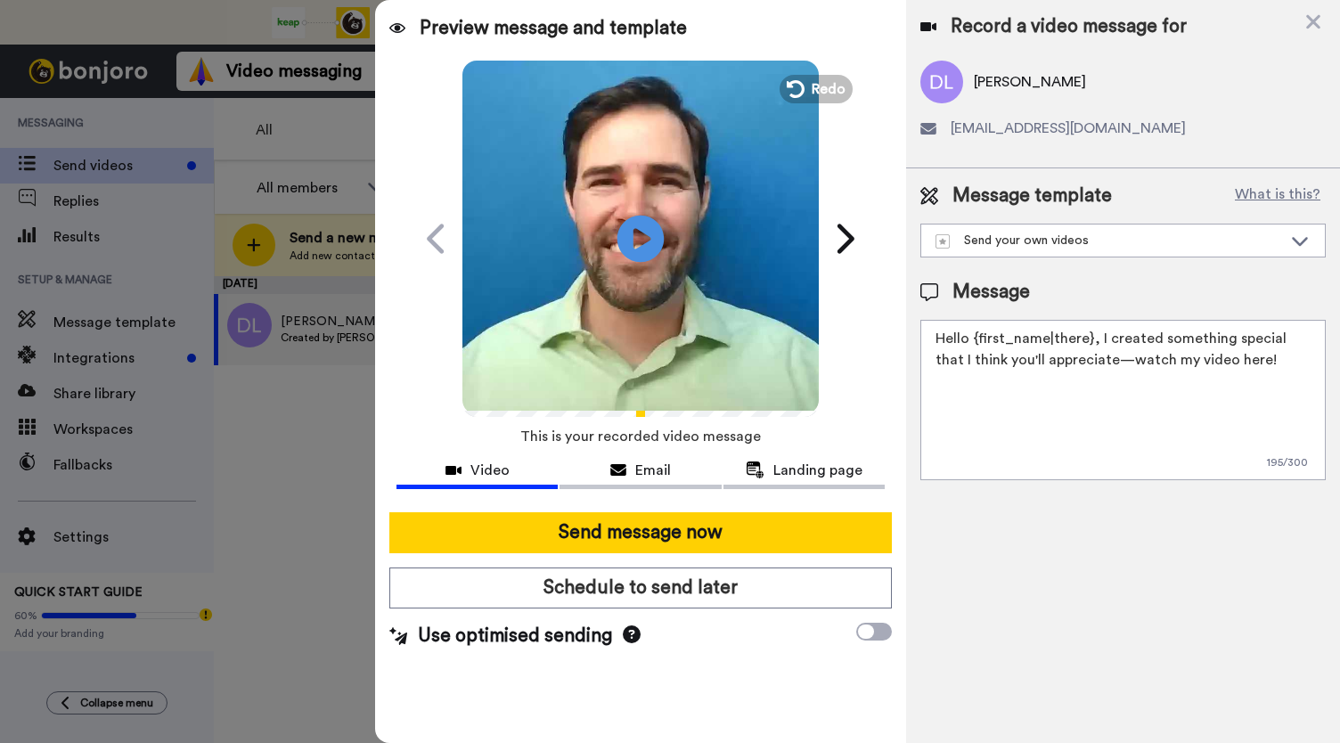
click at [643, 238] on icon "Play/Pause" at bounding box center [641, 238] width 47 height 85
click at [615, 473] on icon at bounding box center [618, 470] width 16 height 14
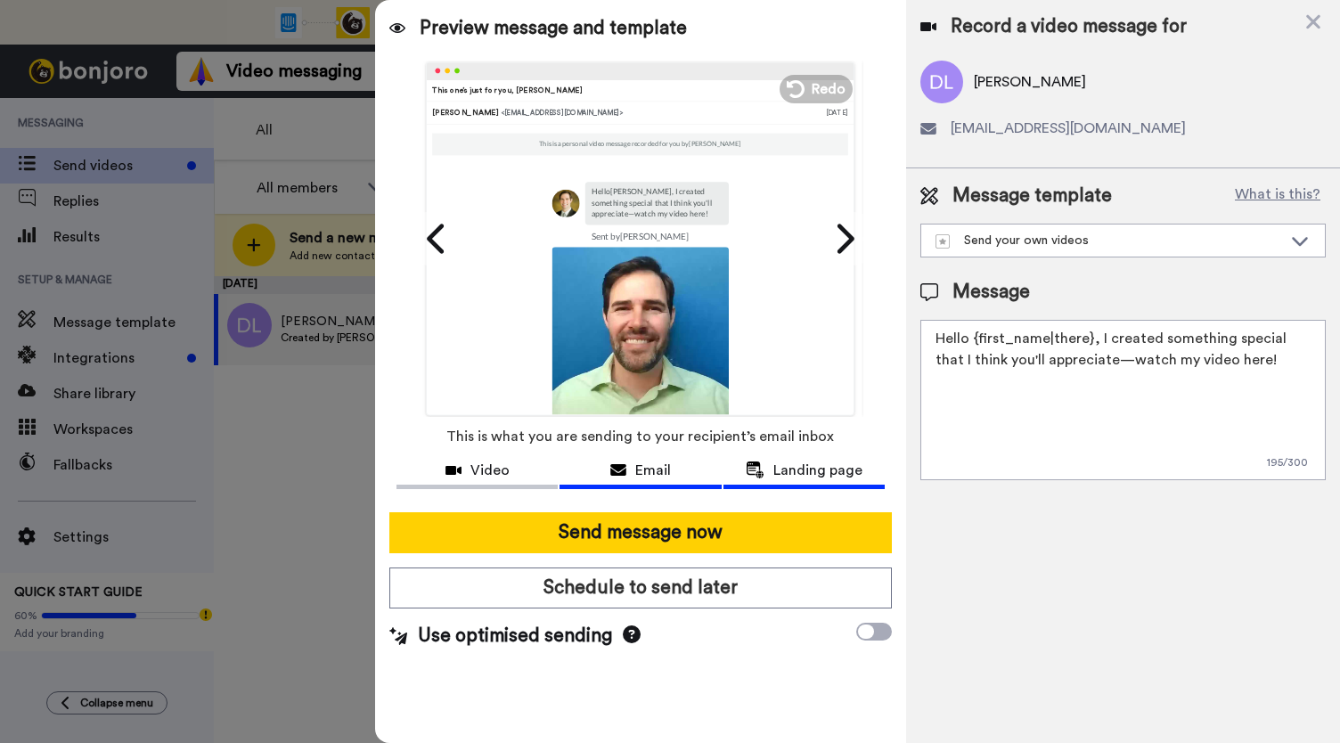
click at [789, 480] on span "Landing page" at bounding box center [817, 470] width 89 height 21
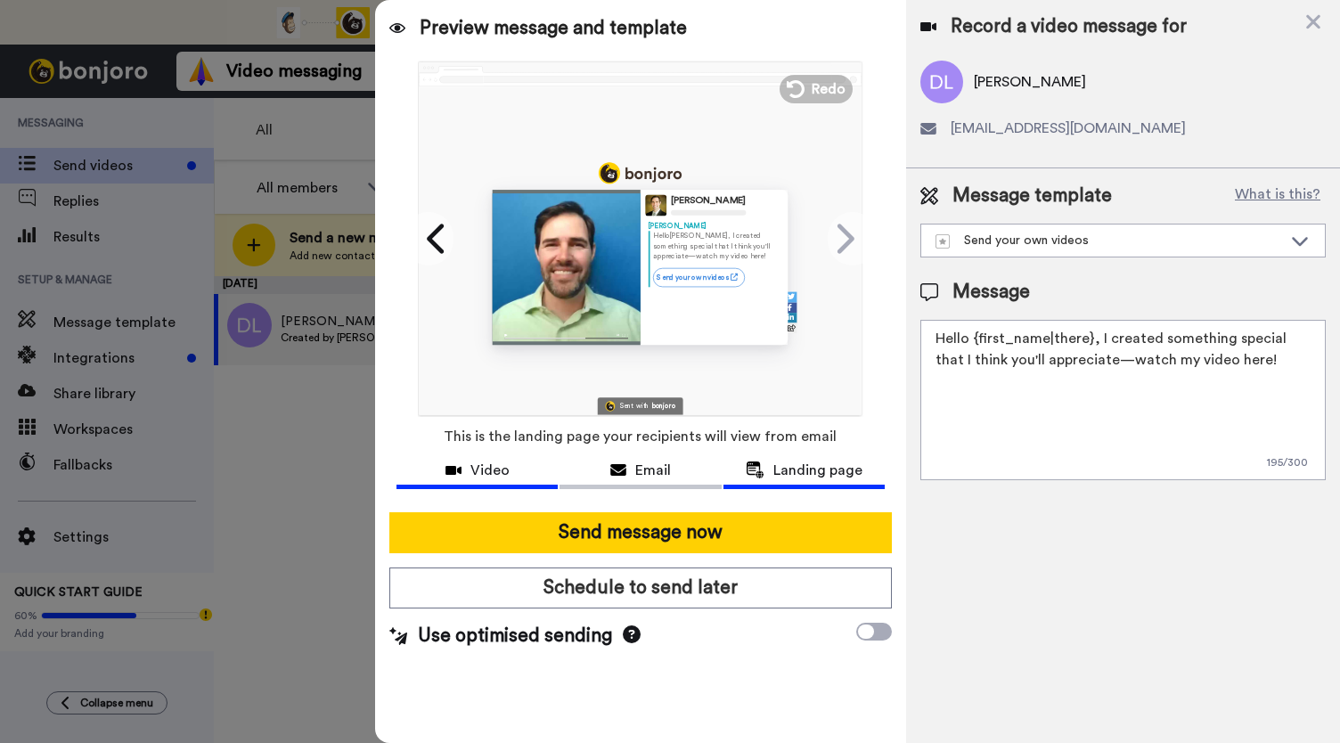
click at [509, 470] on div "Video" at bounding box center [477, 470] width 161 height 21
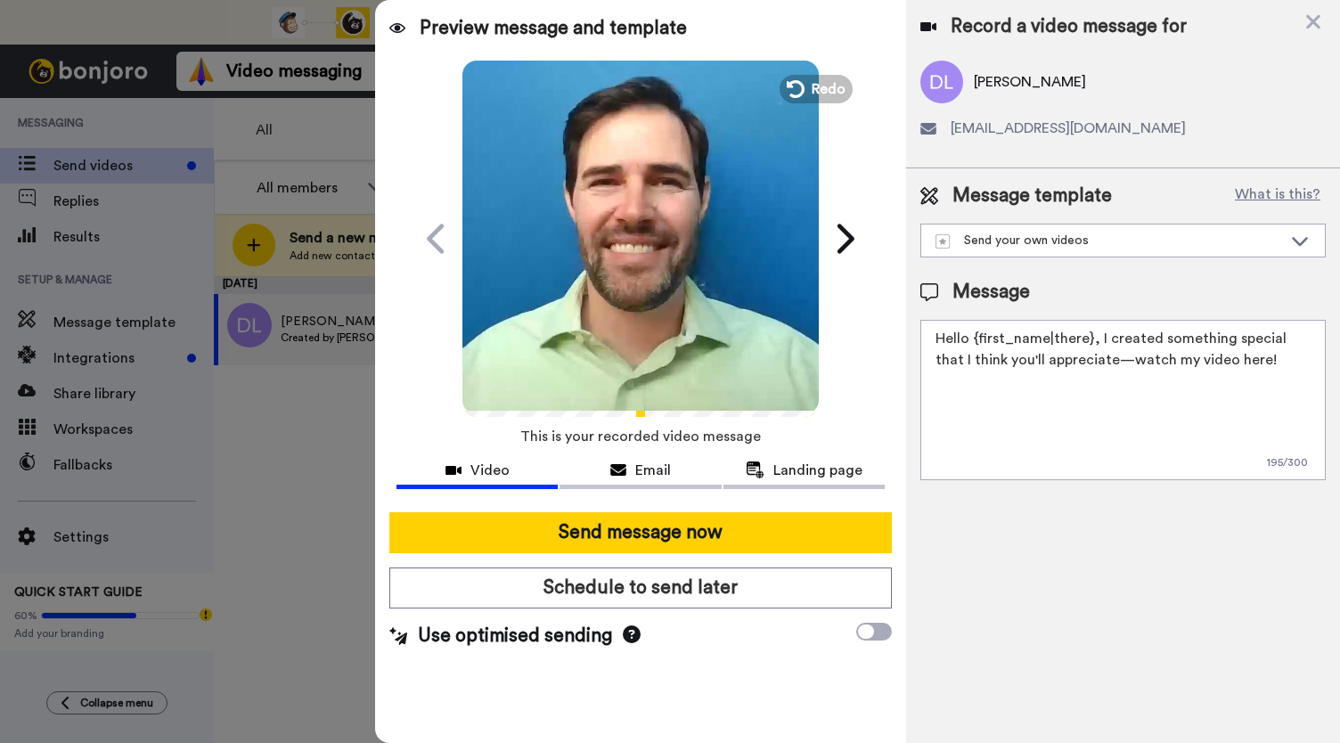
click at [658, 293] on video at bounding box center [640, 236] width 356 height 356
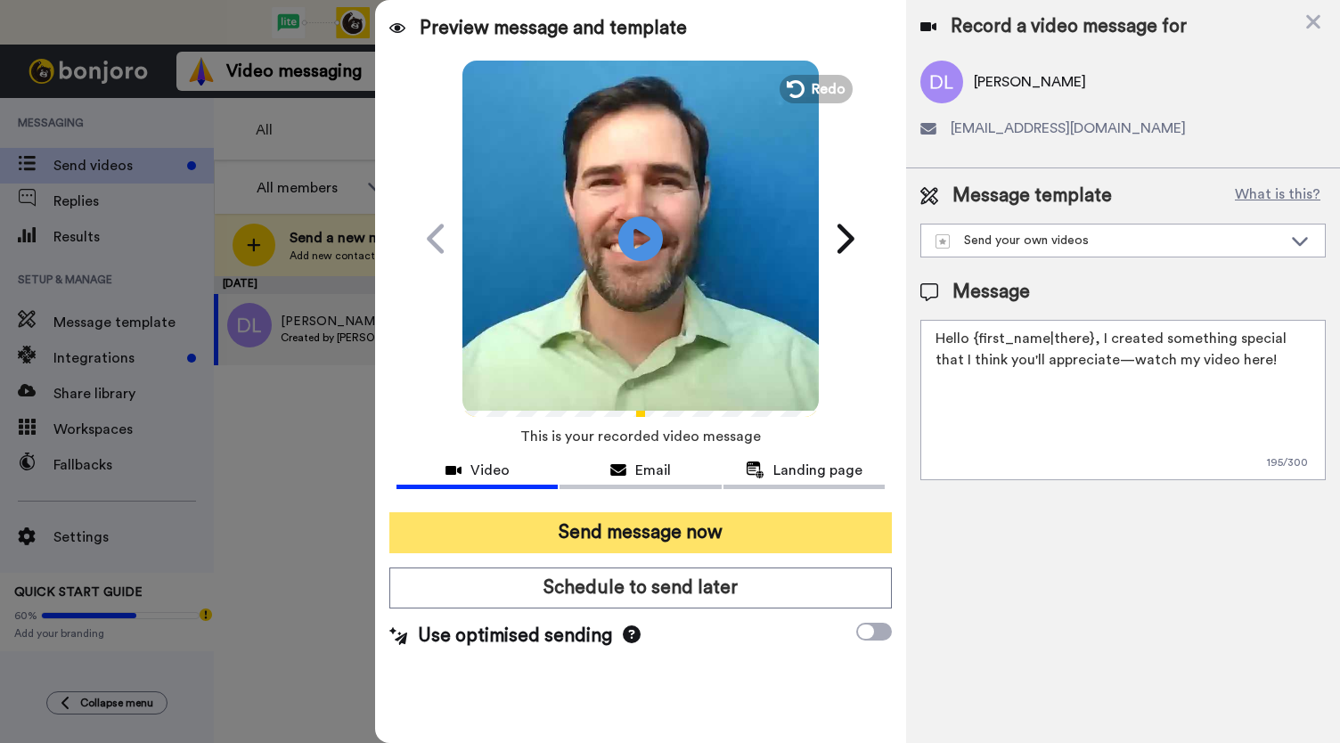
click at [649, 521] on button "Send message now" at bounding box center [640, 532] width 503 height 41
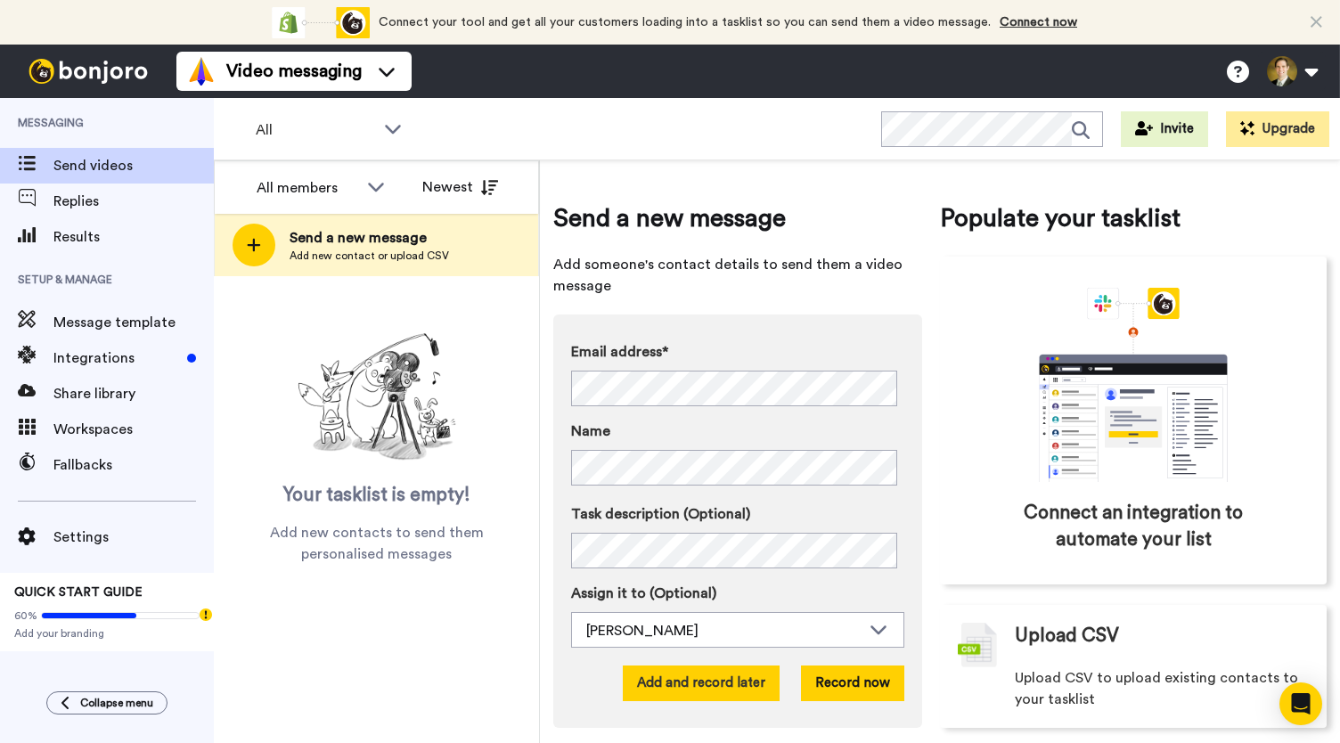
click at [725, 670] on button "Add and record later" at bounding box center [701, 684] width 157 height 36
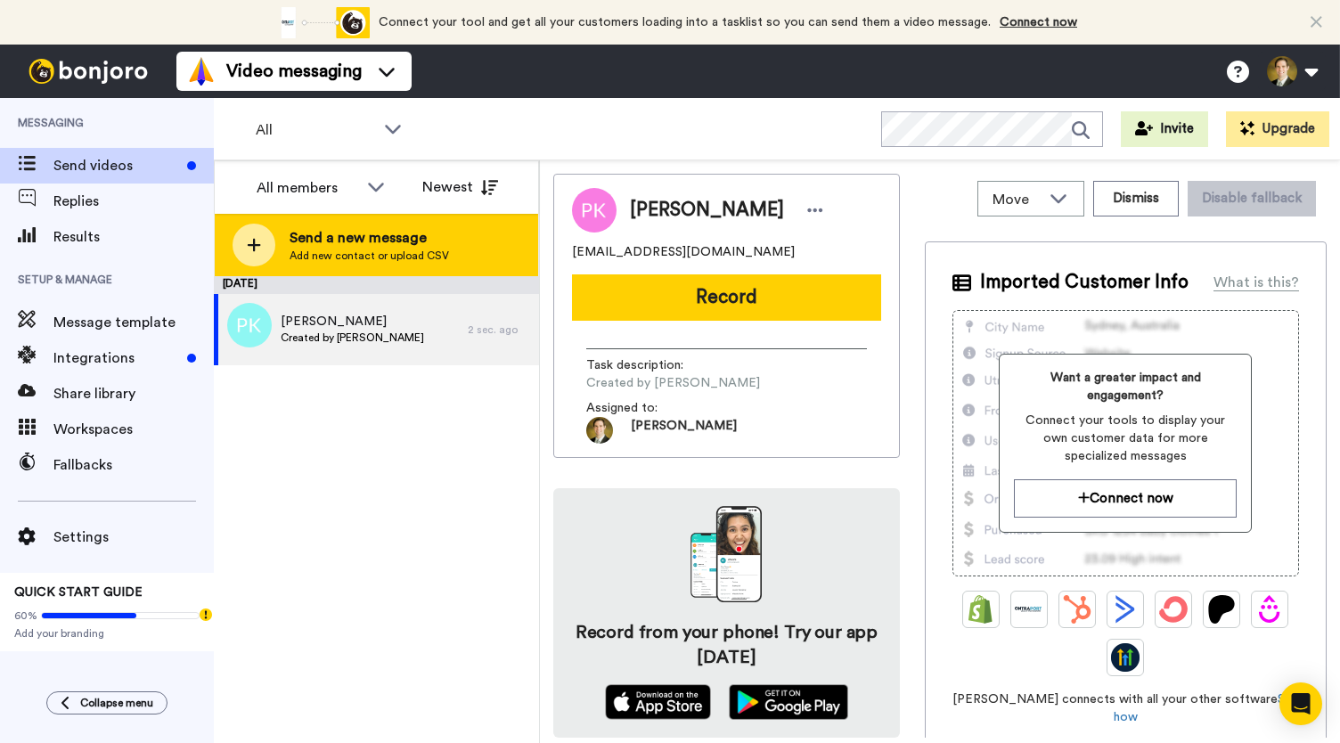
click at [264, 249] on div at bounding box center [254, 245] width 43 height 43
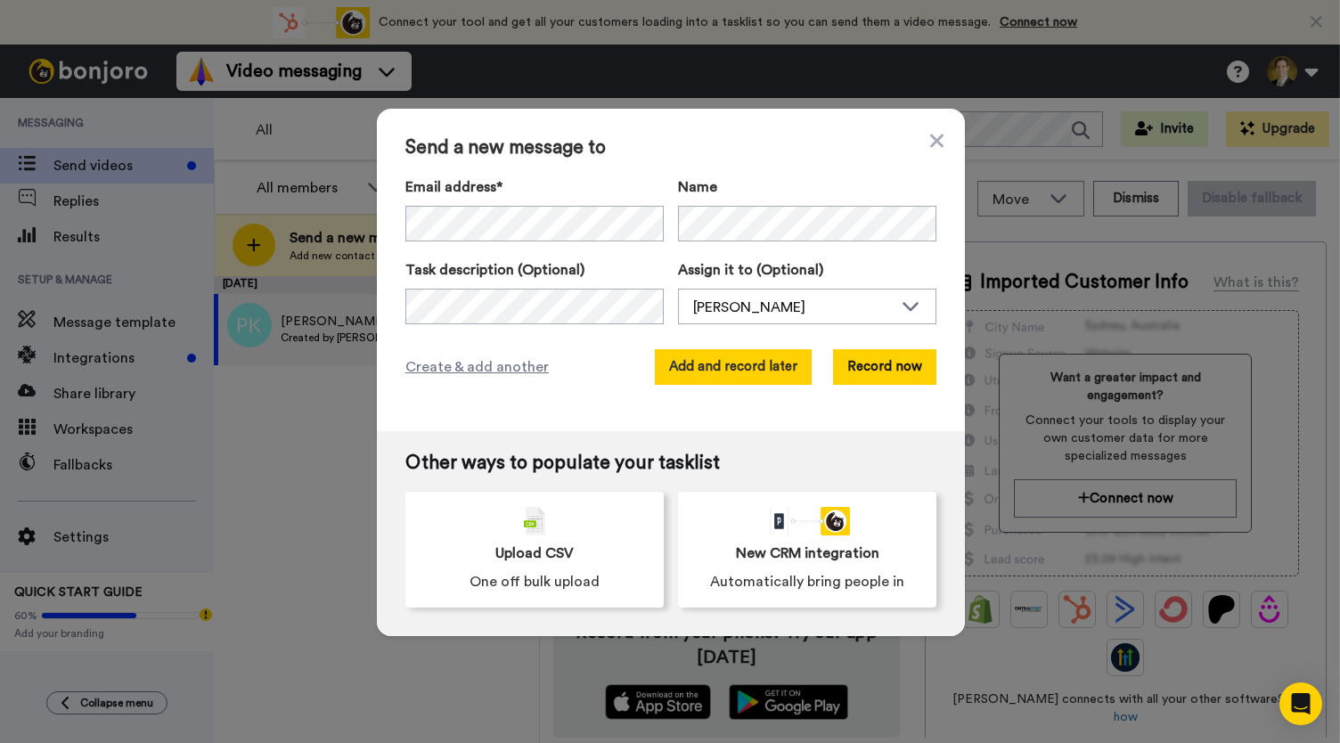
click at [716, 360] on button "Add and record later" at bounding box center [733, 367] width 157 height 36
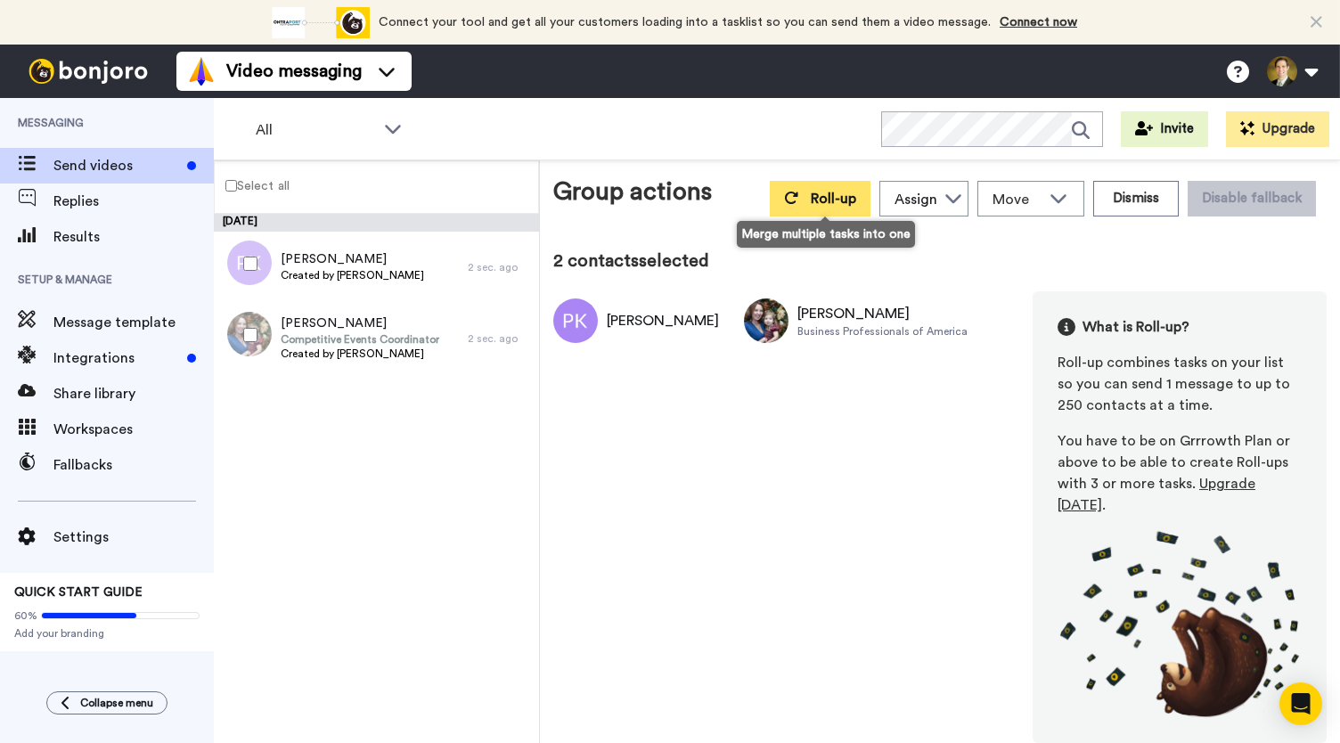
click at [810, 199] on button "Roll-up" at bounding box center [820, 199] width 101 height 36
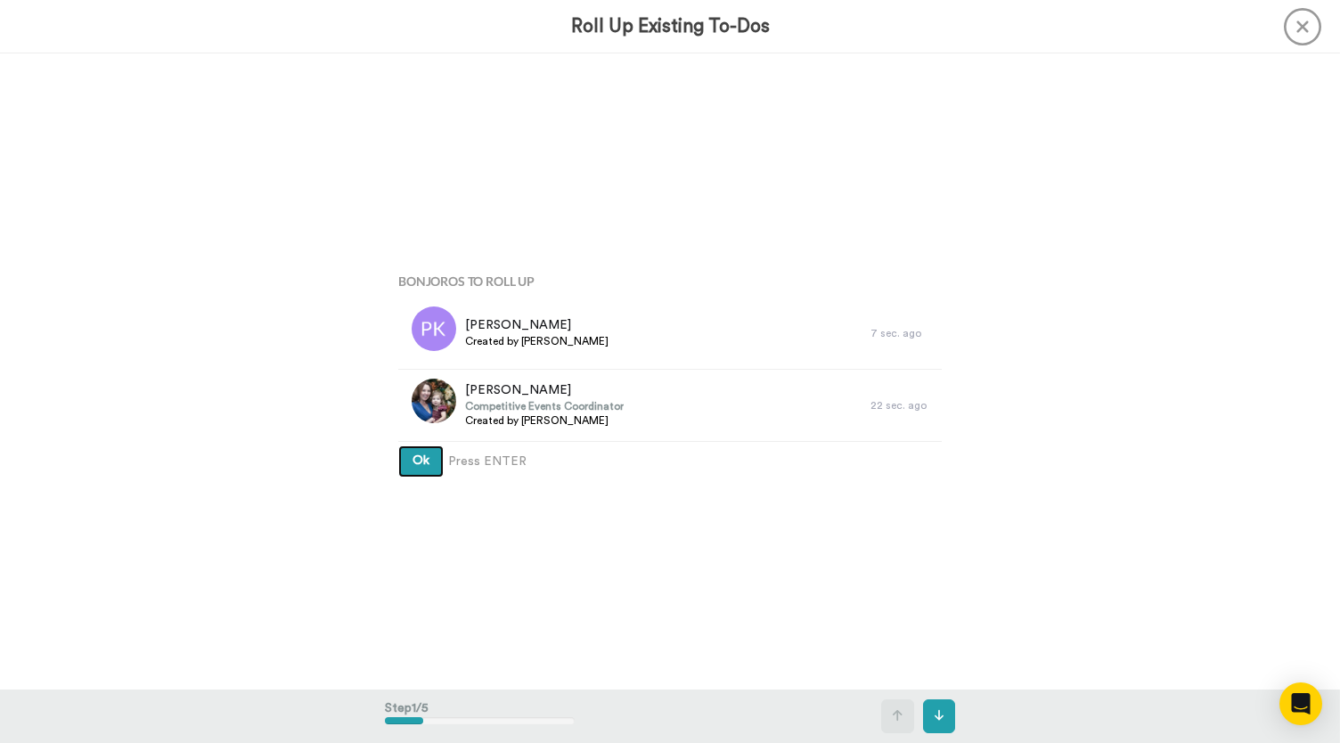
click at [417, 454] on button "Ok" at bounding box center [420, 462] width 45 height 32
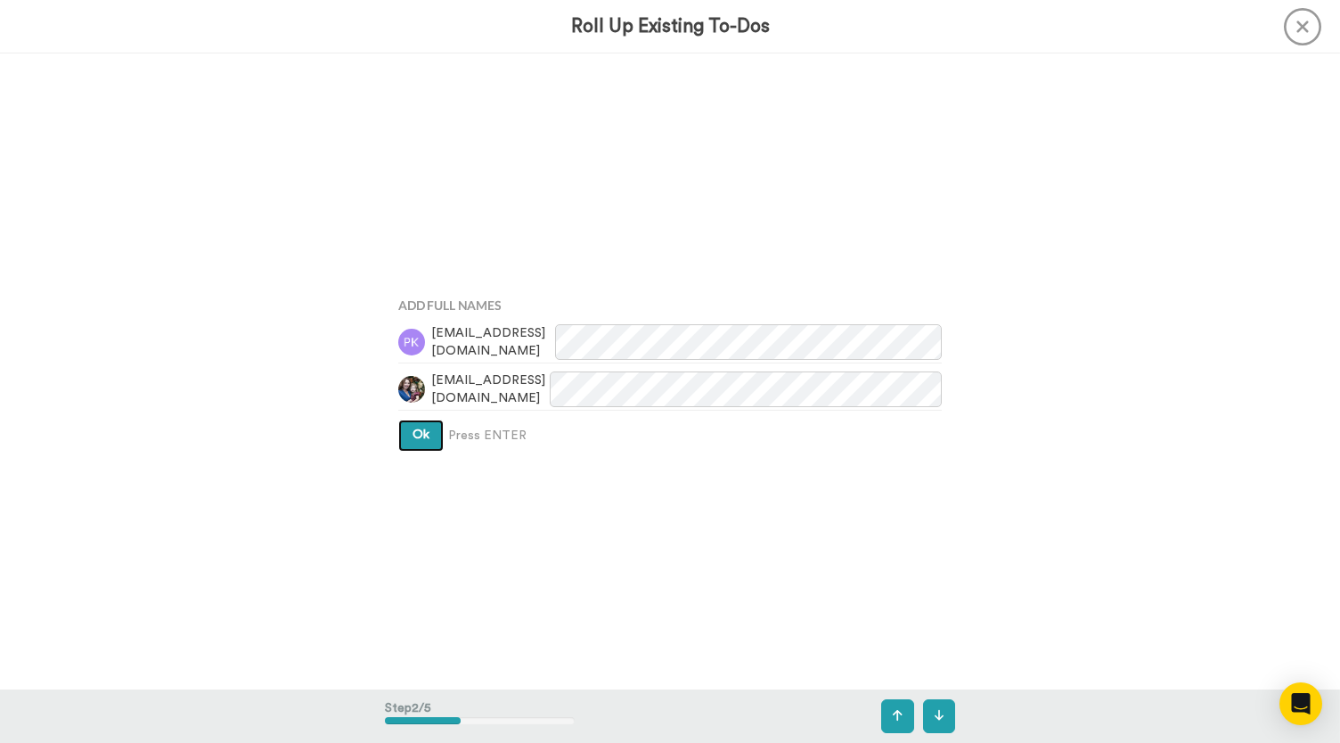
click at [418, 448] on button "Ok" at bounding box center [420, 436] width 45 height 32
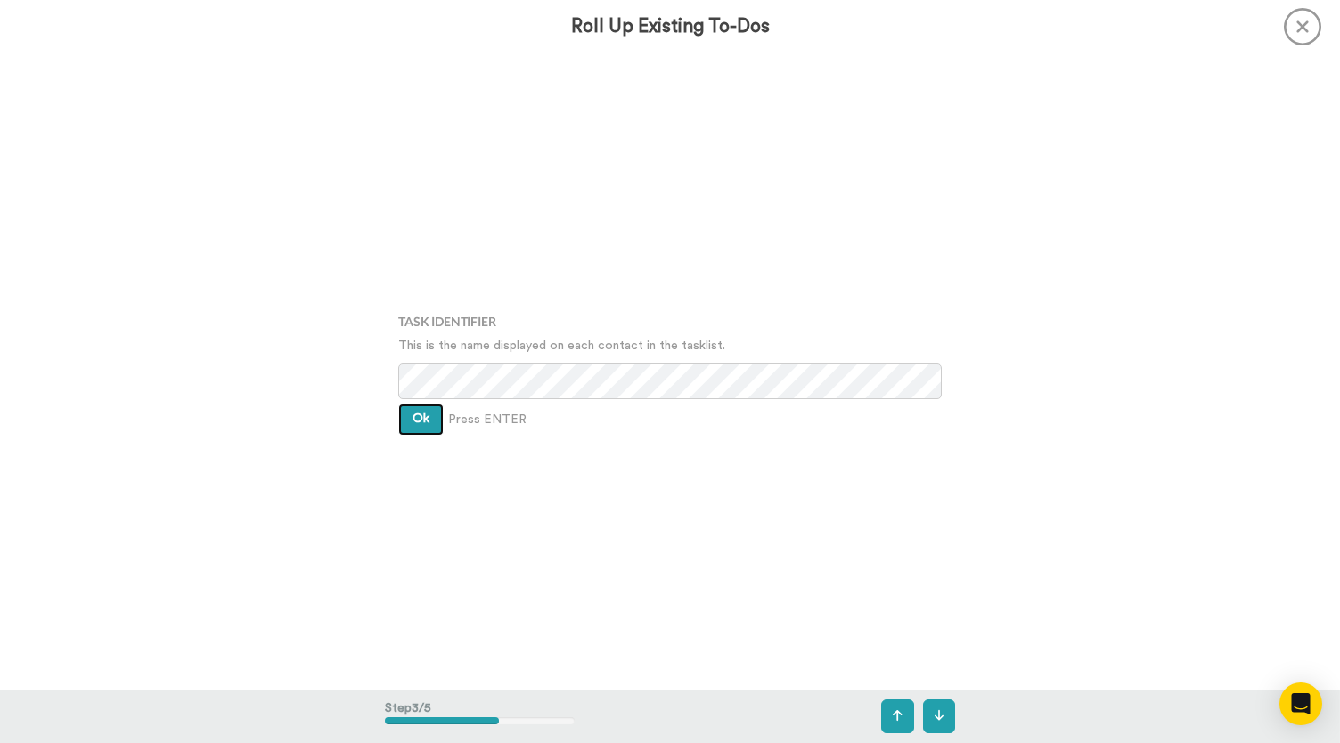
click at [418, 413] on span "Ok" at bounding box center [421, 419] width 17 height 12
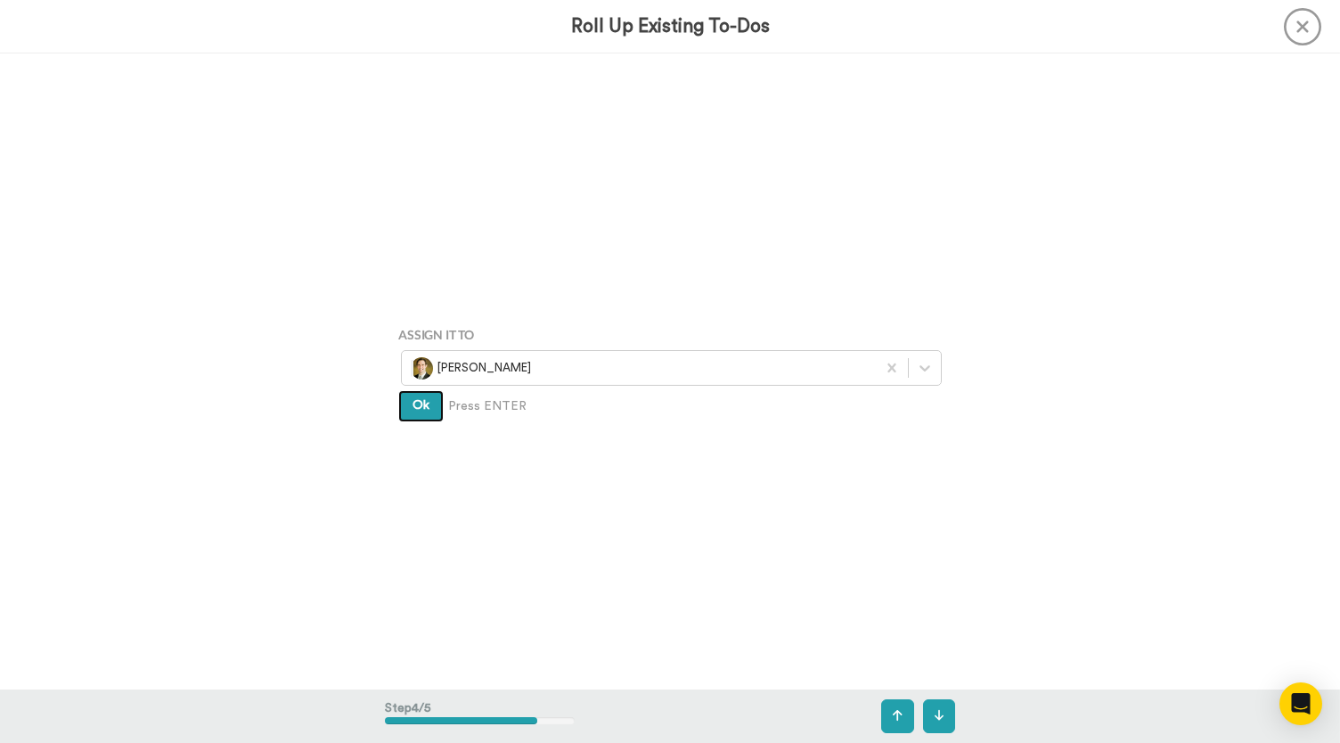
click at [413, 405] on span "Ok" at bounding box center [421, 405] width 17 height 12
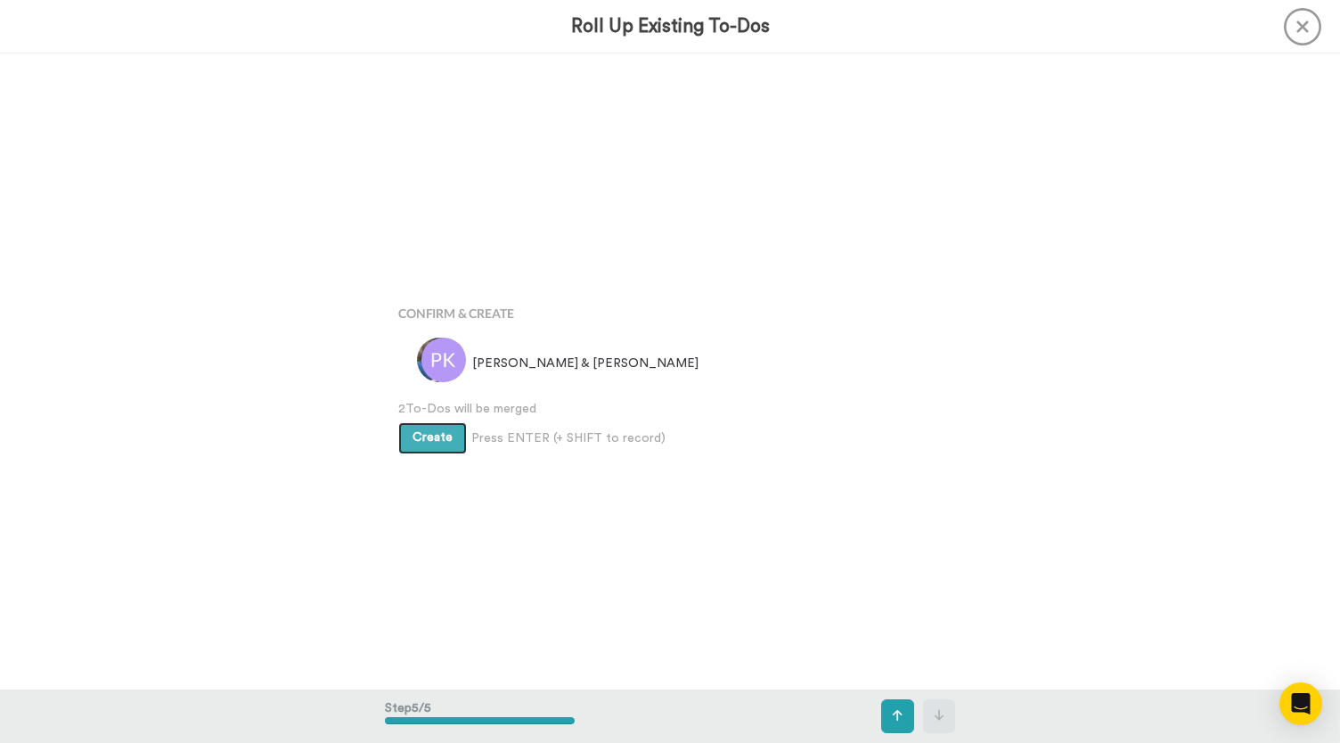
scroll to position [2545, 0]
click at [413, 429] on span "Create" at bounding box center [433, 433] width 40 height 12
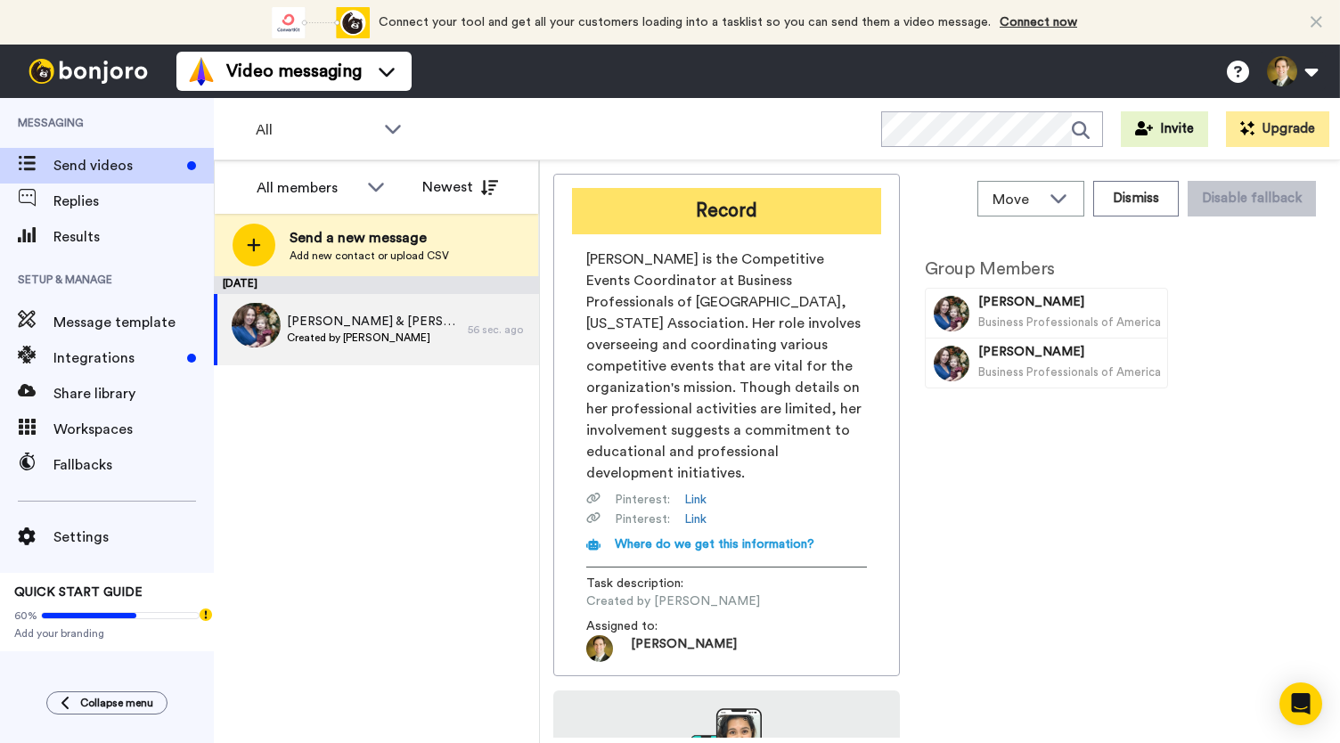
click at [701, 217] on button "Record" at bounding box center [726, 211] width 309 height 46
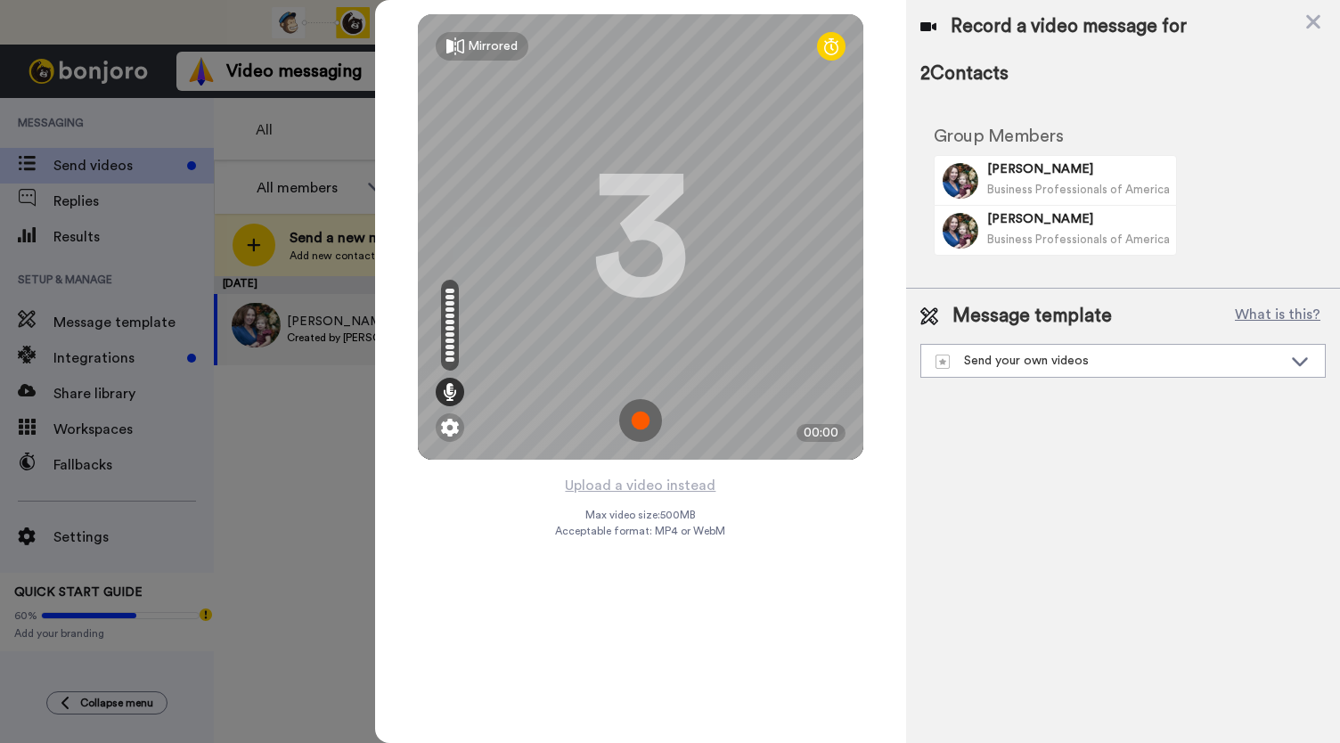
click at [648, 417] on img at bounding box center [640, 420] width 43 height 43
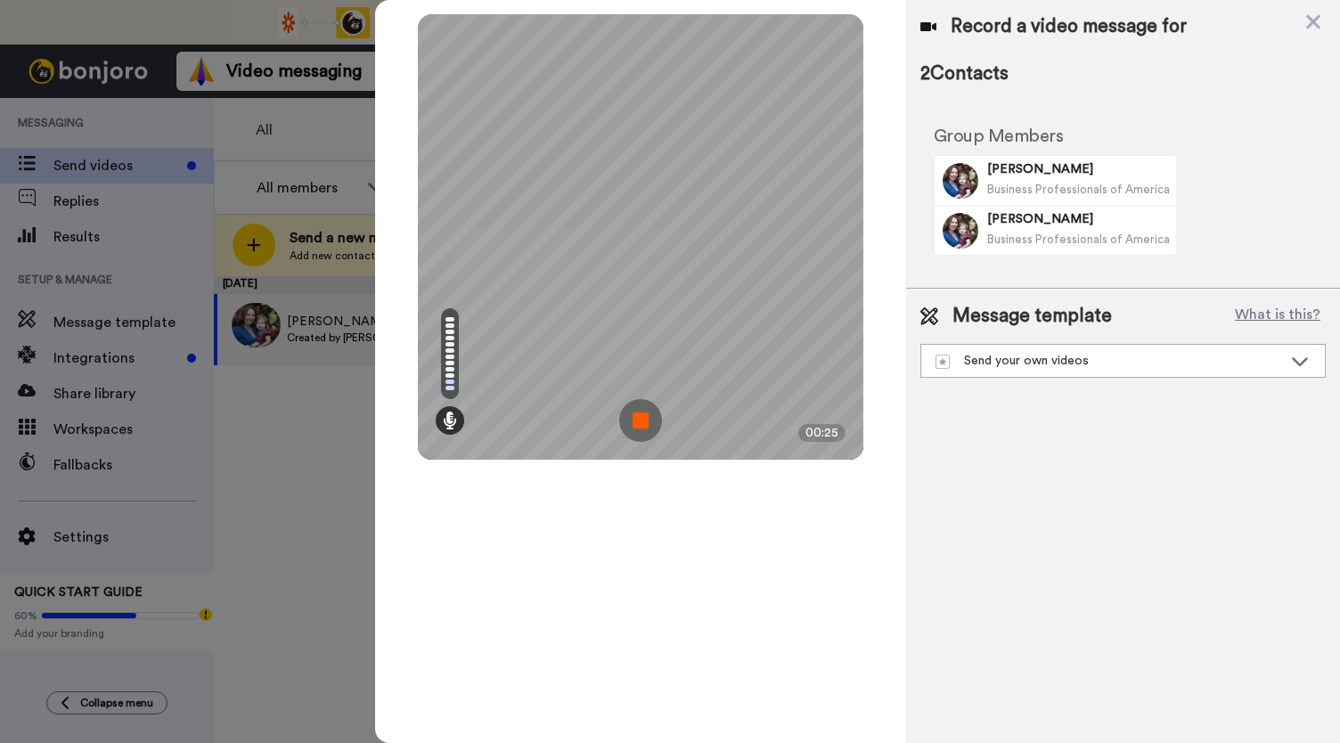
click at [648, 417] on img at bounding box center [640, 420] width 43 height 43
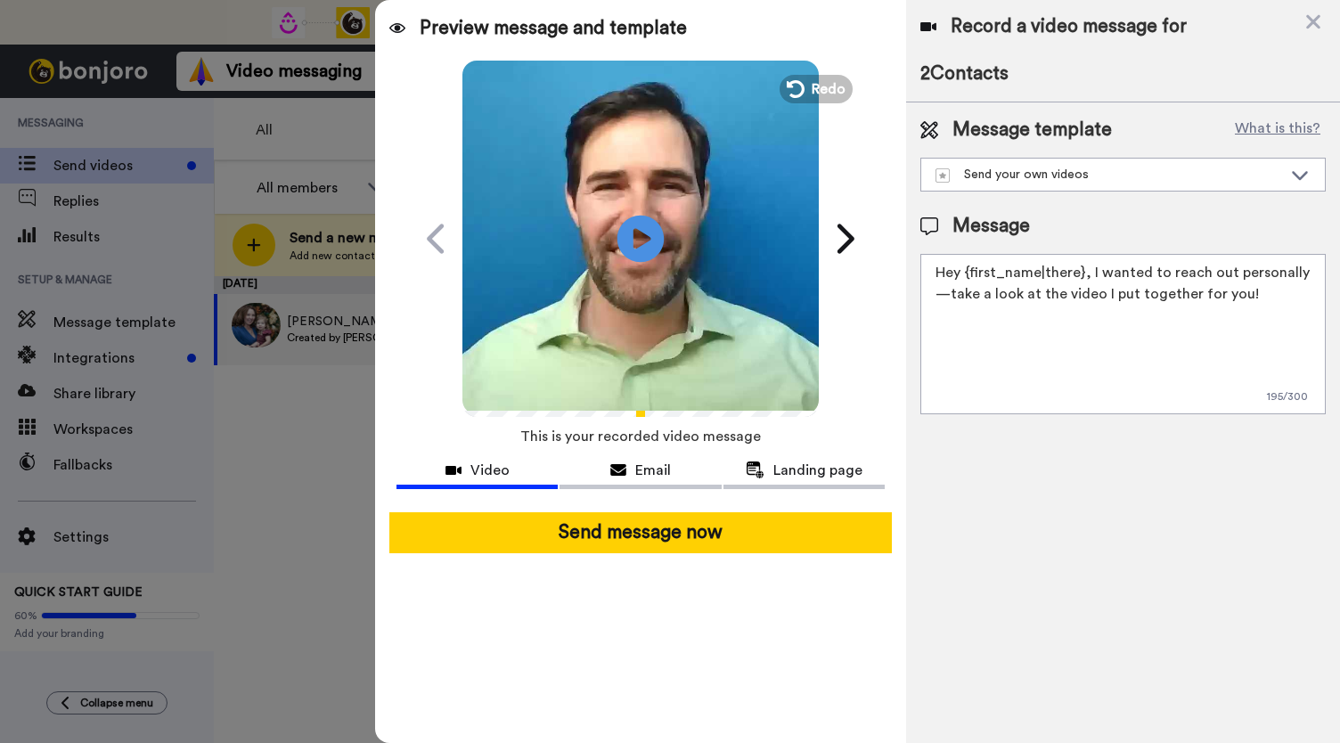
click at [656, 237] on icon at bounding box center [641, 238] width 47 height 47
click at [624, 460] on div "Email" at bounding box center [640, 470] width 161 height 21
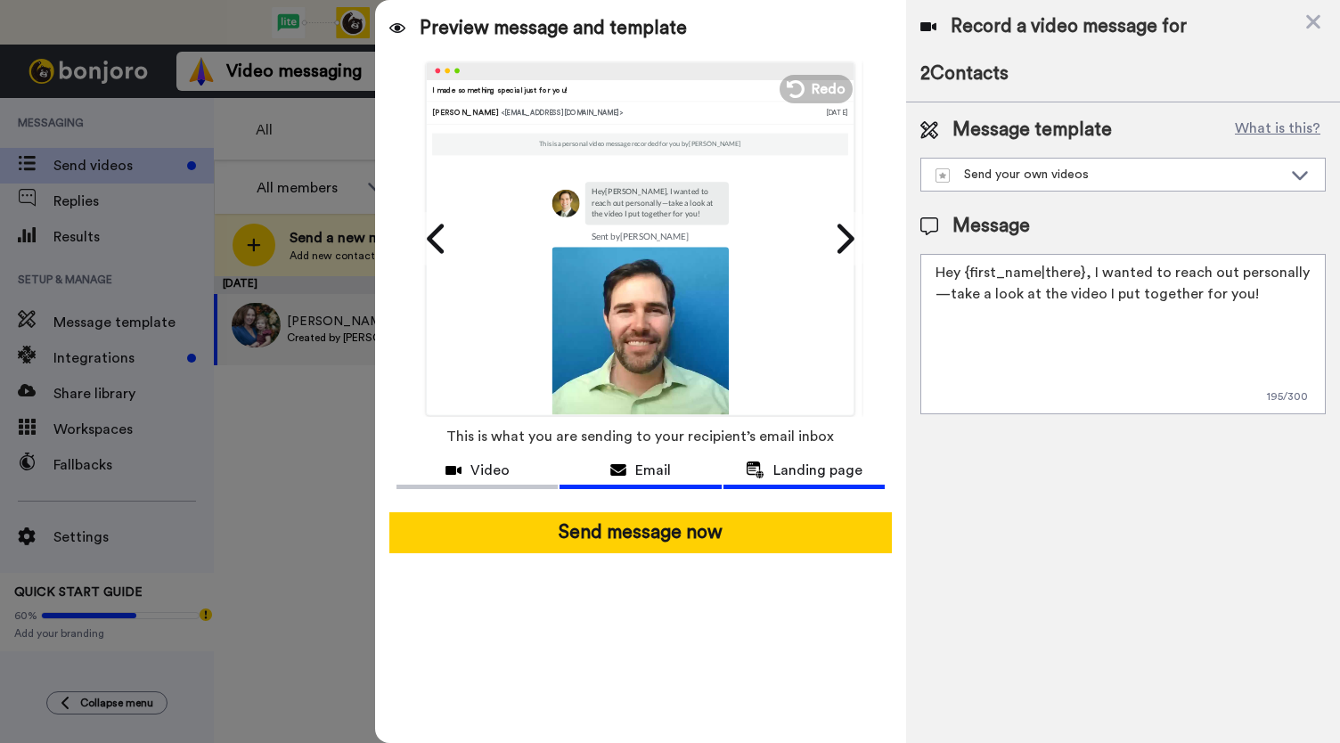
click at [795, 473] on span "Landing page" at bounding box center [817, 470] width 89 height 21
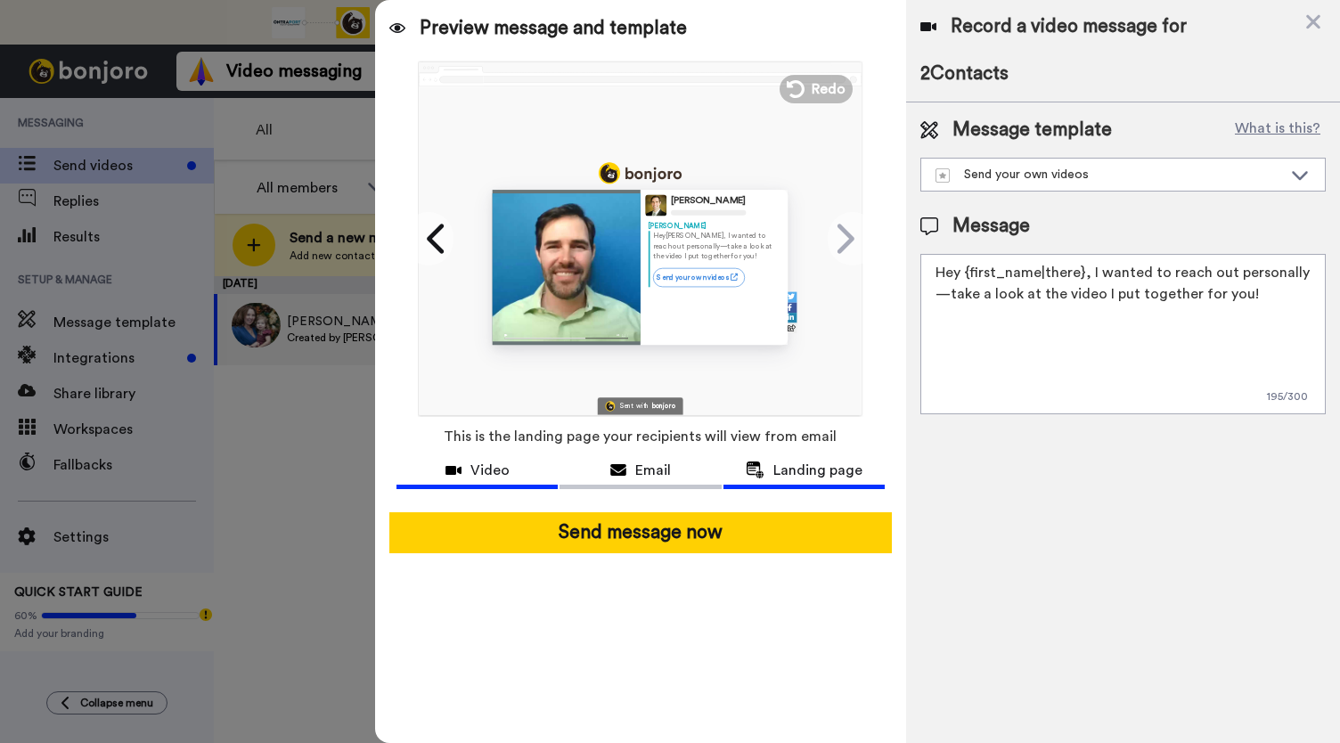
click at [444, 480] on button "Video" at bounding box center [477, 472] width 161 height 33
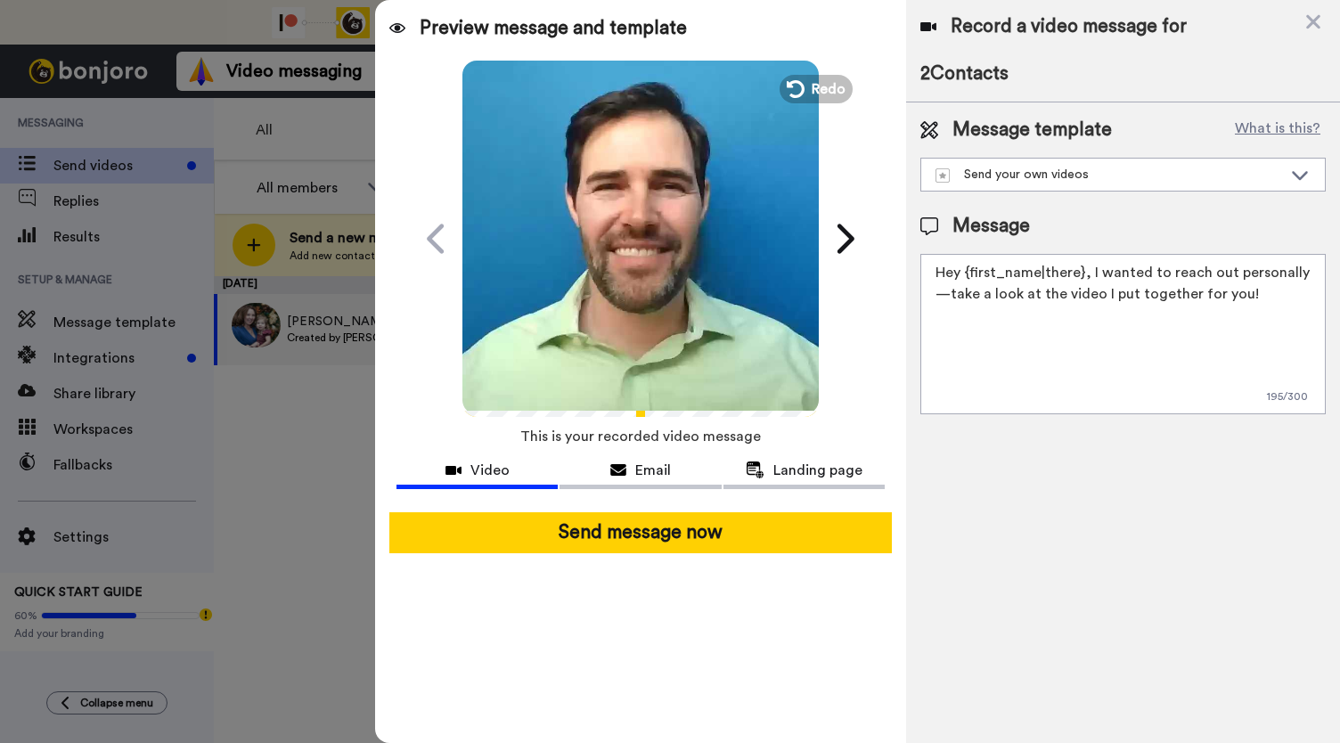
click at [617, 286] on video at bounding box center [640, 236] width 356 height 356
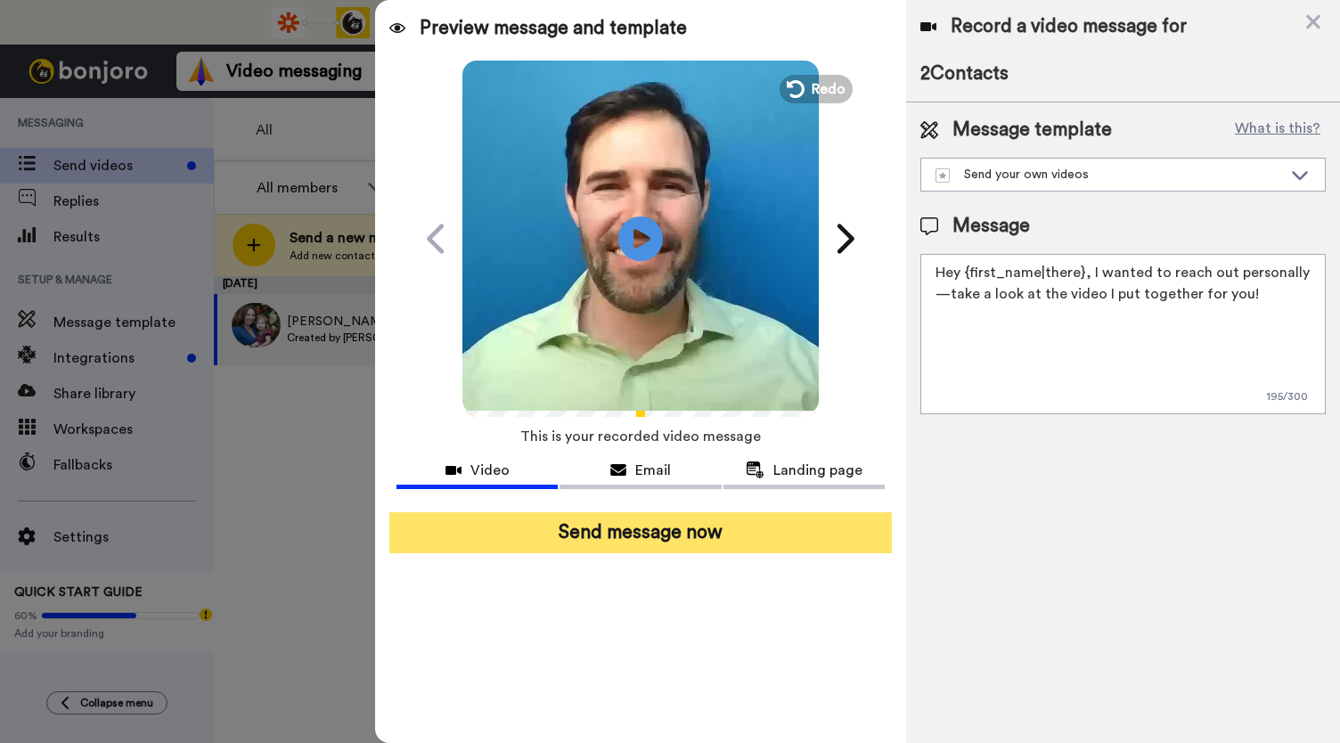
click at [656, 540] on button "Send message now" at bounding box center [640, 532] width 503 height 41
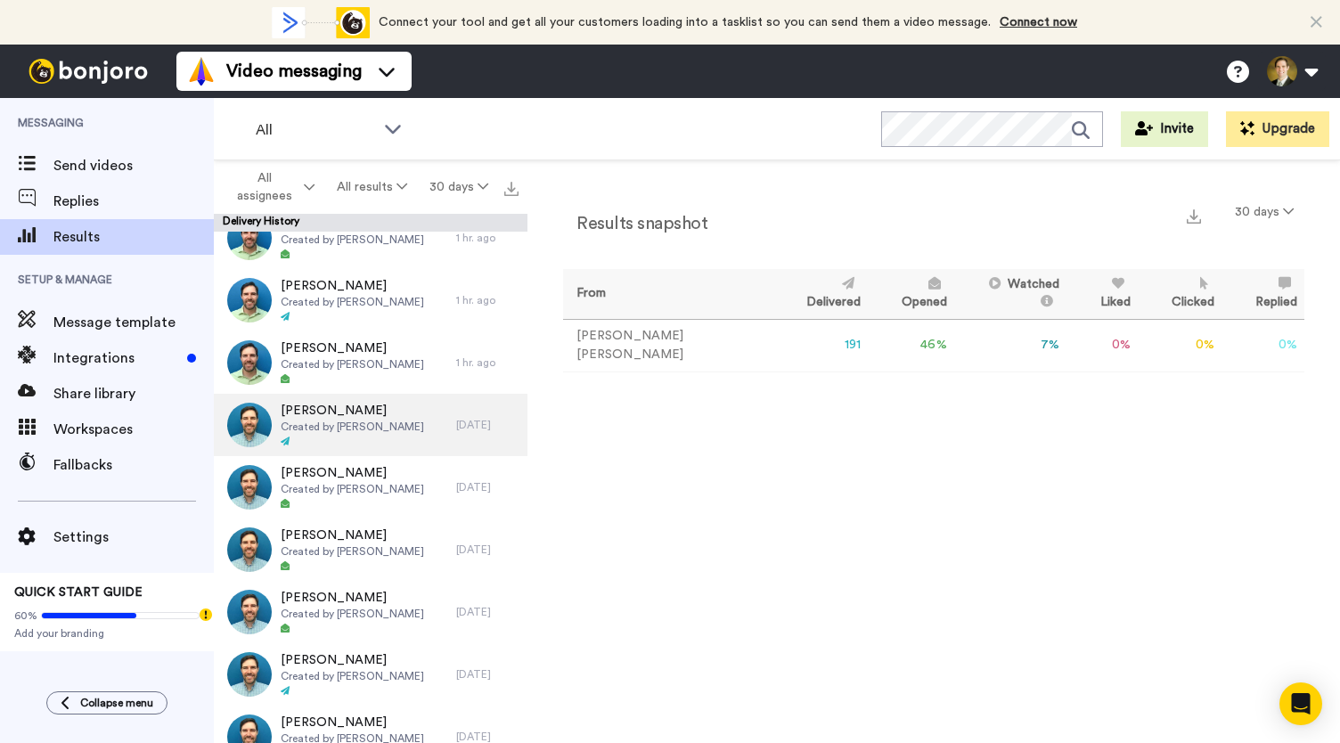
scroll to position [713, 0]
